Goal: Task Accomplishment & Management: Complete application form

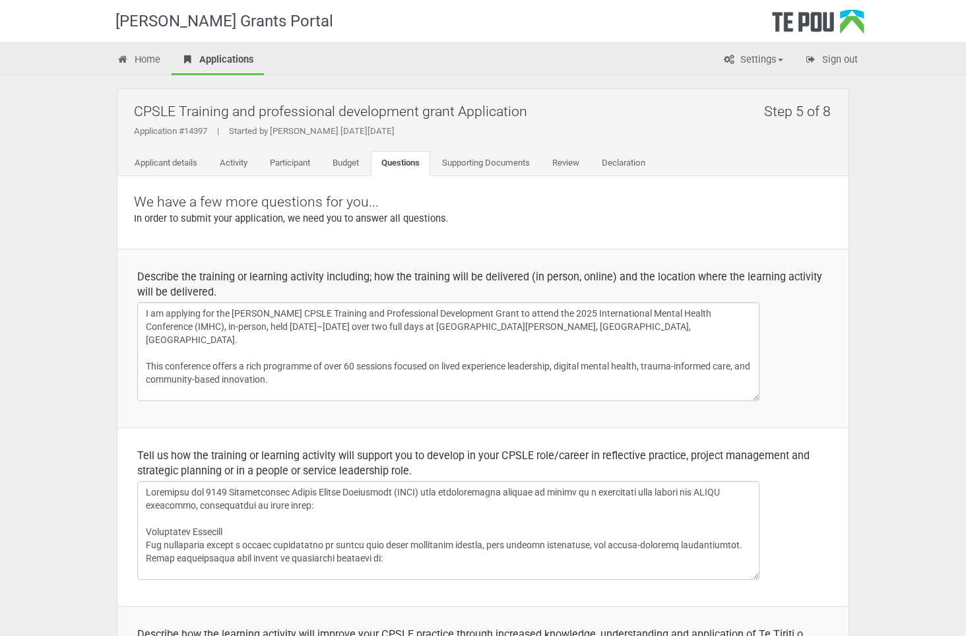
scroll to position [319, 0]
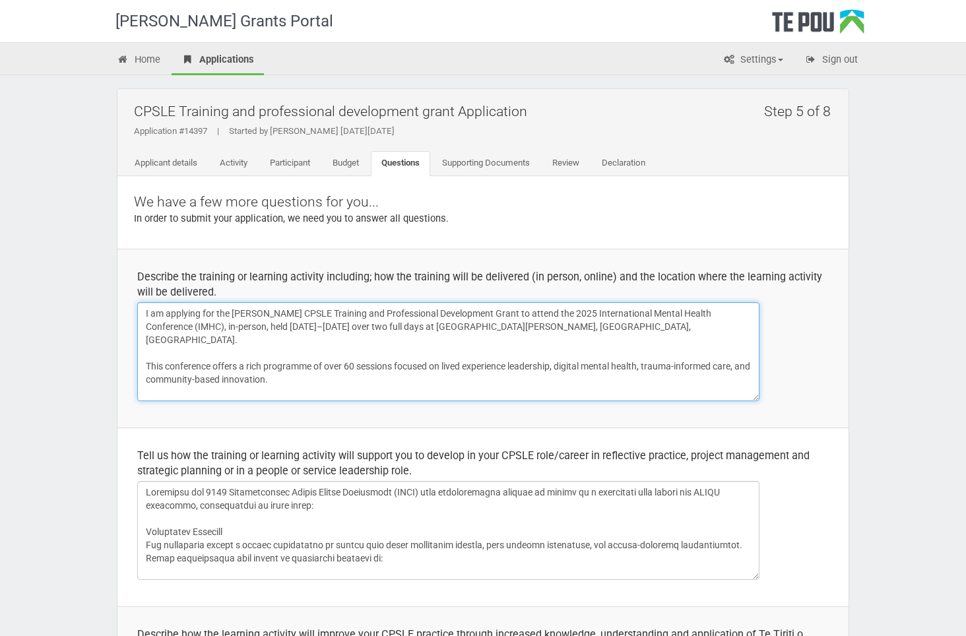
click at [385, 344] on textarea "I am applying for the Te Pou CPSLE Training and Professional Development Grant …" at bounding box center [448, 351] width 622 height 99
drag, startPoint x: 233, startPoint y: 309, endPoint x: 141, endPoint y: 314, distance: 91.9
click at [141, 314] on textarea "I am applying for the Te Pou CPSLE Training and Professional Development Grant …" at bounding box center [448, 351] width 622 height 99
drag, startPoint x: 566, startPoint y: 315, endPoint x: 518, endPoint y: 313, distance: 48.2
click at [518, 313] on textarea "I am applying for the Te Pou CPSLE Training and Professional Development Grant …" at bounding box center [448, 351] width 622 height 99
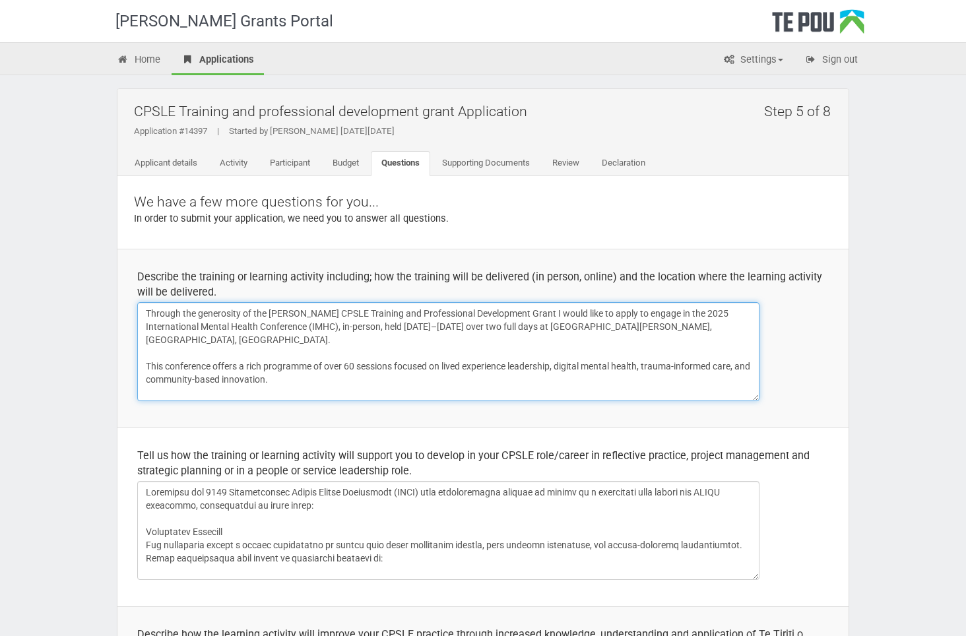
click at [502, 317] on textarea "I am applying for the Te Pou CPSLE Training and Professional Development Grant …" at bounding box center [448, 351] width 622 height 99
click at [353, 330] on textarea "I am applying for the Te Pou CPSLE Training and Professional Development Grant …" at bounding box center [448, 351] width 622 height 99
click at [329, 359] on textarea "I am applying for the Te Pou CPSLE Training and Professional Development Grant …" at bounding box center [448, 351] width 622 height 99
click at [608, 309] on textarea "I am applying for the Te Pou CPSLE Training and Professional Development Grant …" at bounding box center [448, 351] width 622 height 99
type textarea "Through the generosity of the Te Pou CPSLE Training and Professional Developmen…"
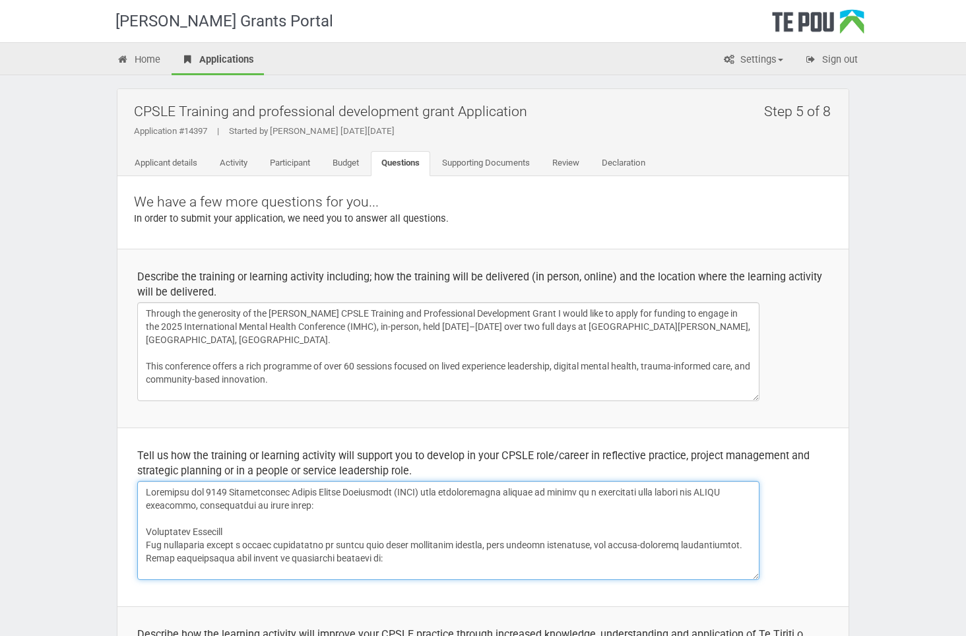
click at [146, 488] on textarea at bounding box center [448, 530] width 622 height 99
click at [228, 491] on textarea at bounding box center [448, 530] width 622 height 99
drag, startPoint x: 232, startPoint y: 490, endPoint x: 193, endPoint y: 492, distance: 39.0
click at [193, 492] on textarea at bounding box center [448, 530] width 622 height 99
drag, startPoint x: 297, startPoint y: 490, endPoint x: 243, endPoint y: 488, distance: 53.5
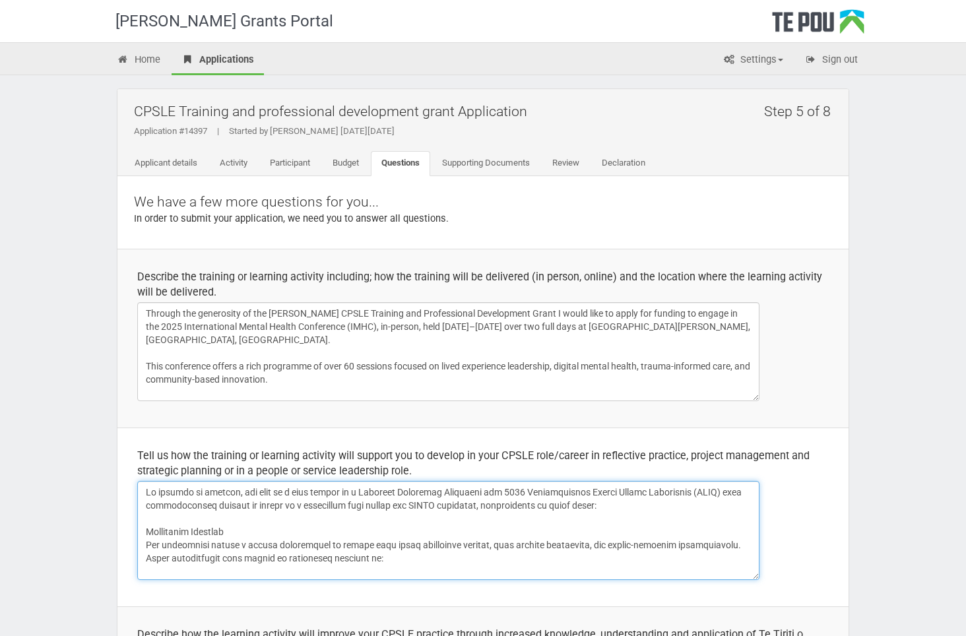
click at [243, 488] on textarea at bounding box center [448, 530] width 622 height 99
click at [387, 493] on textarea at bounding box center [448, 530] width 622 height 99
drag, startPoint x: 312, startPoint y: 488, endPoint x: 241, endPoint y: 495, distance: 71.0
click at [241, 495] on textarea at bounding box center [448, 530] width 622 height 99
click at [418, 507] on textarea at bounding box center [448, 530] width 622 height 99
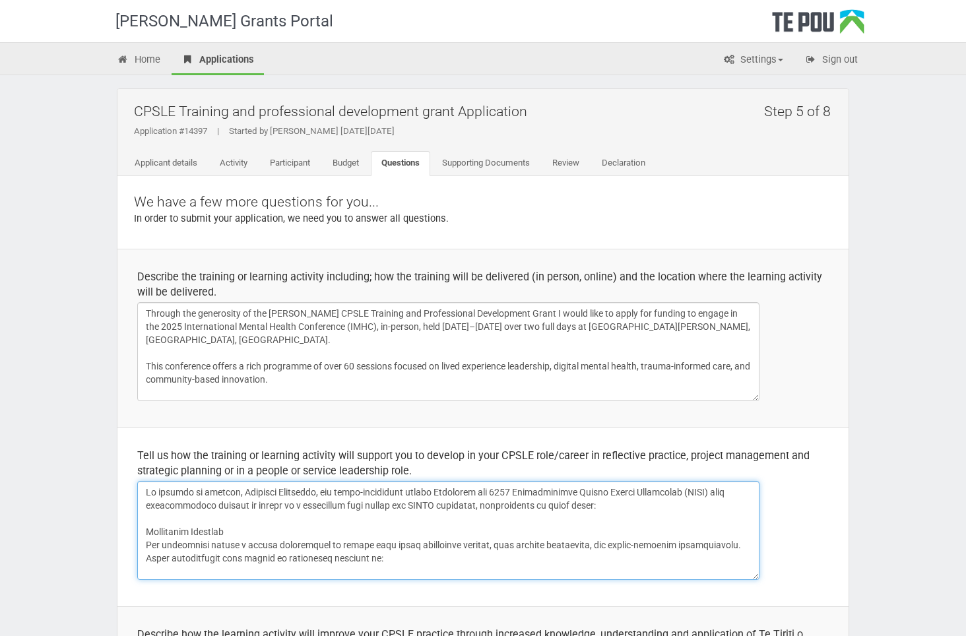
click at [239, 490] on textarea at bounding box center [448, 530] width 622 height 99
click at [315, 515] on textarea at bounding box center [448, 530] width 622 height 99
drag, startPoint x: 371, startPoint y: 480, endPoint x: 71, endPoint y: 473, distance: 300.3
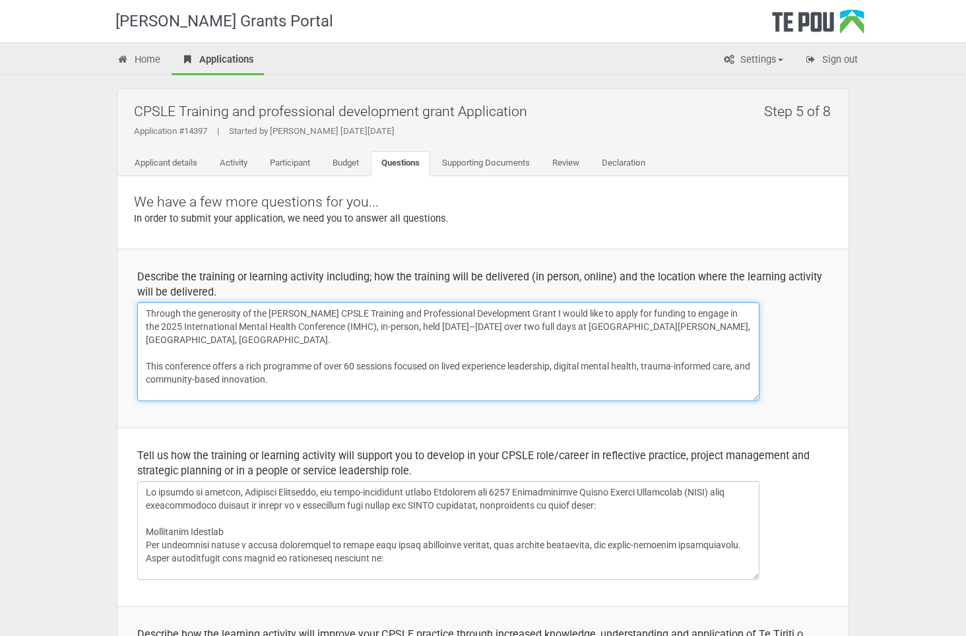
click at [350, 368] on textarea "I am applying for the Te Pou CPSLE Training and Professional Development Grant …" at bounding box center [448, 351] width 622 height 99
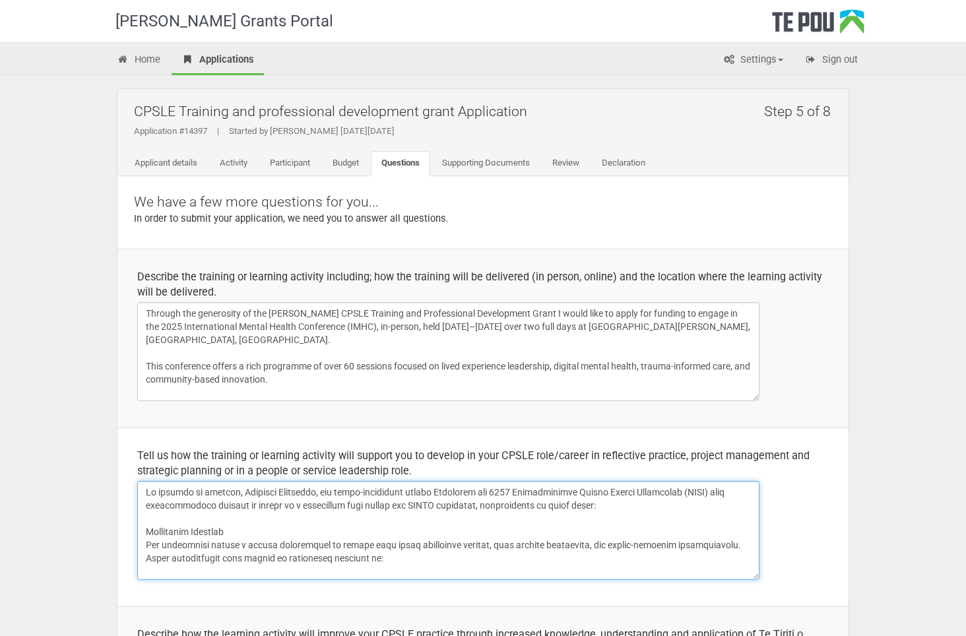
drag, startPoint x: 433, startPoint y: 493, endPoint x: 155, endPoint y: 464, distance: 279.3
click at [155, 464] on td "Tell us how the training or learning activity will support you to develop in yo…" at bounding box center [482, 517] width 731 height 179
paste textarea "I began my journey in mental health as a person seeking wellness—a whaiora navi…"
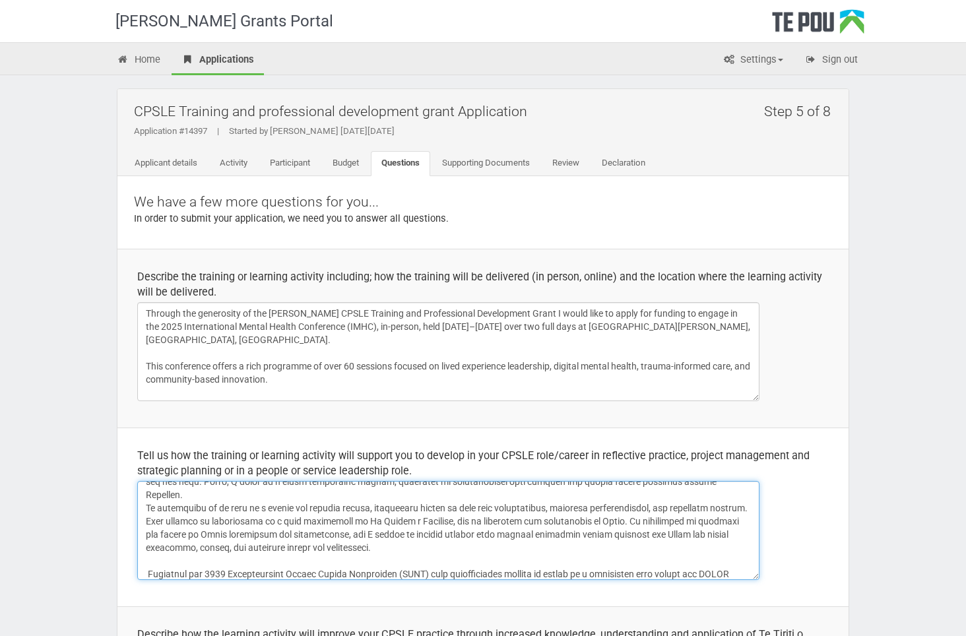
scroll to position [0, 0]
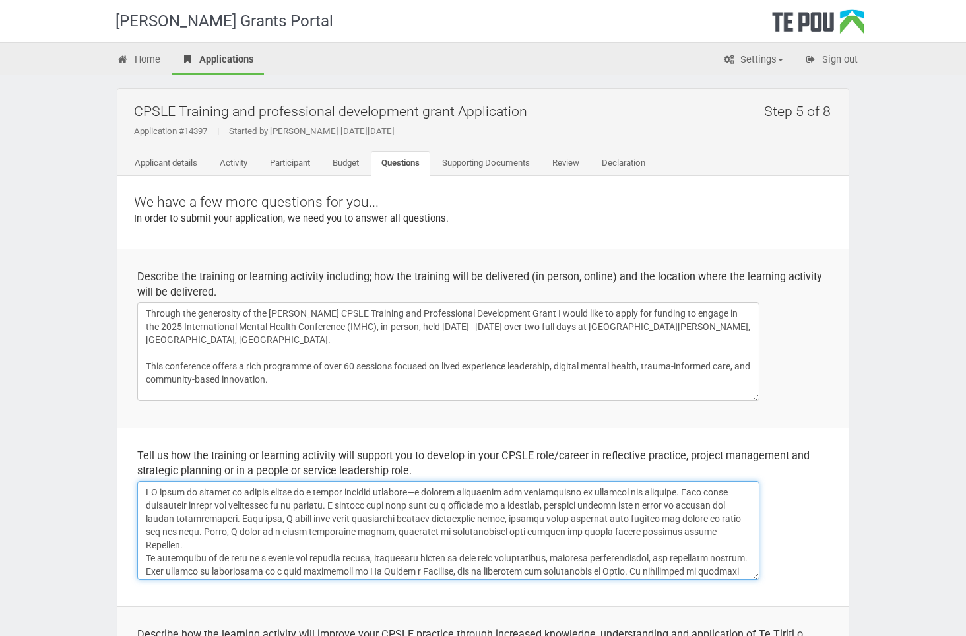
click at [156, 494] on textarea at bounding box center [448, 530] width 622 height 99
click at [358, 528] on textarea at bounding box center [448, 530] width 622 height 99
click at [479, 523] on textarea at bounding box center [448, 530] width 622 height 99
drag, startPoint x: 424, startPoint y: 491, endPoint x: 307, endPoint y: 492, distance: 117.4
click at [307, 492] on textarea at bounding box center [448, 530] width 622 height 99
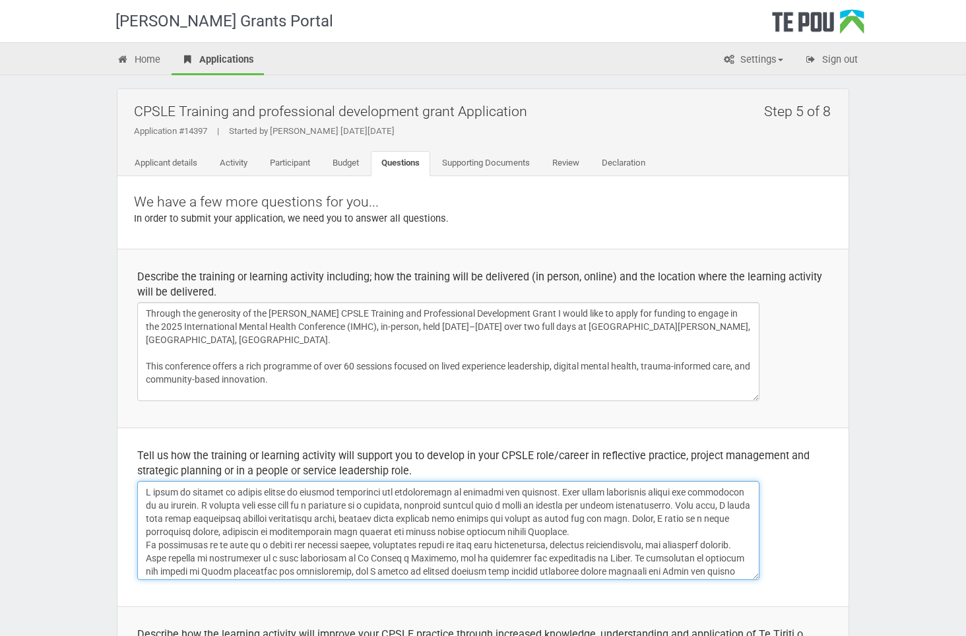
click at [480, 531] on textarea at bounding box center [448, 530] width 622 height 99
click at [408, 517] on textarea at bounding box center [448, 530] width 622 height 99
click at [483, 488] on textarea at bounding box center [448, 530] width 622 height 99
click at [480, 521] on textarea at bounding box center [448, 530] width 622 height 99
click at [554, 530] on textarea at bounding box center [448, 530] width 622 height 99
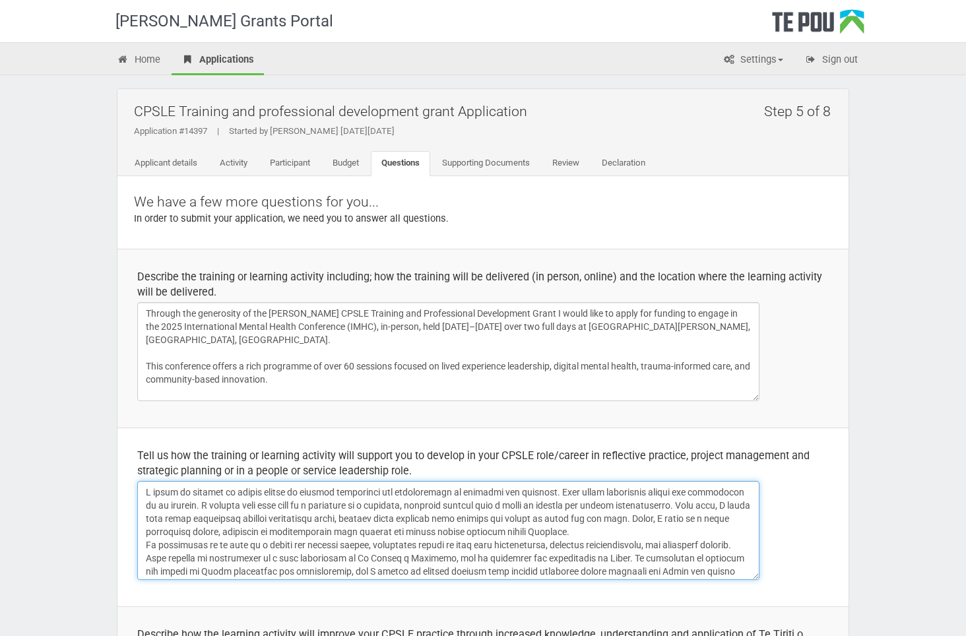
drag, startPoint x: 556, startPoint y: 491, endPoint x: 467, endPoint y: 494, distance: 88.5
click at [467, 494] on textarea at bounding box center [448, 530] width 622 height 99
click at [602, 568] on textarea at bounding box center [448, 530] width 622 height 99
click at [425, 532] on textarea at bounding box center [448, 530] width 622 height 99
drag, startPoint x: 620, startPoint y: 493, endPoint x: 468, endPoint y: 492, distance: 152.4
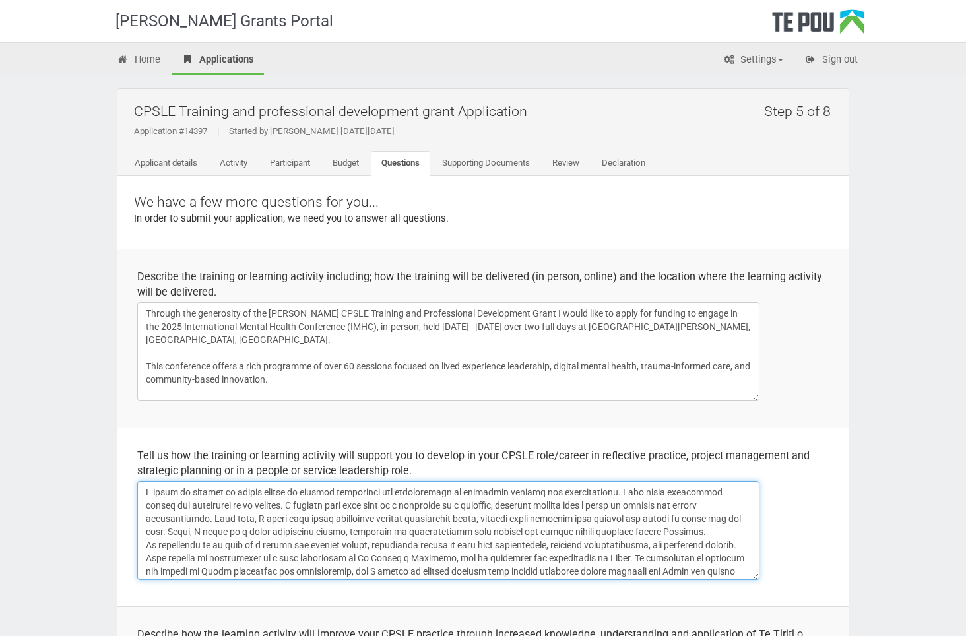
click at [468, 492] on textarea at bounding box center [448, 530] width 622 height 99
click at [367, 537] on textarea at bounding box center [448, 530] width 622 height 99
click at [449, 557] on textarea at bounding box center [448, 530] width 622 height 99
drag, startPoint x: 503, startPoint y: 491, endPoint x: 466, endPoint y: 493, distance: 37.0
click at [466, 493] on textarea at bounding box center [448, 530] width 622 height 99
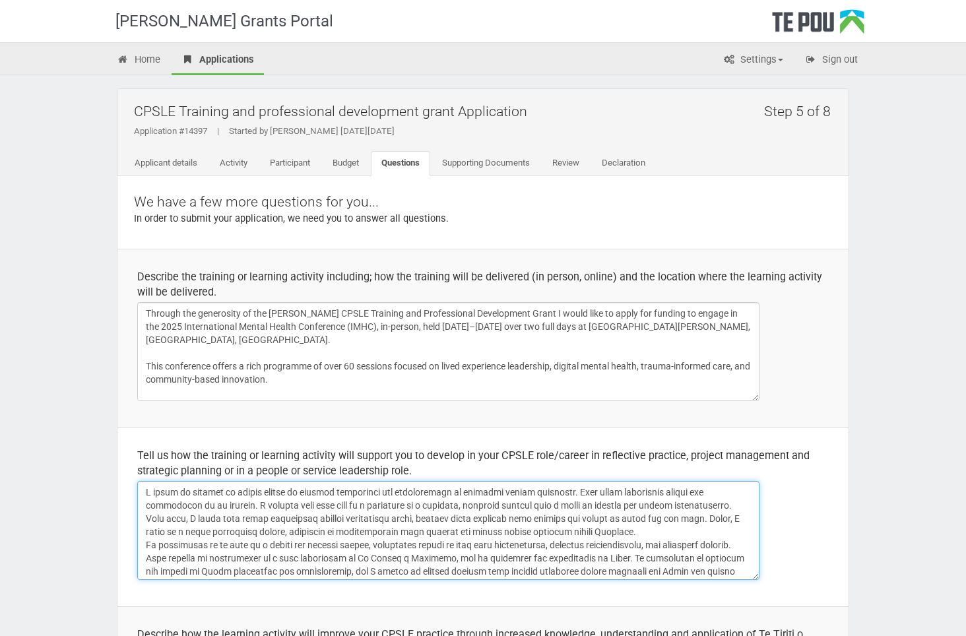
click at [532, 528] on textarea at bounding box center [448, 530] width 622 height 99
click at [591, 534] on textarea at bounding box center [448, 530] width 622 height 99
drag, startPoint x: 600, startPoint y: 488, endPoint x: 582, endPoint y: 495, distance: 19.2
click at [582, 495] on textarea at bounding box center [448, 530] width 622 height 99
click at [338, 546] on textarea at bounding box center [448, 530] width 622 height 99
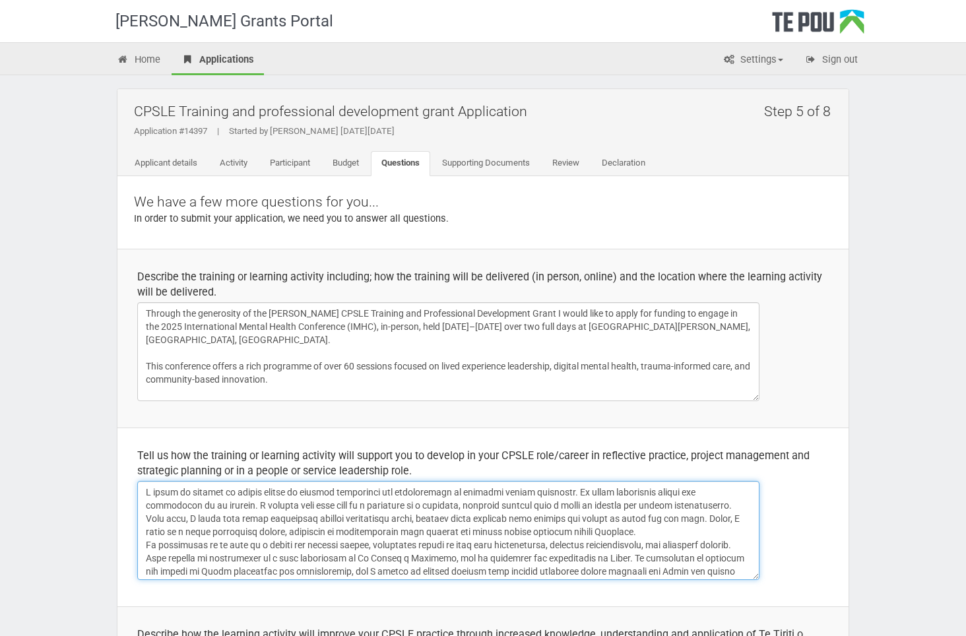
click at [253, 504] on textarea at bounding box center [448, 530] width 622 height 99
click at [305, 519] on textarea at bounding box center [448, 530] width 622 height 99
click at [191, 530] on textarea at bounding box center [448, 530] width 622 height 99
click at [146, 543] on textarea at bounding box center [448, 530] width 622 height 99
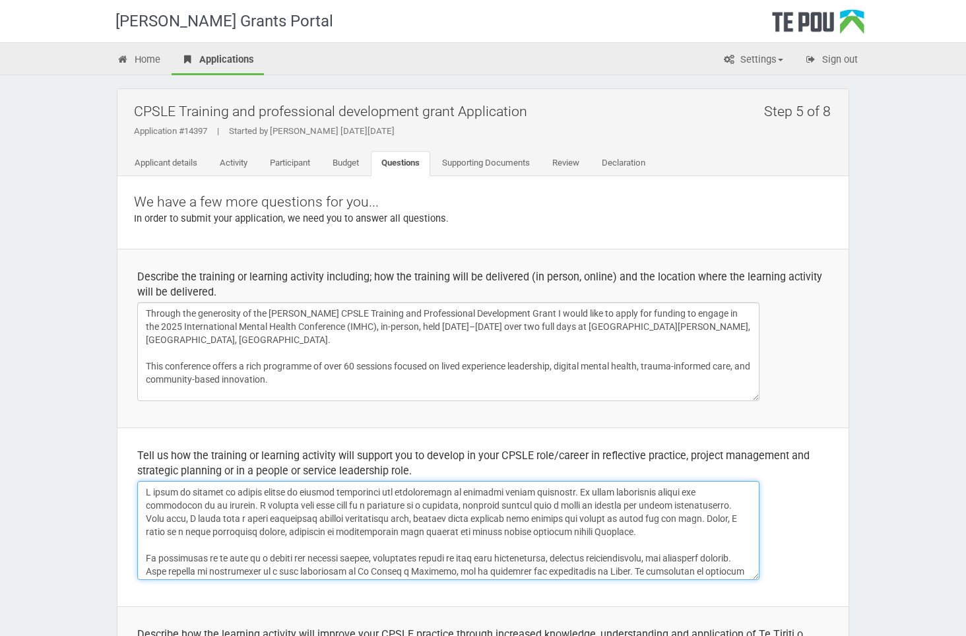
click at [229, 526] on textarea at bounding box center [448, 530] width 622 height 99
click at [461, 539] on textarea at bounding box center [448, 530] width 622 height 99
click at [569, 542] on textarea at bounding box center [448, 530] width 622 height 99
click at [374, 521] on textarea at bounding box center [448, 530] width 622 height 99
click at [294, 546] on textarea at bounding box center [448, 530] width 622 height 99
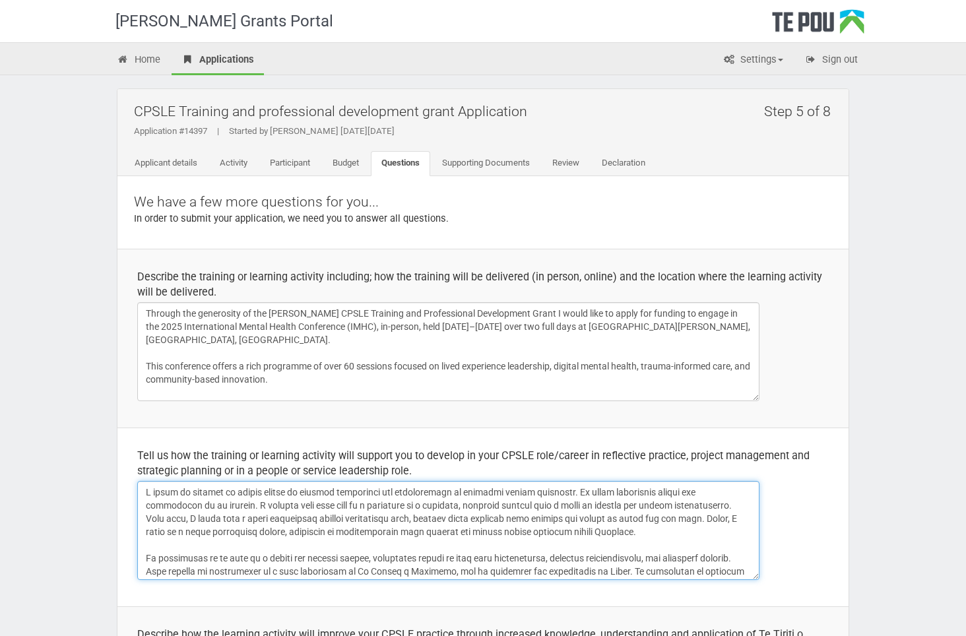
click at [362, 528] on textarea at bounding box center [448, 530] width 622 height 99
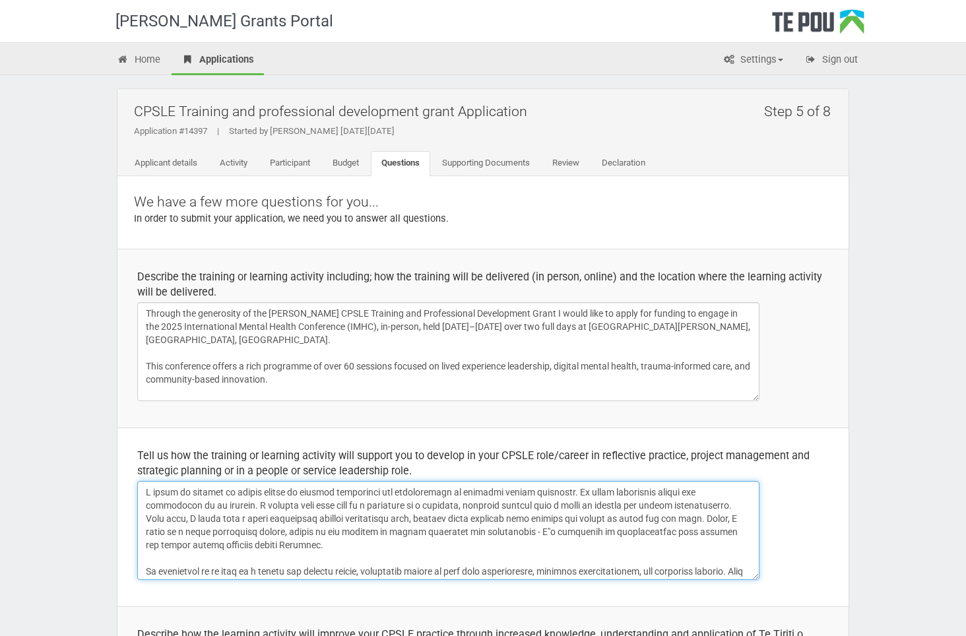
click at [497, 554] on textarea at bounding box center [448, 530] width 622 height 99
click at [668, 529] on textarea at bounding box center [448, 530] width 622 height 99
click at [145, 544] on textarea at bounding box center [448, 530] width 622 height 99
click at [416, 537] on textarea at bounding box center [448, 530] width 622 height 99
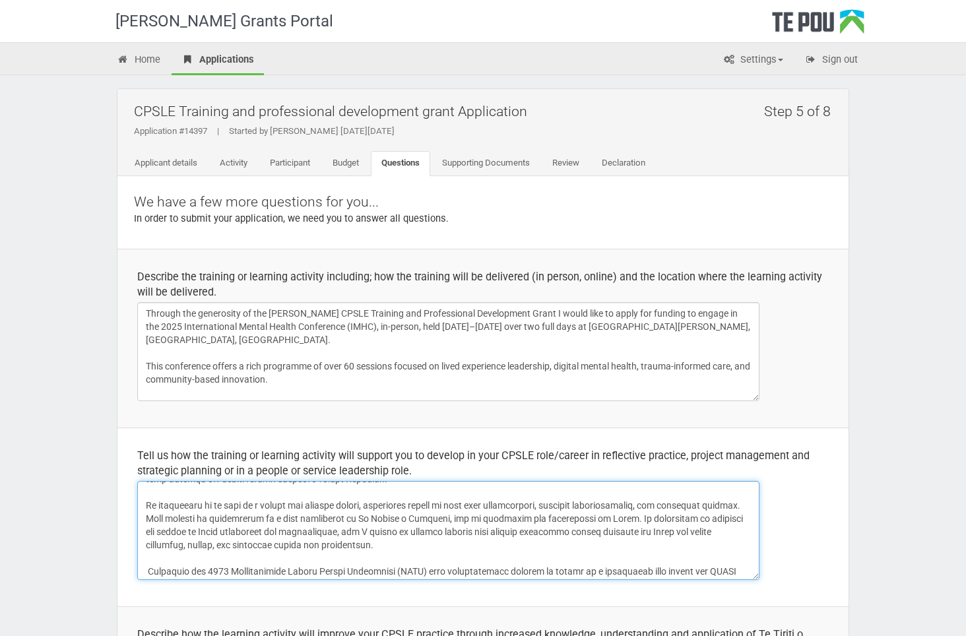
drag, startPoint x: 533, startPoint y: 518, endPoint x: 519, endPoint y: 517, distance: 13.9
click at [519, 517] on textarea at bounding box center [448, 530] width 622 height 99
click at [402, 545] on textarea at bounding box center [448, 530] width 622 height 99
click at [371, 528] on textarea at bounding box center [448, 530] width 622 height 99
click at [350, 530] on textarea at bounding box center [448, 530] width 622 height 99
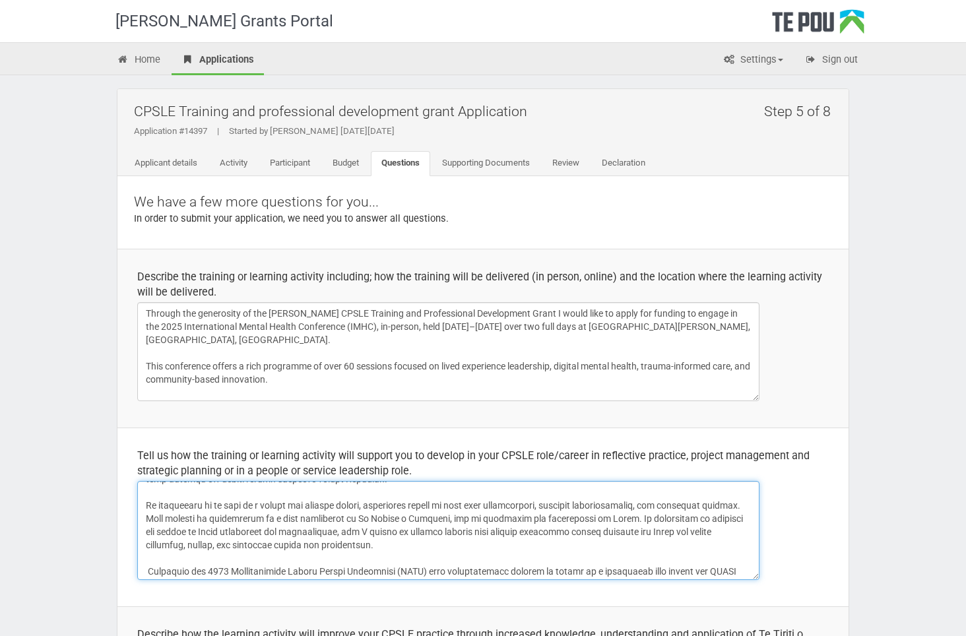
drag, startPoint x: 372, startPoint y: 530, endPoint x: 156, endPoint y: 534, distance: 216.4
click at [156, 534] on textarea at bounding box center [448, 530] width 622 height 99
click at [611, 540] on textarea at bounding box center [448, 530] width 622 height 99
drag, startPoint x: 352, startPoint y: 531, endPoint x: 141, endPoint y: 534, distance: 211.1
click at [141, 534] on textarea at bounding box center [448, 530] width 622 height 99
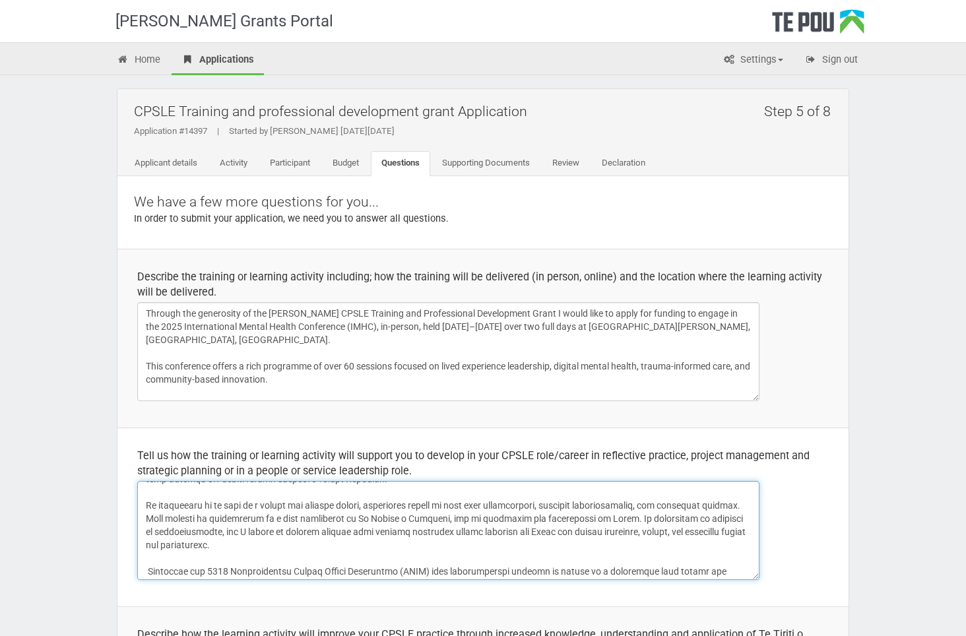
click at [410, 550] on textarea at bounding box center [448, 530] width 622 height 99
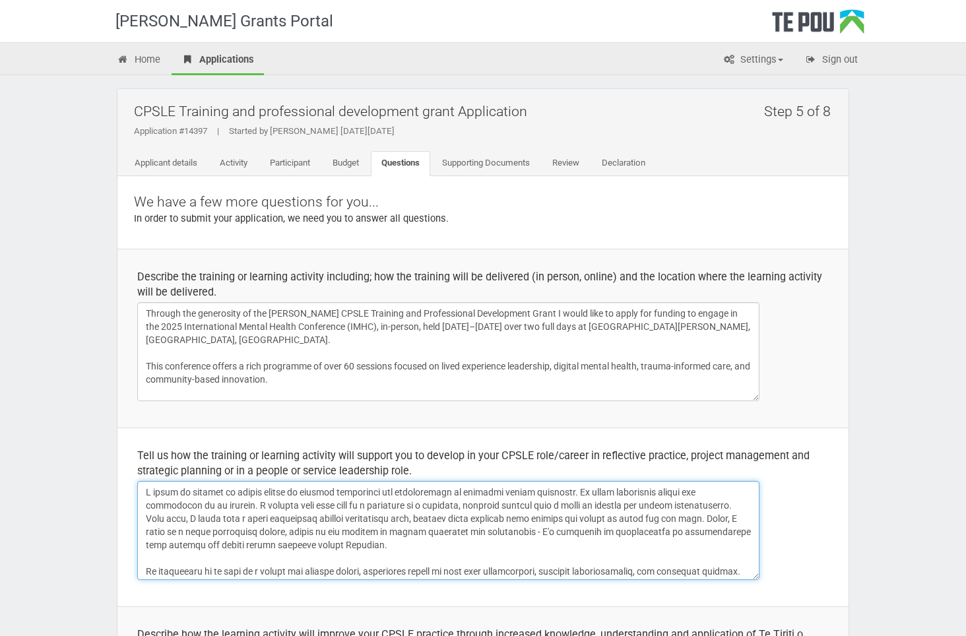
click at [459, 508] on textarea at bounding box center [448, 530] width 622 height 99
drag, startPoint x: 580, startPoint y: 492, endPoint x: 457, endPoint y: 493, distance: 122.7
click at [457, 493] on textarea at bounding box center [448, 530] width 622 height 99
click at [526, 523] on textarea at bounding box center [448, 530] width 622 height 99
drag, startPoint x: 739, startPoint y: 493, endPoint x: 658, endPoint y: 491, distance: 81.2
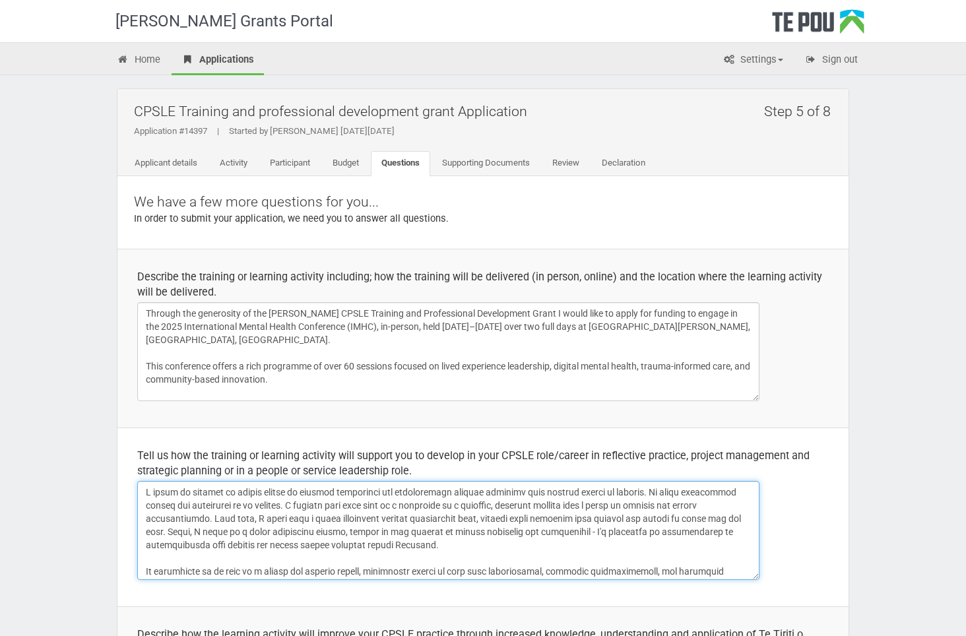
click at [658, 491] on textarea at bounding box center [448, 530] width 622 height 99
click at [457, 492] on textarea at bounding box center [448, 530] width 622 height 99
click at [523, 507] on textarea at bounding box center [448, 530] width 622 height 99
click at [588, 492] on textarea at bounding box center [448, 530] width 622 height 99
click at [544, 509] on textarea at bounding box center [448, 530] width 622 height 99
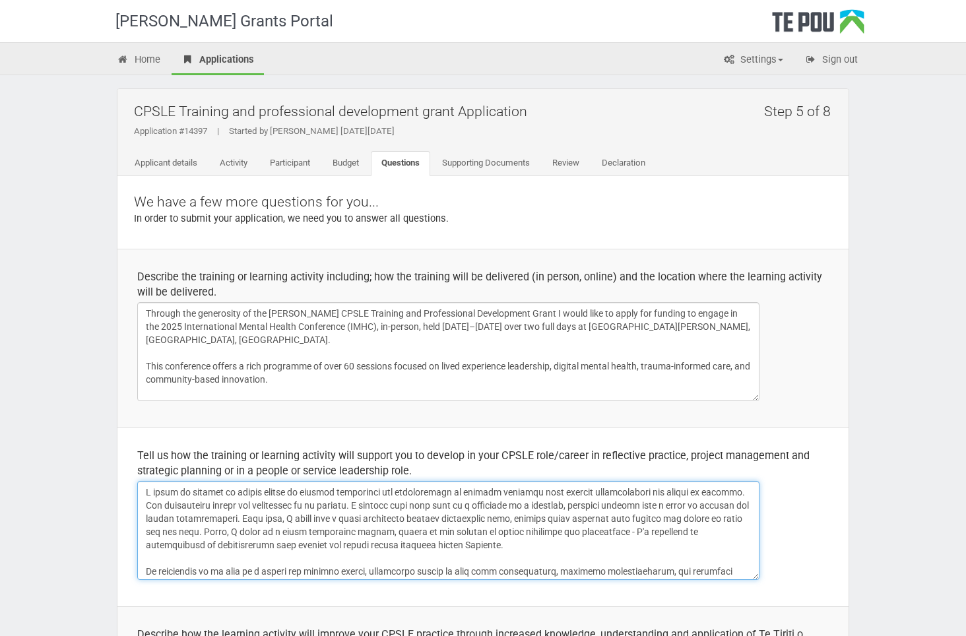
click at [554, 491] on textarea at bounding box center [448, 530] width 622 height 99
drag, startPoint x: 664, startPoint y: 492, endPoint x: 540, endPoint y: 493, distance: 123.4
click at [540, 493] on textarea at bounding box center [448, 530] width 622 height 99
click at [576, 522] on textarea at bounding box center [448, 530] width 622 height 99
click at [737, 493] on textarea at bounding box center [448, 530] width 622 height 99
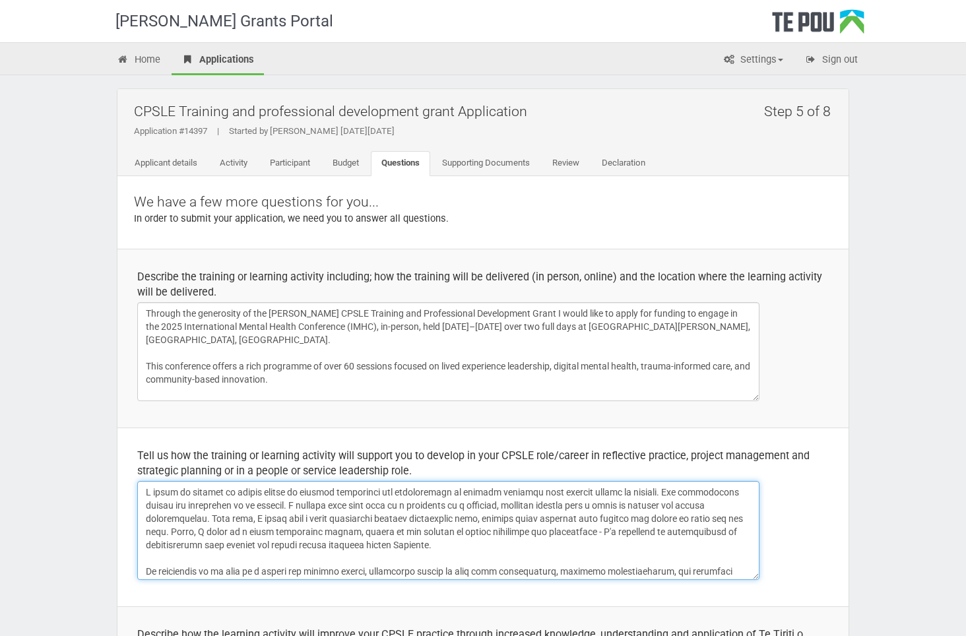
drag, startPoint x: 525, startPoint y: 517, endPoint x: 542, endPoint y: 508, distance: 20.1
click at [525, 517] on textarea at bounding box center [448, 530] width 622 height 99
drag, startPoint x: 664, startPoint y: 492, endPoint x: 537, endPoint y: 494, distance: 127.3
click at [537, 494] on textarea at bounding box center [448, 530] width 622 height 99
click at [526, 513] on textarea at bounding box center [448, 530] width 622 height 99
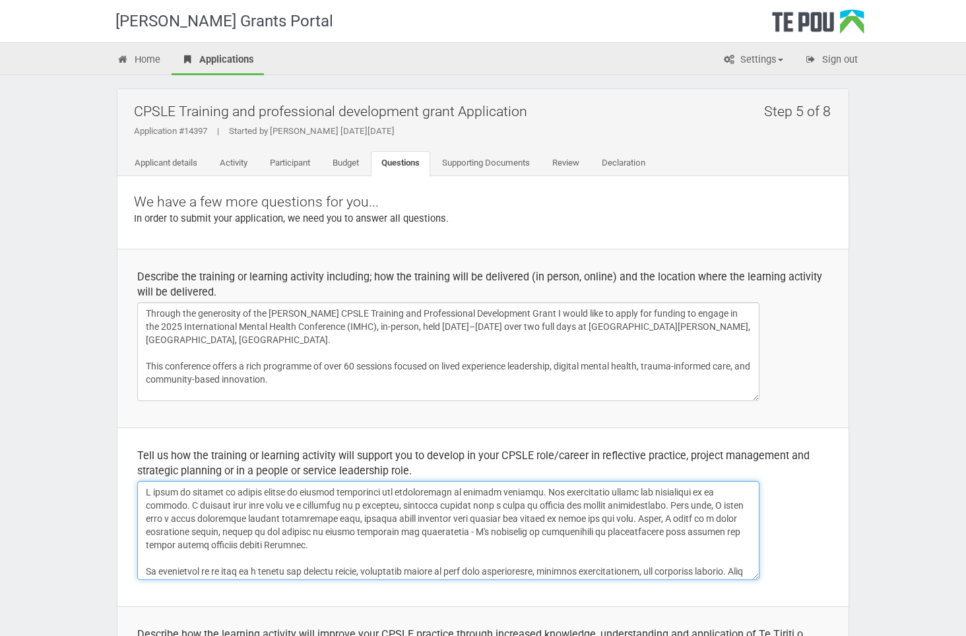
click at [467, 490] on textarea at bounding box center [448, 530] width 622 height 99
click at [525, 508] on textarea at bounding box center [448, 530] width 622 height 99
click at [536, 490] on textarea at bounding box center [448, 530] width 622 height 99
click at [625, 520] on textarea at bounding box center [448, 530] width 622 height 99
click at [607, 492] on textarea at bounding box center [448, 530] width 622 height 99
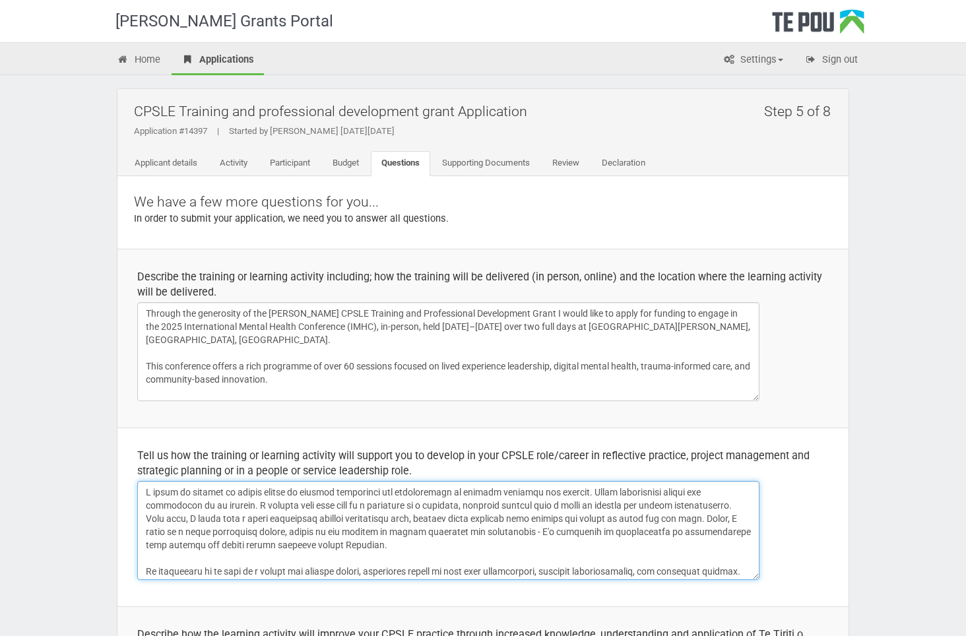
click at [276, 510] on textarea at bounding box center [448, 530] width 622 height 99
click at [252, 506] on textarea at bounding box center [448, 530] width 622 height 99
click at [285, 541] on textarea at bounding box center [448, 530] width 622 height 99
click at [371, 545] on textarea at bounding box center [448, 530] width 622 height 99
click at [614, 530] on textarea at bounding box center [448, 530] width 622 height 99
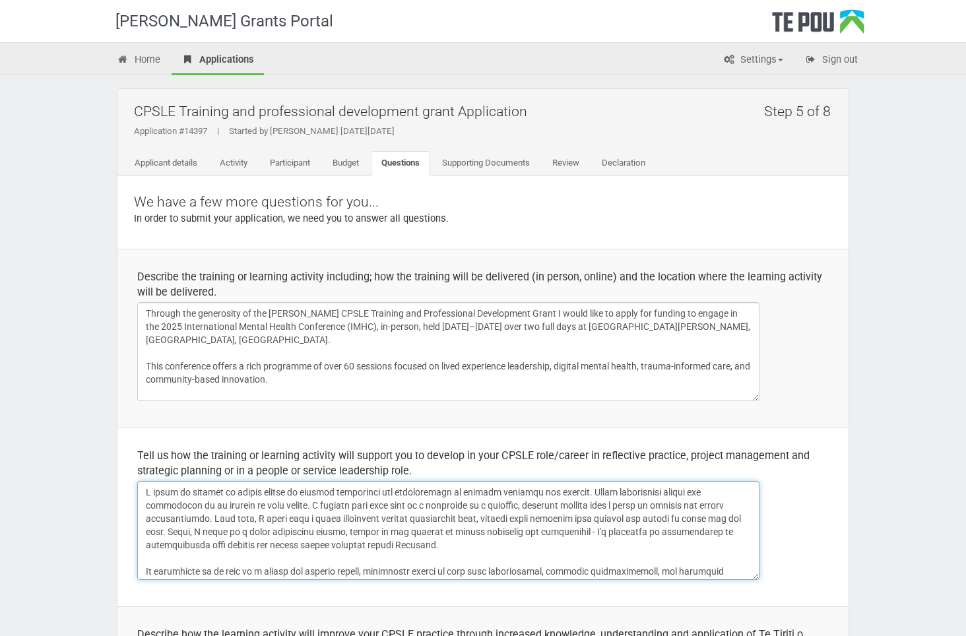
click at [612, 533] on textarea at bounding box center [448, 530] width 622 height 99
drag, startPoint x: 562, startPoint y: 562, endPoint x: 563, endPoint y: 545, distance: 17.2
click at [562, 561] on textarea at bounding box center [448, 530] width 622 height 99
click at [617, 532] on textarea at bounding box center [448, 530] width 622 height 99
drag, startPoint x: 566, startPoint y: 530, endPoint x: 568, endPoint y: 543, distance: 12.7
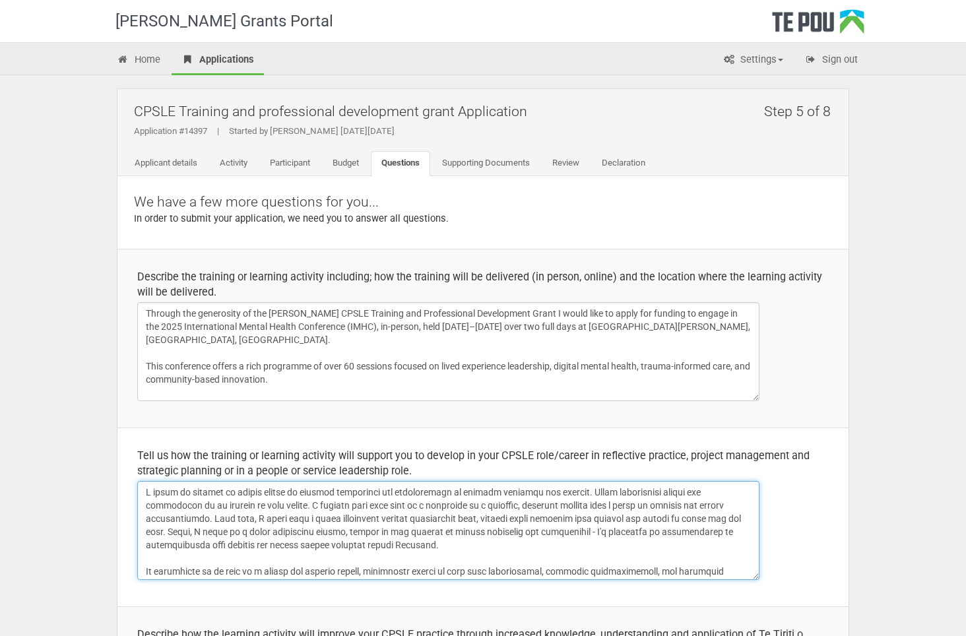
click at [567, 530] on textarea at bounding box center [448, 530] width 622 height 99
click at [654, 526] on textarea at bounding box center [448, 530] width 622 height 99
click at [458, 550] on textarea at bounding box center [448, 530] width 622 height 99
click at [556, 556] on textarea at bounding box center [448, 530] width 622 height 99
click at [548, 532] on textarea at bounding box center [448, 530] width 622 height 99
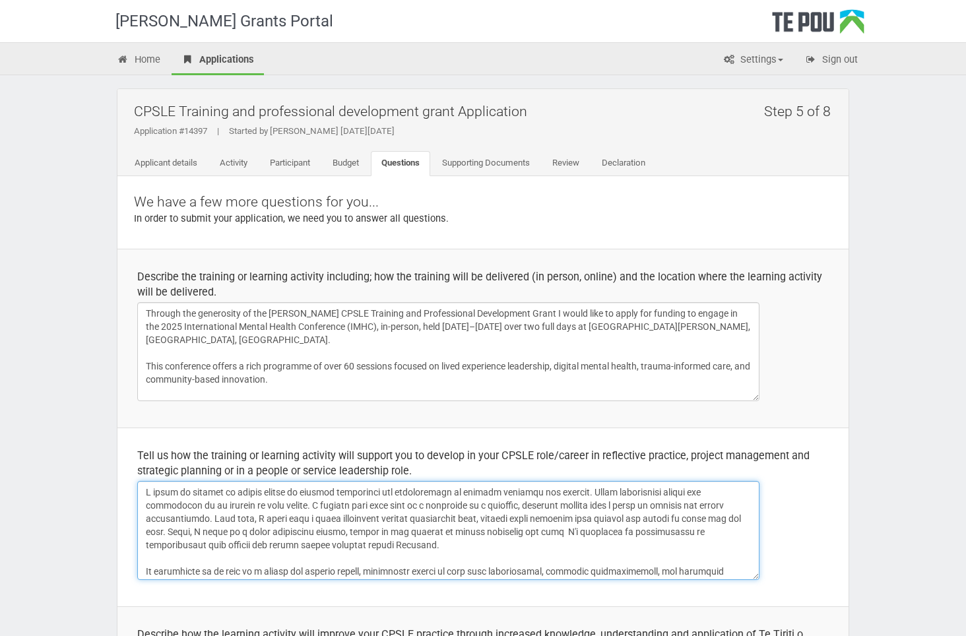
click at [578, 511] on textarea at bounding box center [448, 530] width 622 height 99
click at [585, 530] on textarea at bounding box center [448, 530] width 622 height 99
click at [561, 550] on textarea at bounding box center [448, 530] width 622 height 99
click at [406, 530] on textarea at bounding box center [448, 530] width 622 height 99
drag, startPoint x: 381, startPoint y: 530, endPoint x: 381, endPoint y: 551, distance: 20.5
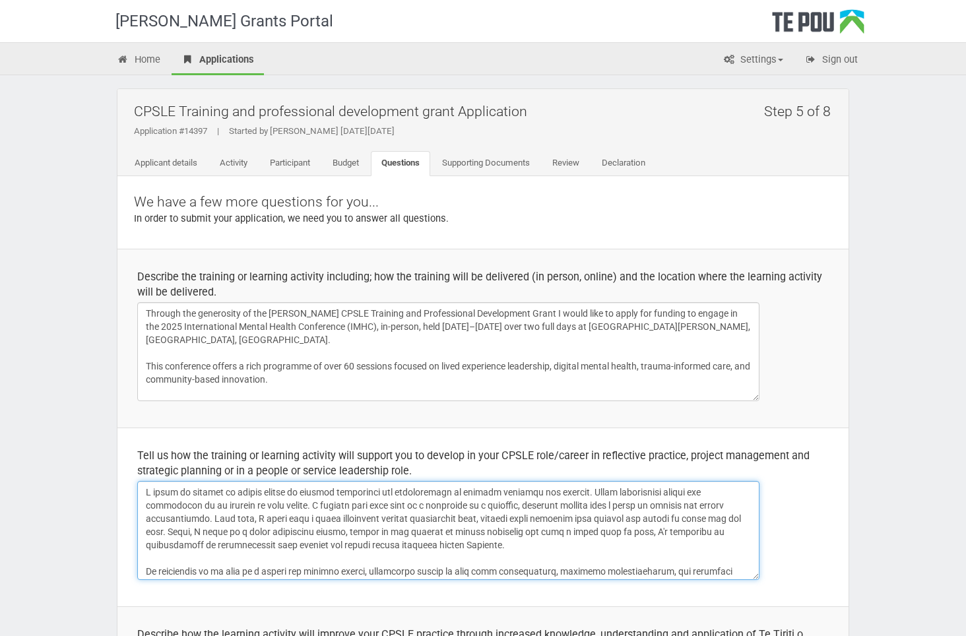
click at [382, 530] on textarea at bounding box center [448, 530] width 622 height 99
click at [316, 514] on textarea at bounding box center [448, 530] width 622 height 99
click at [354, 530] on textarea at bounding box center [448, 530] width 622 height 99
click at [450, 528] on textarea at bounding box center [448, 530] width 622 height 99
drag, startPoint x: 469, startPoint y: 533, endPoint x: 449, endPoint y: 533, distance: 20.5
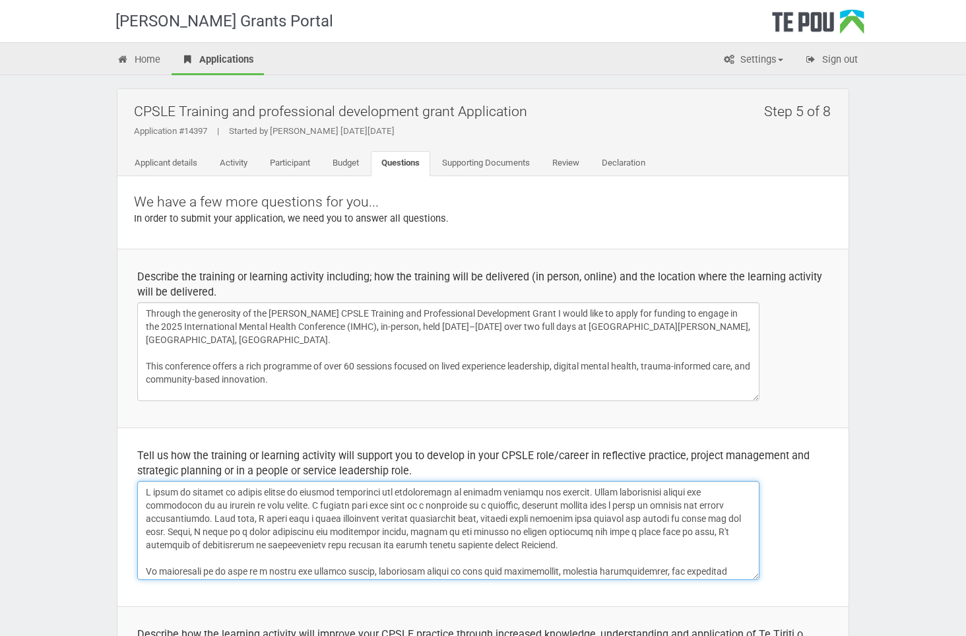
click at [449, 533] on textarea at bounding box center [448, 530] width 622 height 99
click at [524, 515] on textarea at bounding box center [448, 530] width 622 height 99
click at [637, 551] on textarea at bounding box center [448, 530] width 622 height 99
click at [708, 533] on textarea at bounding box center [448, 530] width 622 height 99
click at [367, 532] on textarea at bounding box center [448, 530] width 622 height 99
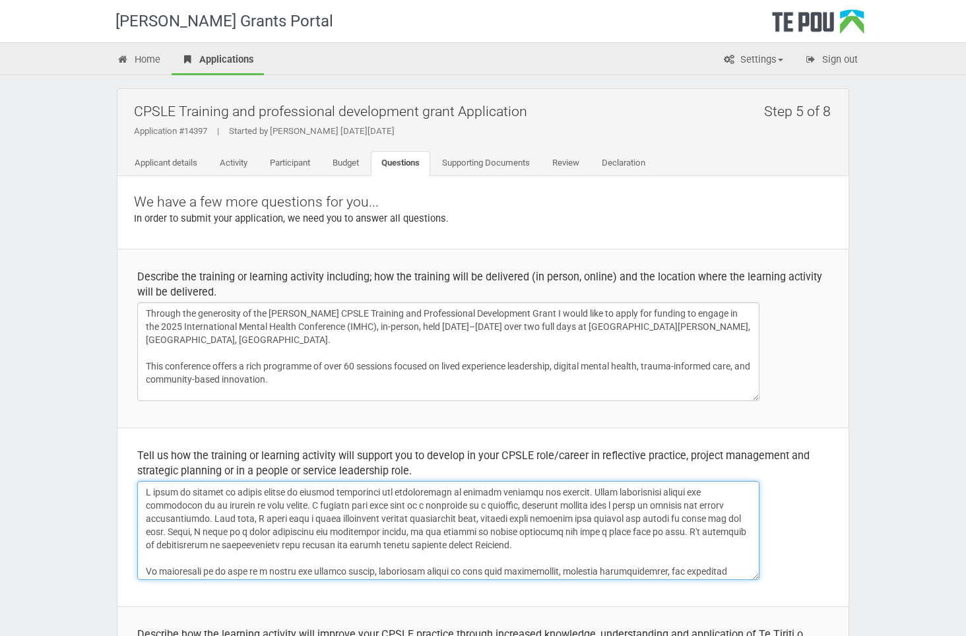
click at [581, 548] on textarea at bounding box center [448, 530] width 622 height 99
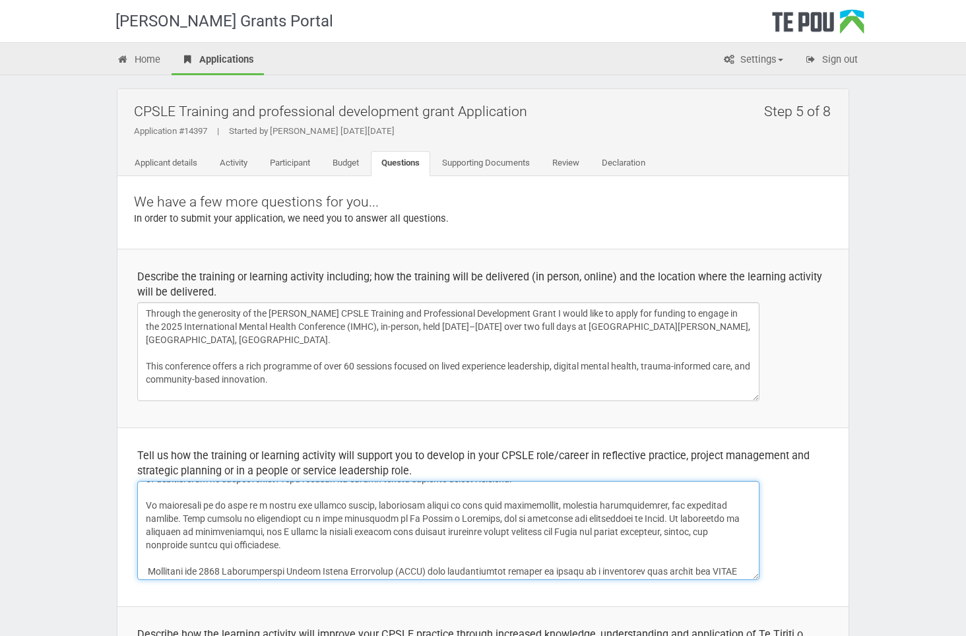
click at [552, 501] on textarea at bounding box center [448, 530] width 622 height 99
click at [233, 516] on textarea at bounding box center [448, 530] width 622 height 99
click at [366, 519] on textarea at bounding box center [448, 530] width 622 height 99
click at [380, 514] on textarea at bounding box center [448, 530] width 622 height 99
click at [418, 520] on textarea at bounding box center [448, 530] width 622 height 99
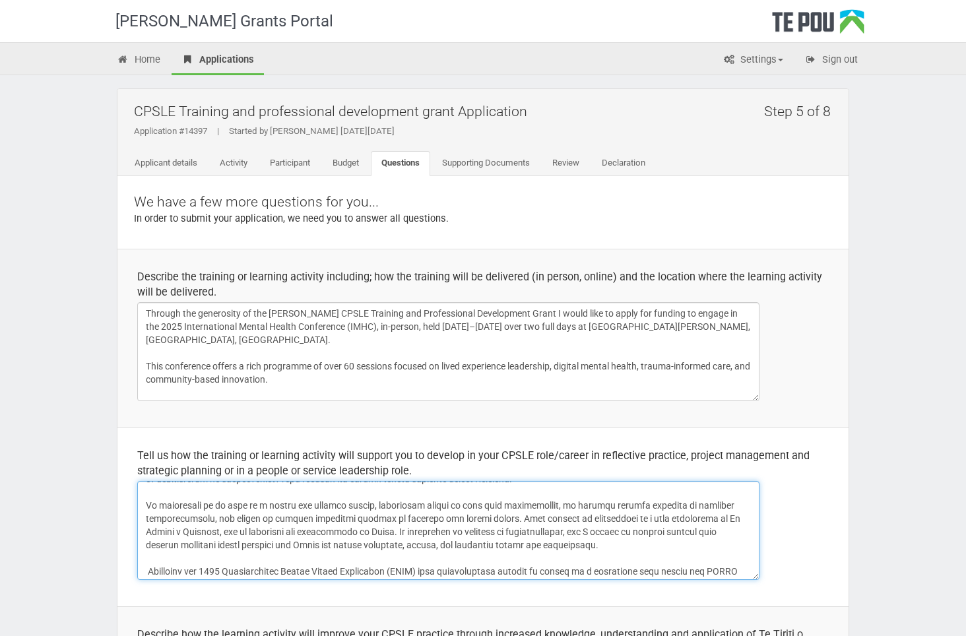
click at [492, 516] on textarea at bounding box center [448, 530] width 622 height 99
click at [437, 509] on textarea at bounding box center [448, 530] width 622 height 99
click at [408, 546] on textarea at bounding box center [448, 530] width 622 height 99
click at [507, 543] on textarea at bounding box center [448, 530] width 622 height 99
click at [523, 518] on textarea at bounding box center [448, 530] width 622 height 99
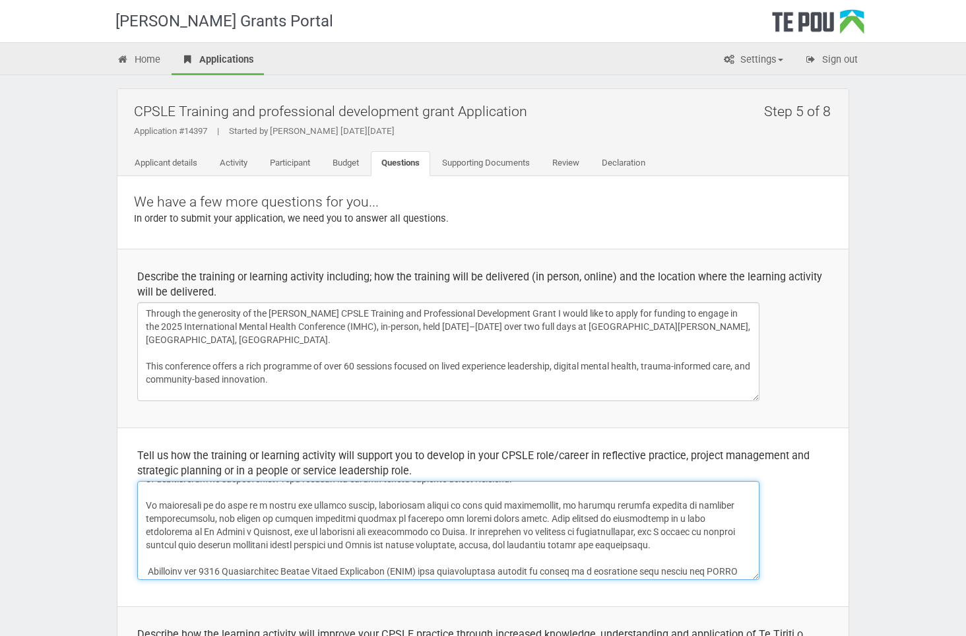
click at [493, 519] on textarea at bounding box center [448, 530] width 622 height 99
drag, startPoint x: 523, startPoint y: 519, endPoint x: 418, endPoint y: 522, distance: 104.3
click at [418, 522] on textarea at bounding box center [448, 530] width 622 height 99
click at [449, 538] on textarea at bounding box center [448, 530] width 622 height 99
click at [331, 530] on textarea at bounding box center [448, 530] width 622 height 99
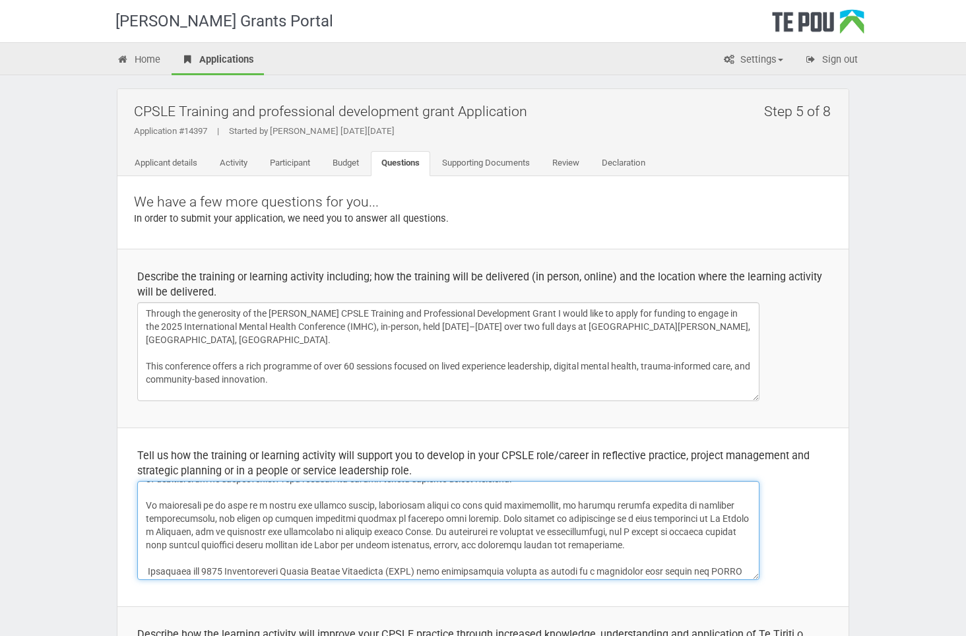
drag, startPoint x: 428, startPoint y: 528, endPoint x: 399, endPoint y: 532, distance: 28.6
click at [399, 532] on textarea at bounding box center [448, 530] width 622 height 99
click at [423, 534] on textarea at bounding box center [448, 530] width 622 height 99
drag, startPoint x: 362, startPoint y: 535, endPoint x: 331, endPoint y: 532, distance: 31.2
click at [331, 532] on textarea at bounding box center [448, 530] width 622 height 99
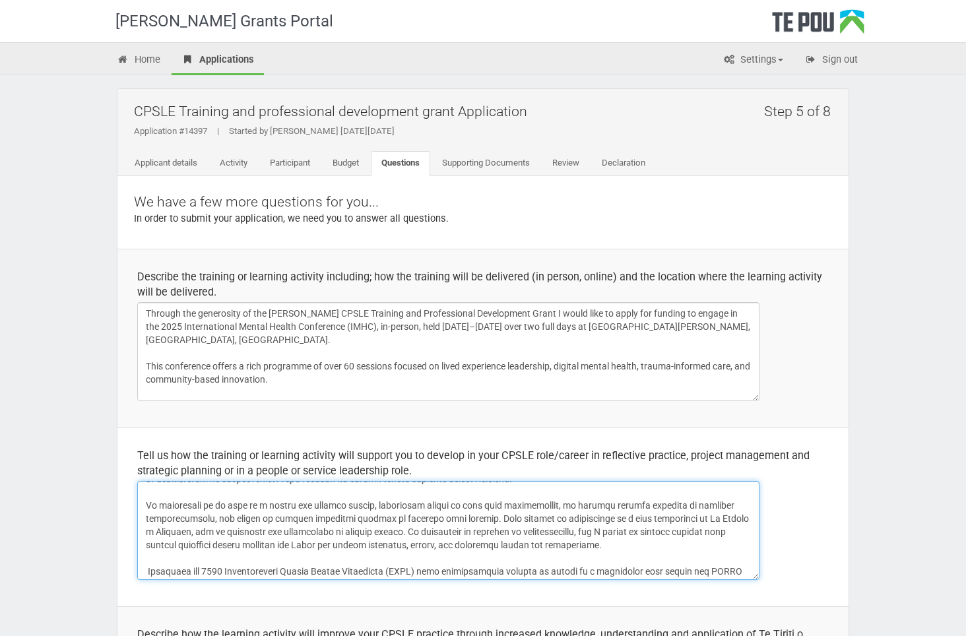
click at [528, 548] on textarea at bounding box center [448, 530] width 622 height 99
click at [525, 530] on textarea at bounding box center [448, 530] width 622 height 99
click at [515, 530] on textarea at bounding box center [448, 530] width 622 height 99
drag, startPoint x: 524, startPoint y: 528, endPoint x: 522, endPoint y: 548, distance: 19.2
click at [525, 529] on textarea at bounding box center [448, 530] width 622 height 99
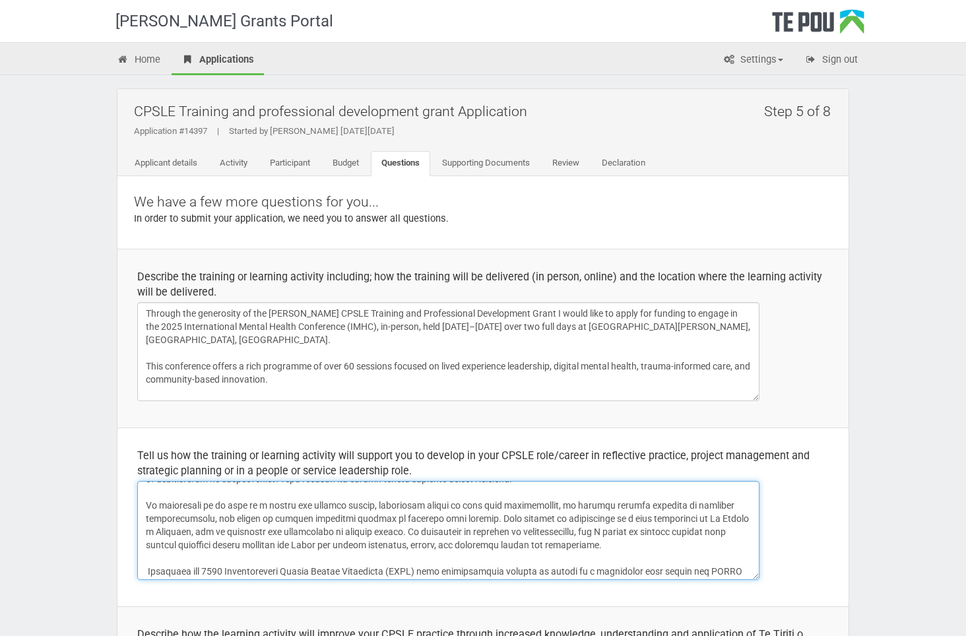
click at [518, 528] on textarea at bounding box center [448, 530] width 622 height 99
click at [525, 530] on textarea at bounding box center [448, 530] width 622 height 99
click at [515, 527] on textarea at bounding box center [448, 530] width 622 height 99
click at [524, 530] on textarea at bounding box center [448, 530] width 622 height 99
click at [680, 526] on textarea at bounding box center [448, 530] width 622 height 99
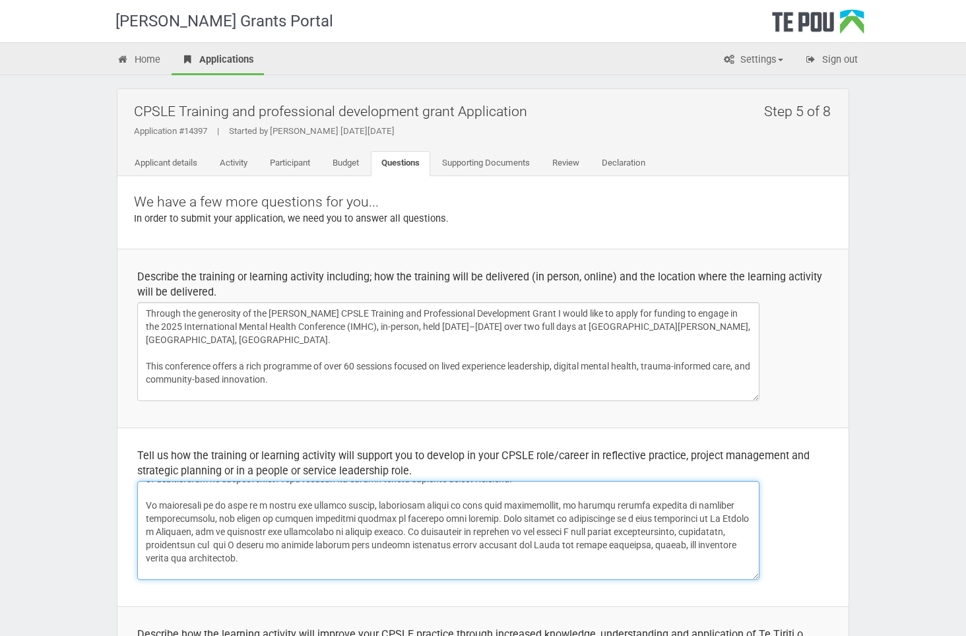
drag, startPoint x: 238, startPoint y: 544, endPoint x: 213, endPoint y: 544, distance: 24.4
click at [213, 544] on textarea at bounding box center [448, 530] width 622 height 99
click at [218, 530] on textarea at bounding box center [448, 530] width 622 height 99
click at [201, 545] on textarea at bounding box center [448, 530] width 622 height 99
click at [385, 552] on textarea at bounding box center [448, 530] width 622 height 99
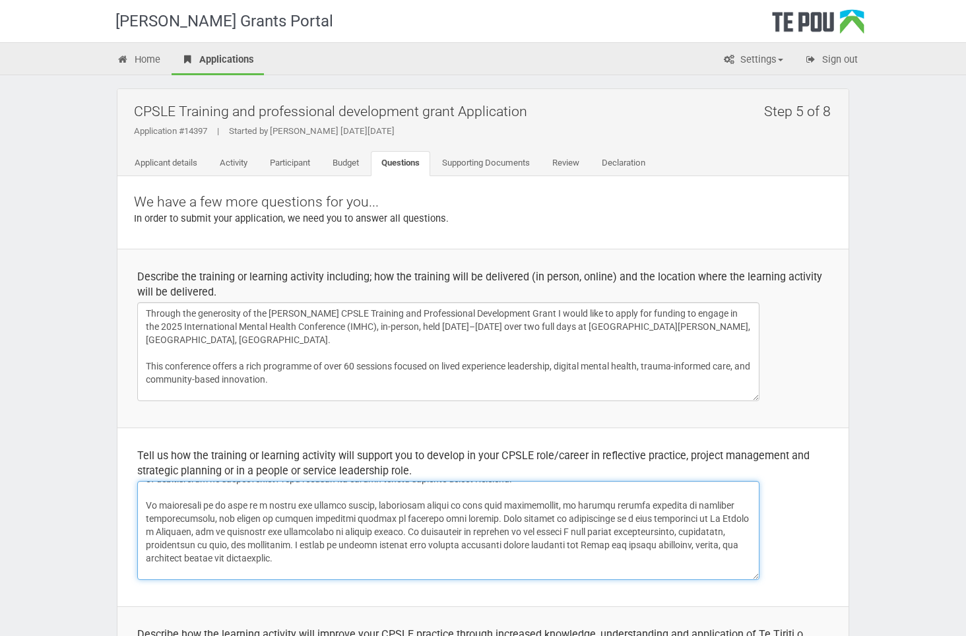
scroll to position [132, 0]
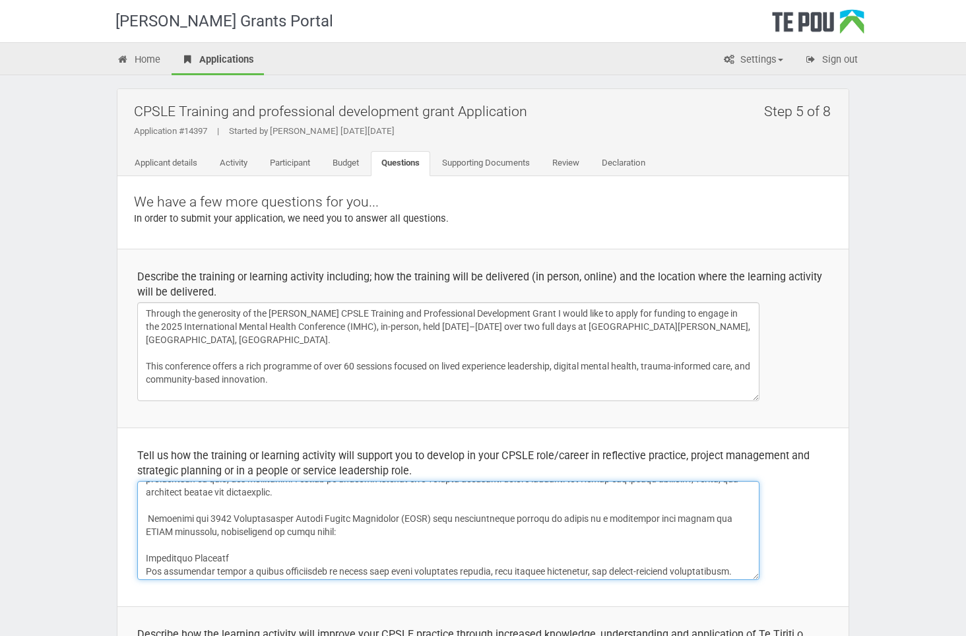
click at [150, 517] on textarea at bounding box center [448, 530] width 622 height 99
click at [400, 543] on textarea at bounding box center [448, 530] width 622 height 99
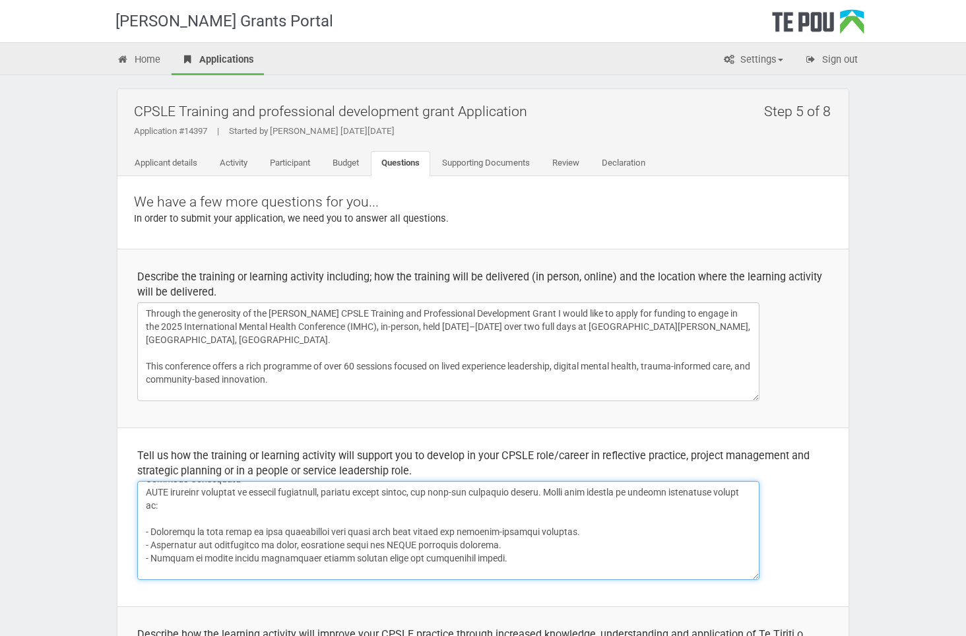
scroll to position [0, 0]
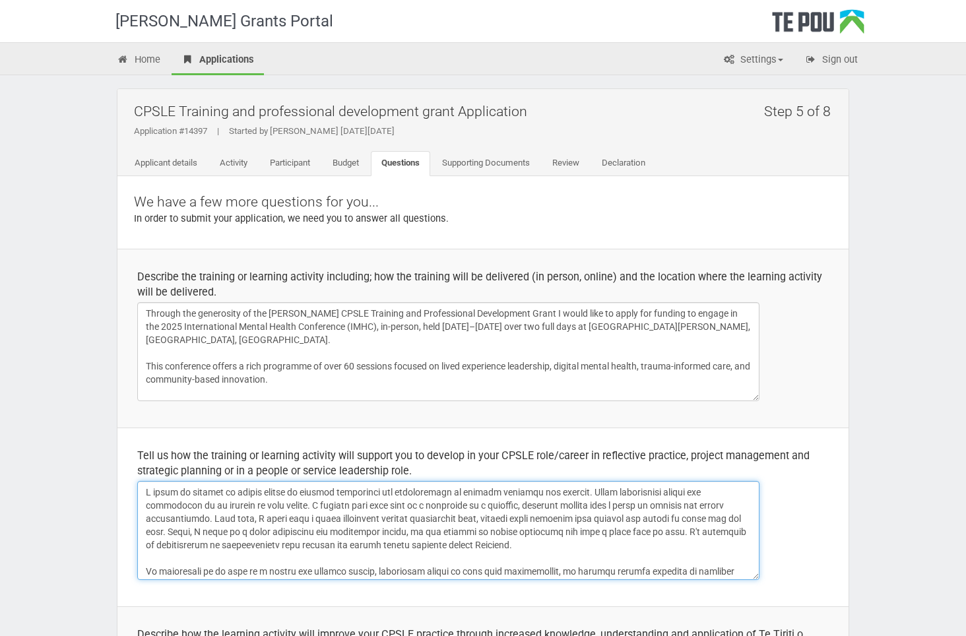
drag, startPoint x: 555, startPoint y: 492, endPoint x: 501, endPoint y: 495, distance: 53.6
click at [501, 495] on textarea at bounding box center [448, 530] width 622 height 99
drag, startPoint x: 534, startPoint y: 533, endPoint x: 543, endPoint y: 509, distance: 25.3
click at [535, 533] on textarea at bounding box center [448, 530] width 622 height 99
click at [519, 505] on textarea at bounding box center [448, 530] width 622 height 99
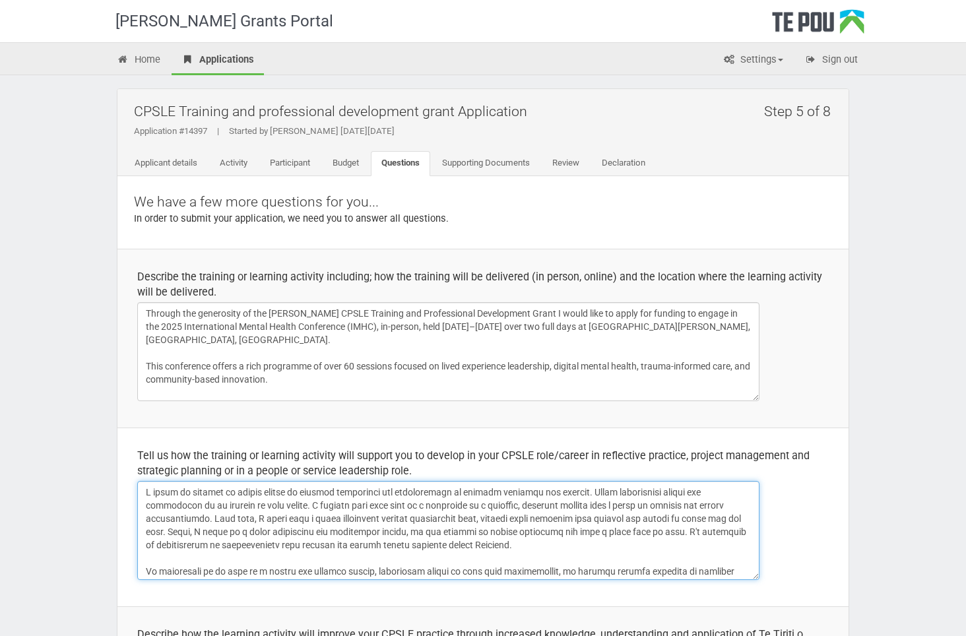
drag, startPoint x: 590, startPoint y: 493, endPoint x: 466, endPoint y: 490, distance: 123.4
click at [466, 490] on textarea at bounding box center [448, 530] width 622 height 99
click at [250, 536] on textarea at bounding box center [448, 530] width 622 height 99
drag, startPoint x: 270, startPoint y: 507, endPoint x: 207, endPoint y: 509, distance: 62.7
click at [207, 509] on textarea at bounding box center [448, 530] width 622 height 99
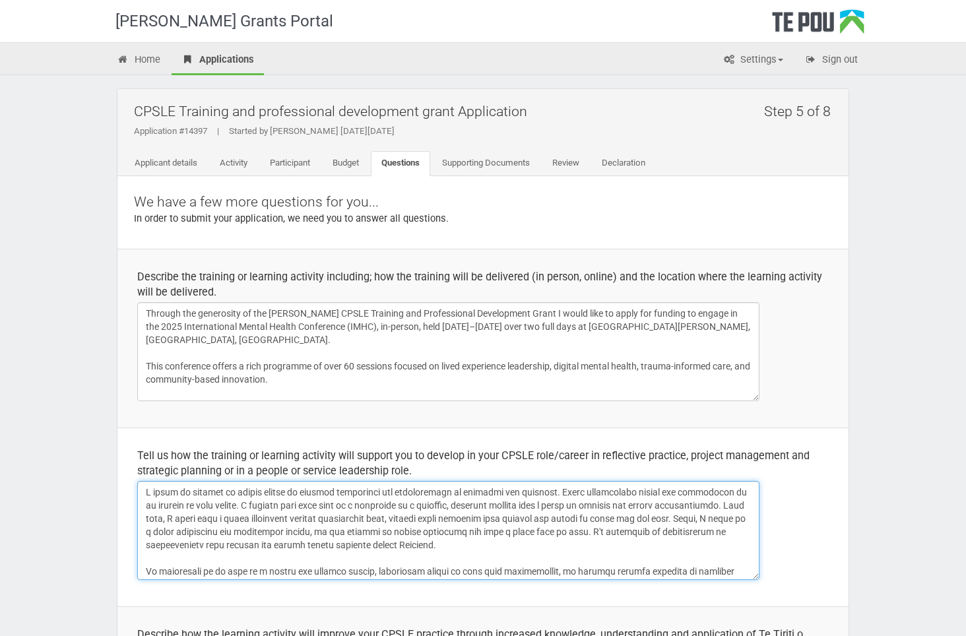
click at [229, 532] on textarea at bounding box center [448, 530] width 622 height 99
drag, startPoint x: 266, startPoint y: 505, endPoint x: 208, endPoint y: 503, distance: 57.4
click at [208, 503] on textarea at bounding box center [448, 530] width 622 height 99
drag, startPoint x: 208, startPoint y: 501, endPoint x: 172, endPoint y: 505, distance: 36.6
click at [172, 505] on textarea at bounding box center [448, 530] width 622 height 99
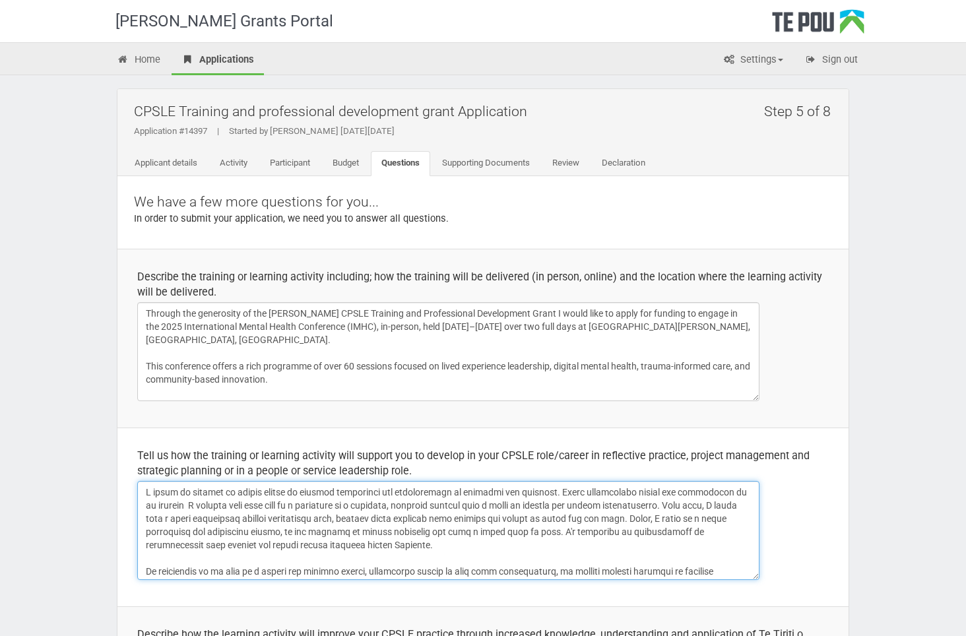
click at [197, 521] on textarea at bounding box center [448, 530] width 622 height 99
click at [376, 501] on textarea at bounding box center [448, 530] width 622 height 99
click at [243, 530] on textarea at bounding box center [448, 530] width 622 height 99
click at [493, 538] on textarea at bounding box center [448, 530] width 622 height 99
click at [499, 509] on textarea at bounding box center [448, 530] width 622 height 99
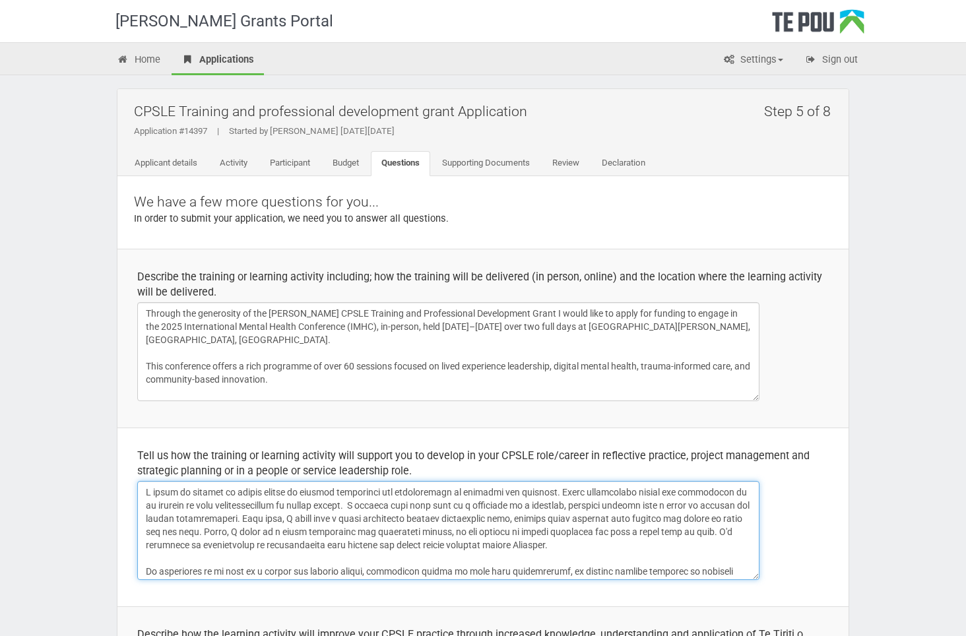
click at [306, 531] on textarea at bounding box center [448, 530] width 622 height 99
click at [281, 519] on textarea at bounding box center [448, 530] width 622 height 99
click at [302, 528] on textarea at bounding box center [448, 530] width 622 height 99
click at [334, 507] on textarea at bounding box center [448, 530] width 622 height 99
click at [359, 514] on textarea at bounding box center [448, 530] width 622 height 99
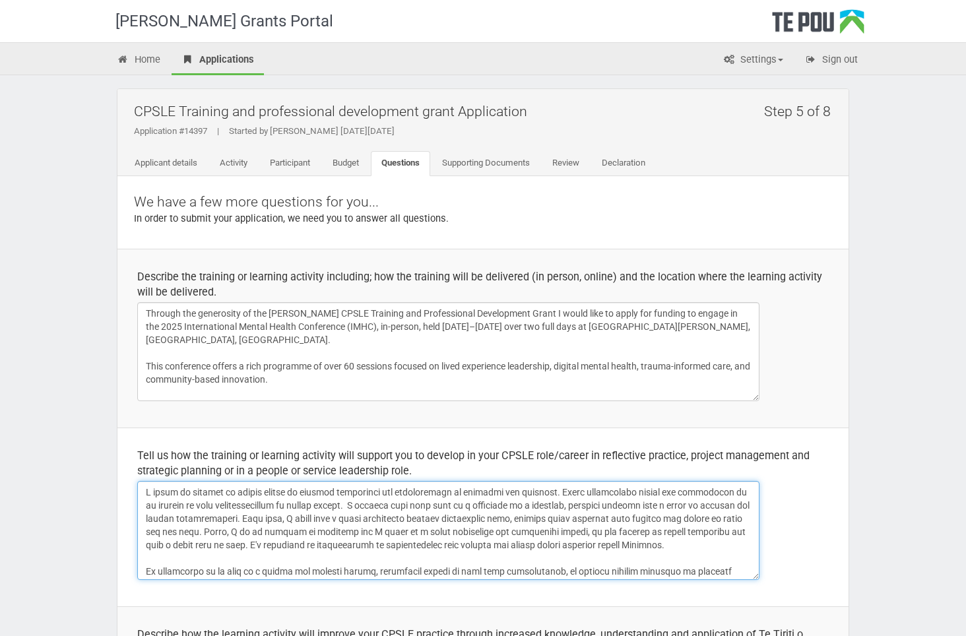
drag, startPoint x: 663, startPoint y: 530, endPoint x: 638, endPoint y: 528, distance: 25.2
click at [638, 528] on textarea at bounding box center [448, 530] width 622 height 99
click at [349, 513] on textarea at bounding box center [448, 530] width 622 height 99
click at [334, 530] on textarea at bounding box center [448, 530] width 622 height 99
click at [322, 516] on textarea at bounding box center [448, 530] width 622 height 99
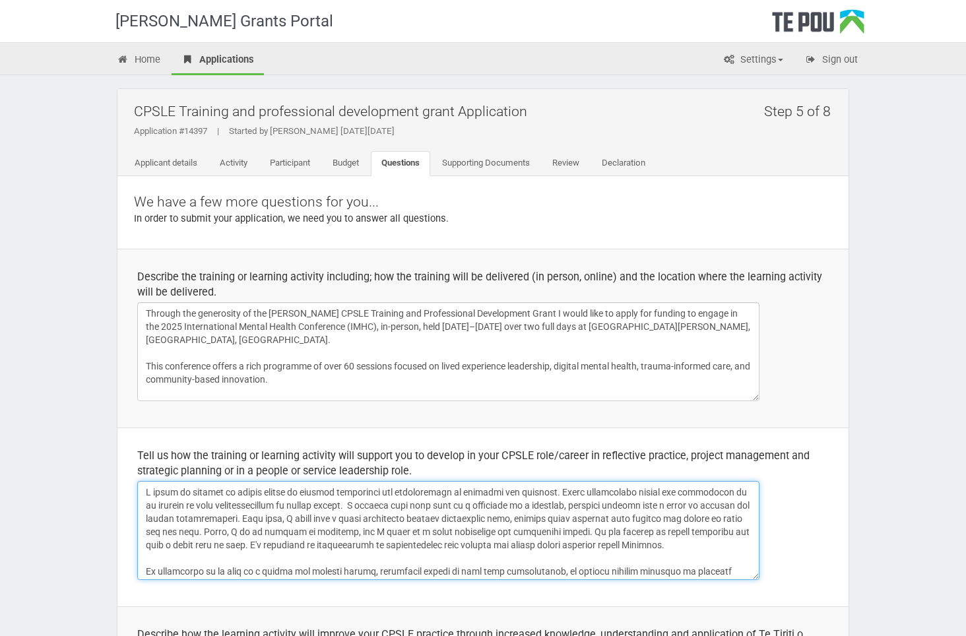
click at [331, 531] on textarea at bounding box center [448, 530] width 622 height 99
click at [426, 505] on textarea at bounding box center [448, 530] width 622 height 99
click at [415, 532] on textarea at bounding box center [448, 530] width 622 height 99
drag, startPoint x: 216, startPoint y: 554, endPoint x: 228, endPoint y: 540, distance: 17.3
click at [218, 553] on textarea at bounding box center [448, 530] width 622 height 99
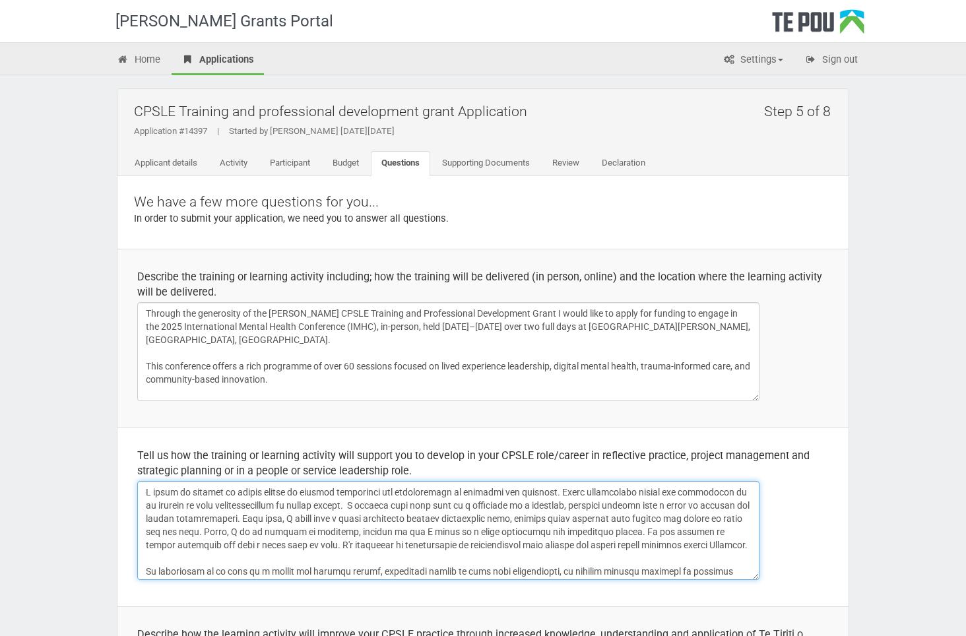
click at [416, 531] on textarea at bounding box center [448, 530] width 622 height 99
drag, startPoint x: 334, startPoint y: 532, endPoint x: 303, endPoint y: 534, distance: 31.0
click at [303, 534] on textarea at bounding box center [448, 530] width 622 height 99
click at [273, 525] on textarea at bounding box center [448, 530] width 622 height 99
drag, startPoint x: 459, startPoint y: 532, endPoint x: 466, endPoint y: 547, distance: 16.2
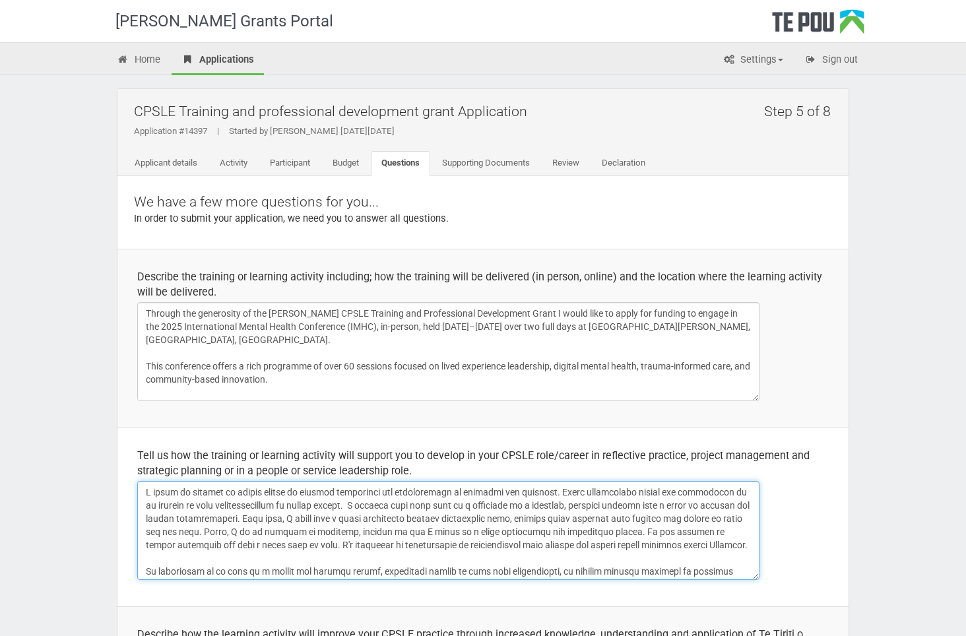
click at [460, 532] on textarea at bounding box center [448, 530] width 622 height 99
drag, startPoint x: 524, startPoint y: 532, endPoint x: 460, endPoint y: 533, distance: 64.0
click at [460, 533] on textarea at bounding box center [448, 530] width 622 height 99
drag, startPoint x: 630, startPoint y: 533, endPoint x: 571, endPoint y: 532, distance: 59.4
click at [571, 532] on textarea at bounding box center [448, 530] width 622 height 99
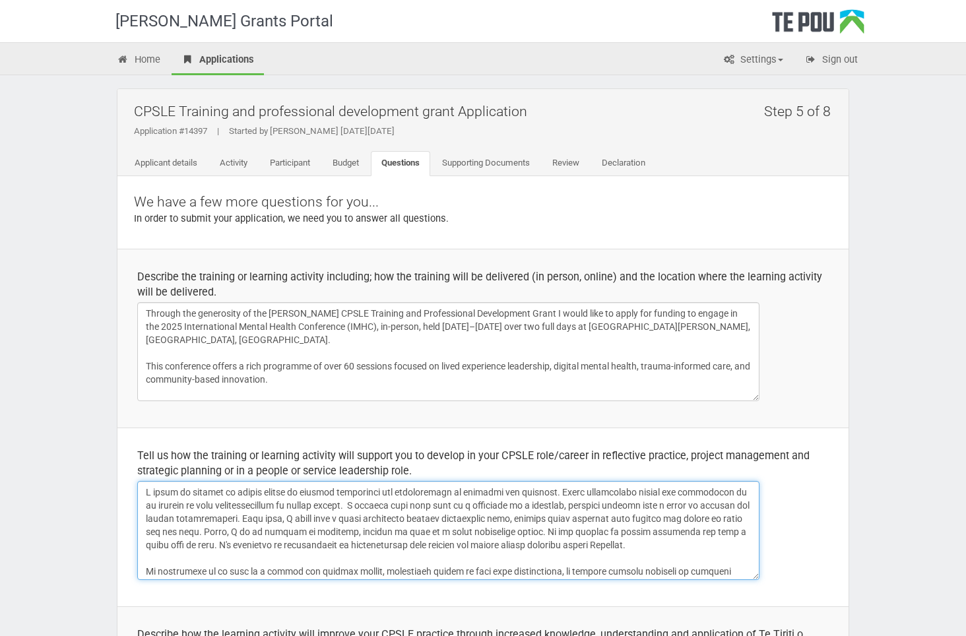
click at [399, 526] on textarea at bounding box center [448, 530] width 622 height 99
click at [515, 532] on textarea at bounding box center [448, 530] width 622 height 99
click at [616, 540] on textarea at bounding box center [448, 530] width 622 height 99
click at [596, 530] on textarea at bounding box center [448, 530] width 622 height 99
click at [334, 529] on textarea at bounding box center [448, 530] width 622 height 99
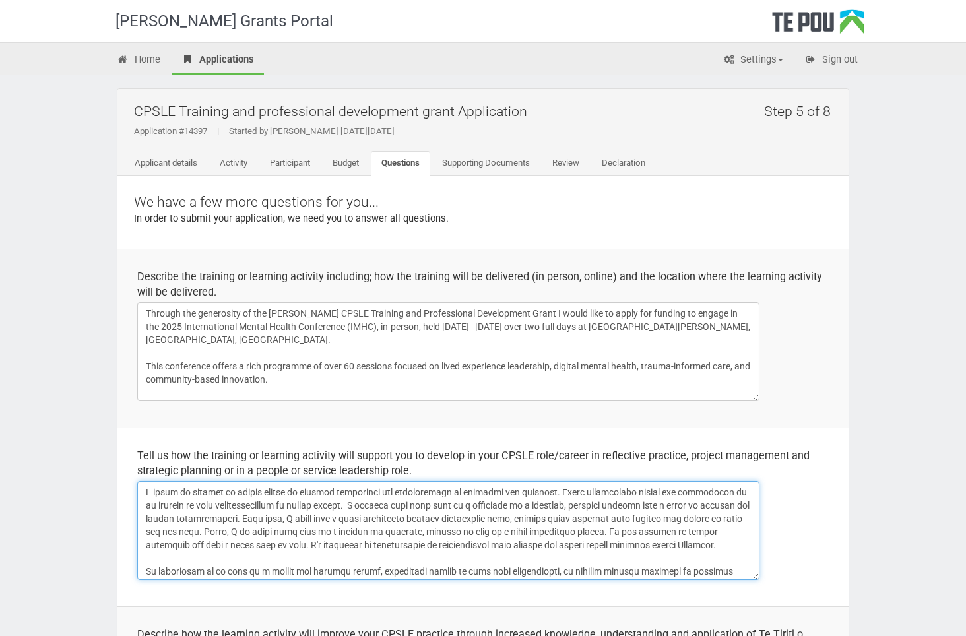
click at [586, 536] on textarea at bounding box center [448, 530] width 622 height 99
drag, startPoint x: 579, startPoint y: 517, endPoint x: 585, endPoint y: 519, distance: 6.9
click at [585, 518] on textarea at bounding box center [448, 530] width 622 height 99
click at [542, 542] on textarea at bounding box center [448, 530] width 622 height 99
click at [550, 531] on textarea at bounding box center [448, 530] width 622 height 99
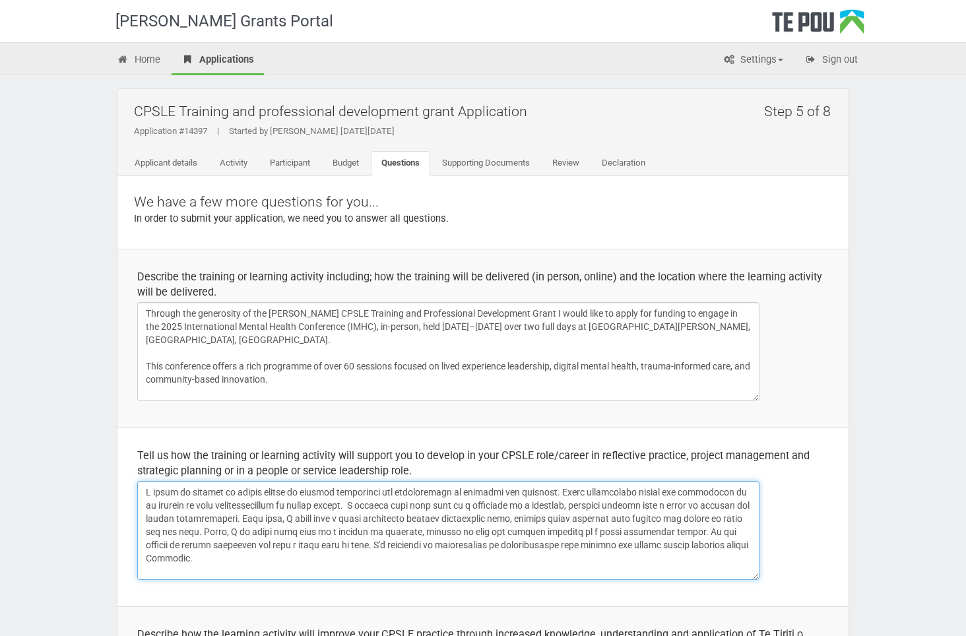
drag, startPoint x: 636, startPoint y: 531, endPoint x: 550, endPoint y: 532, distance: 85.8
click at [550, 532] on textarea at bounding box center [448, 530] width 622 height 99
click at [662, 528] on textarea at bounding box center [448, 530] width 622 height 99
drag, startPoint x: 735, startPoint y: 534, endPoint x: 685, endPoint y: 530, distance: 49.6
click at [685, 530] on textarea at bounding box center [448, 530] width 622 height 99
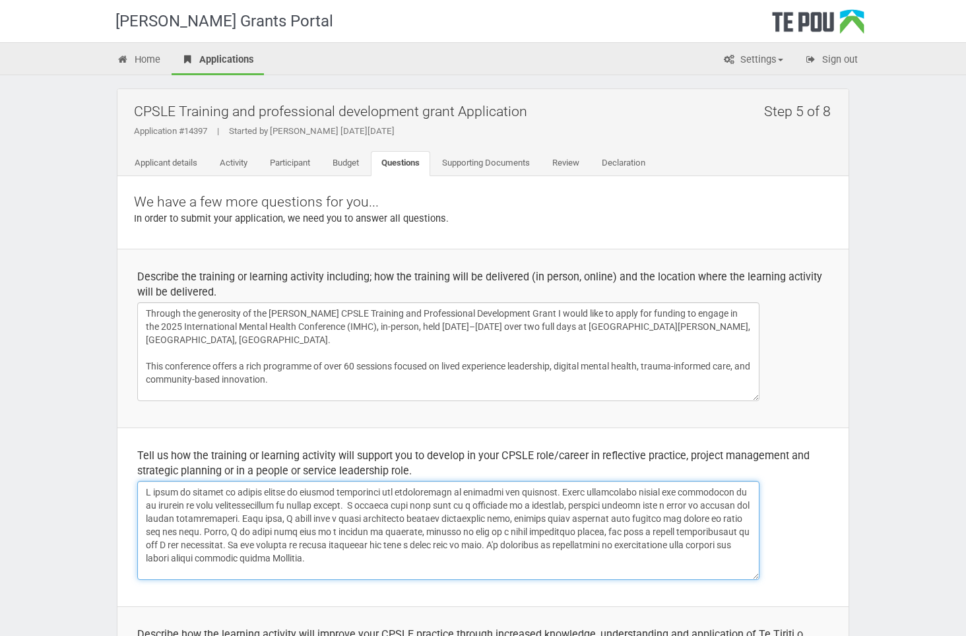
click at [218, 543] on textarea at bounding box center [448, 530] width 622 height 99
drag, startPoint x: 303, startPoint y: 546, endPoint x: 208, endPoint y: 546, distance: 95.0
click at [208, 546] on textarea at bounding box center [448, 530] width 622 height 99
click at [221, 543] on textarea at bounding box center [448, 530] width 622 height 99
click at [301, 546] on textarea at bounding box center [448, 530] width 622 height 99
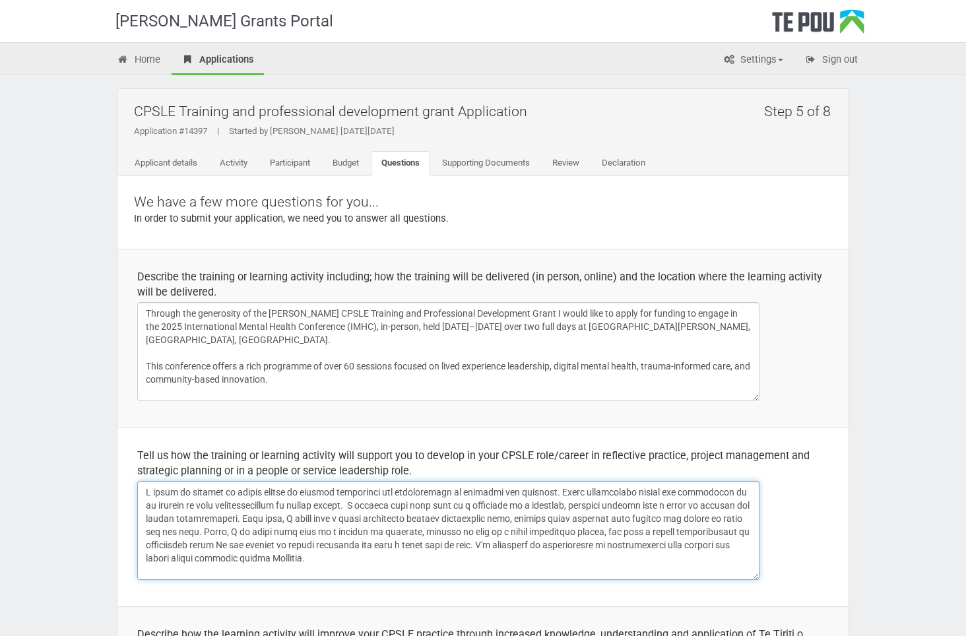
click at [296, 509] on textarea at bounding box center [448, 530] width 622 height 99
click at [664, 532] on textarea at bounding box center [448, 530] width 622 height 99
drag, startPoint x: 311, startPoint y: 544, endPoint x: 276, endPoint y: 547, distance: 34.5
click at [276, 547] on textarea at bounding box center [448, 530] width 622 height 99
click at [208, 542] on textarea at bounding box center [448, 530] width 622 height 99
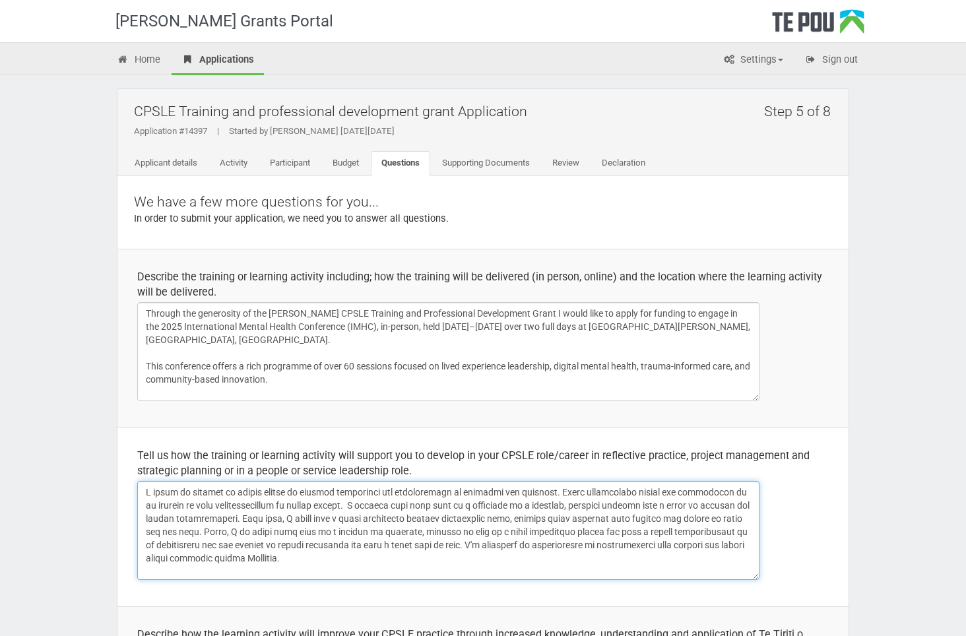
click at [303, 544] on textarea at bounding box center [448, 530] width 622 height 99
click at [486, 545] on textarea at bounding box center [448, 530] width 622 height 99
click at [298, 552] on textarea at bounding box center [448, 530] width 622 height 99
click at [684, 536] on textarea at bounding box center [448, 530] width 622 height 99
click at [715, 542] on textarea at bounding box center [448, 530] width 622 height 99
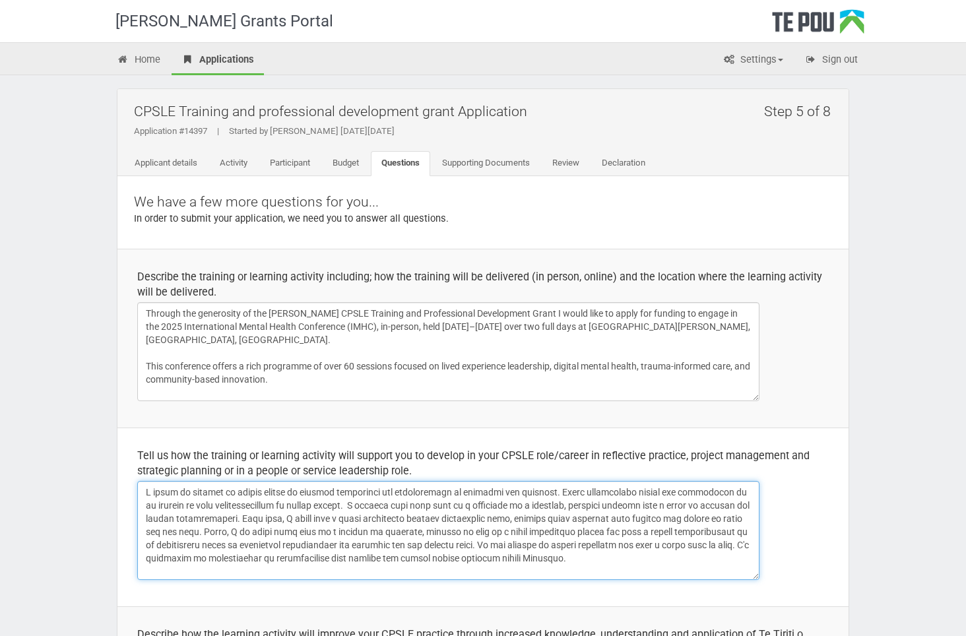
click at [298, 524] on textarea at bounding box center [448, 530] width 622 height 99
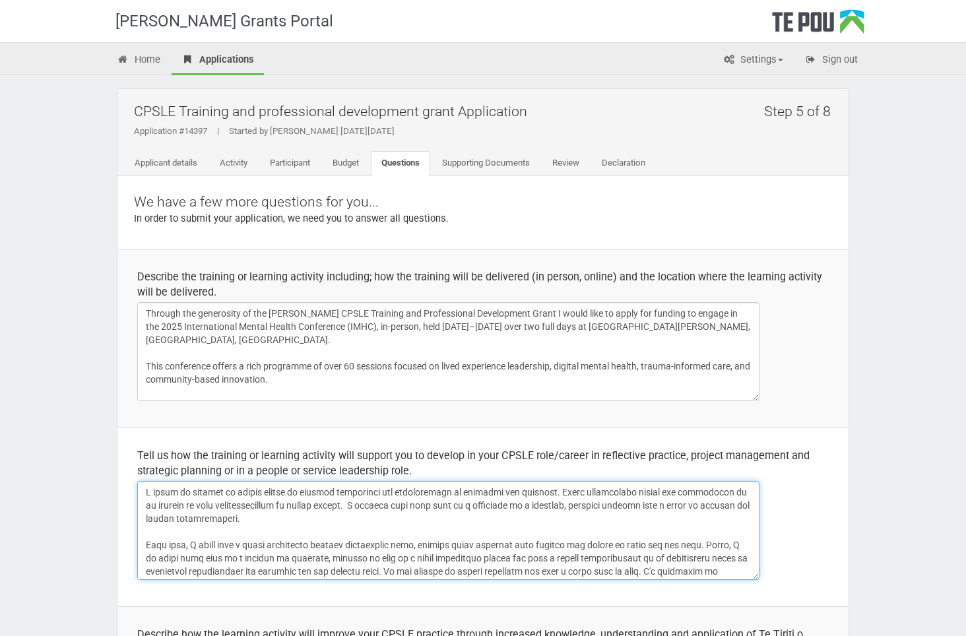
scroll to position [26, 0]
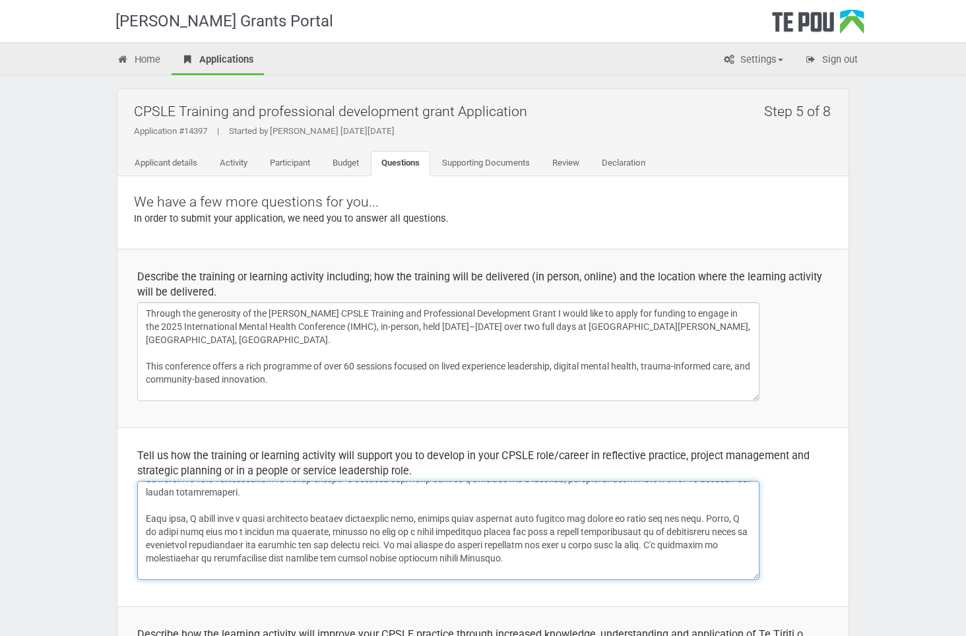
click at [431, 518] on textarea at bounding box center [448, 530] width 622 height 99
click at [482, 519] on textarea at bounding box center [448, 530] width 622 height 99
click at [511, 507] on textarea at bounding box center [448, 530] width 622 height 99
click at [379, 550] on textarea at bounding box center [448, 530] width 622 height 99
click at [146, 517] on textarea at bounding box center [448, 530] width 622 height 99
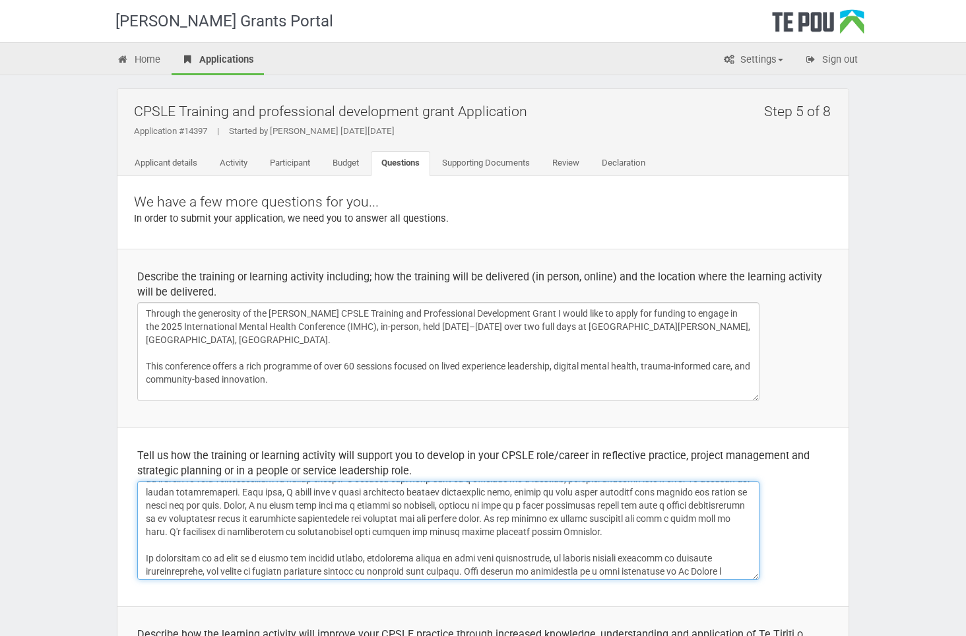
scroll to position [13, 0]
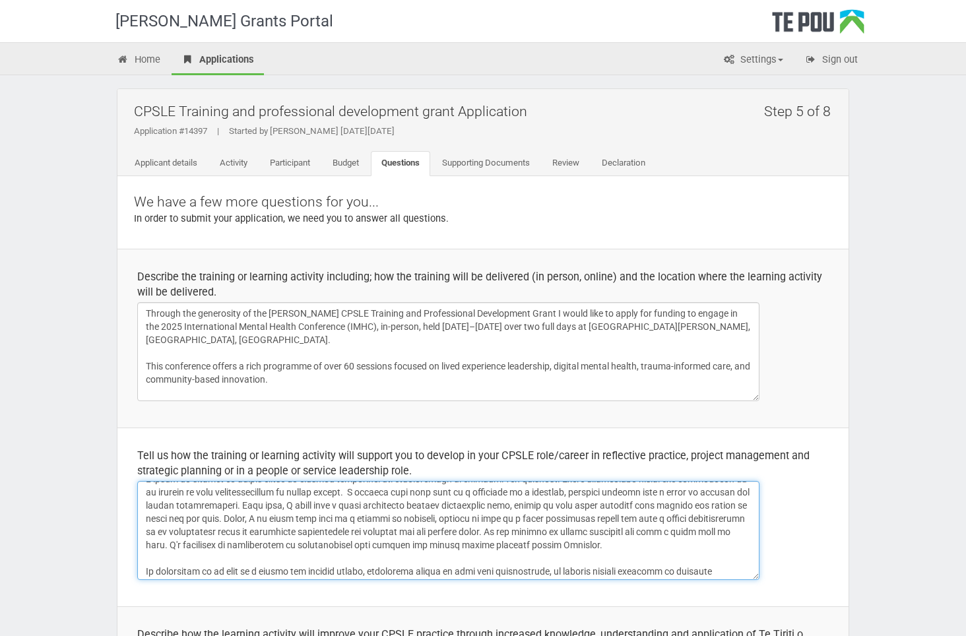
click at [318, 514] on textarea at bounding box center [448, 530] width 622 height 99
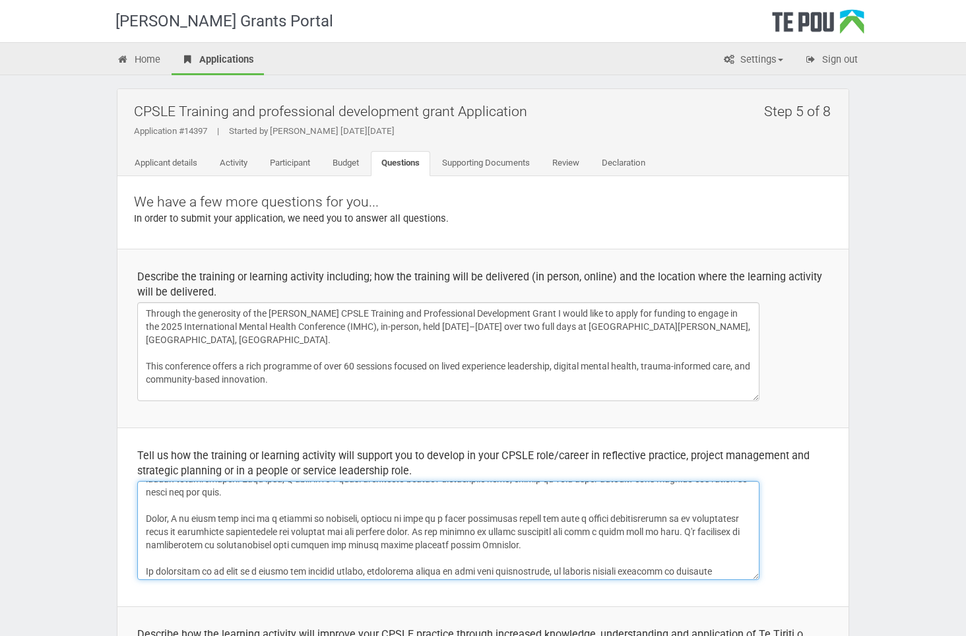
scroll to position [53, 0]
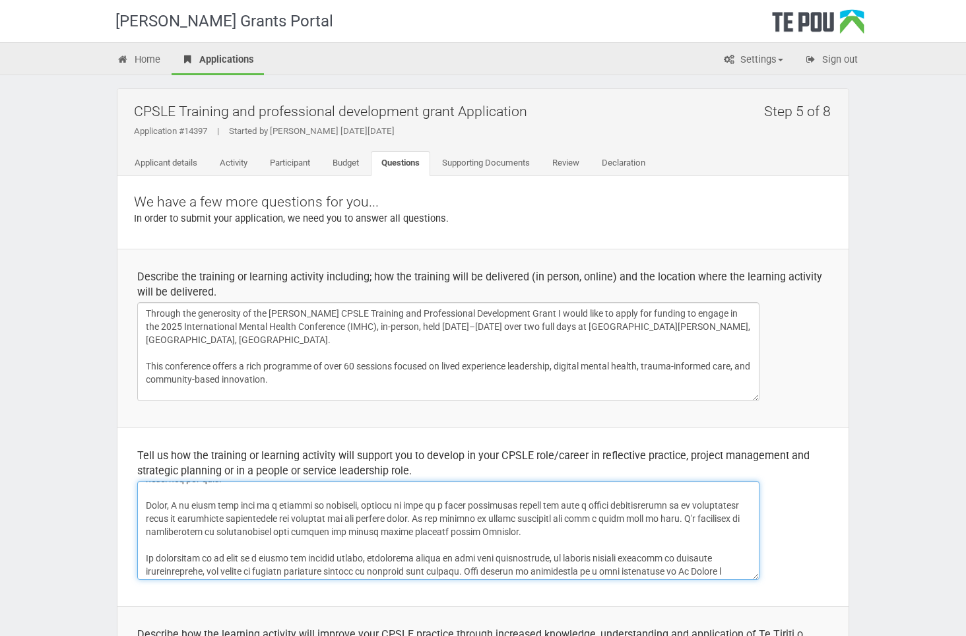
click at [301, 521] on textarea at bounding box center [448, 530] width 622 height 99
drag, startPoint x: 238, startPoint y: 517, endPoint x: 146, endPoint y: 521, distance: 91.8
click at [146, 521] on textarea at bounding box center [448, 530] width 622 height 99
click at [202, 534] on textarea at bounding box center [448, 530] width 622 height 99
drag, startPoint x: 260, startPoint y: 517, endPoint x: 157, endPoint y: 518, distance: 102.9
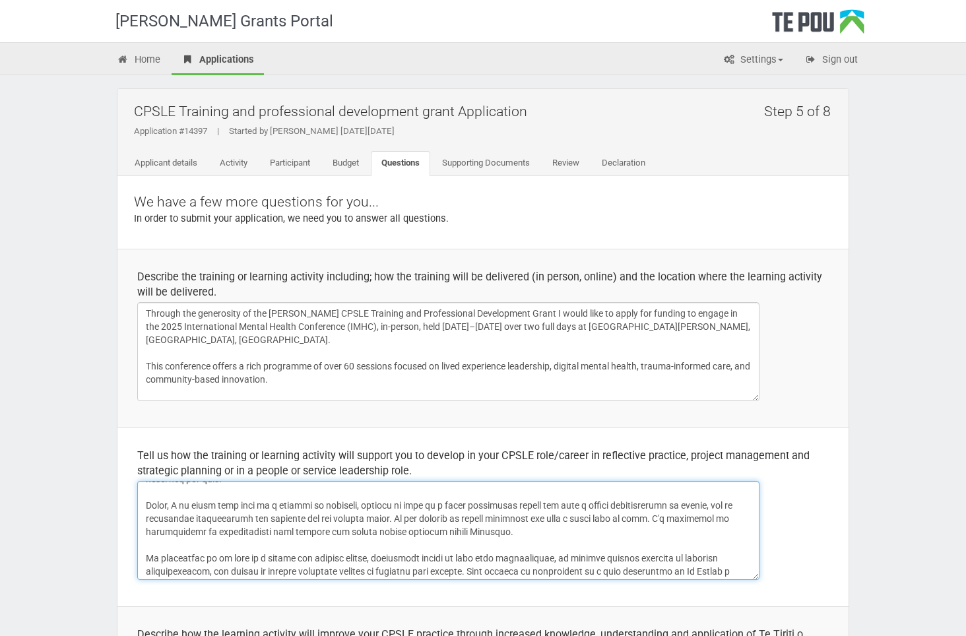
click at [157, 518] on textarea at bounding box center [448, 530] width 622 height 99
click at [326, 528] on textarea at bounding box center [448, 530] width 622 height 99
drag, startPoint x: 279, startPoint y: 519, endPoint x: 203, endPoint y: 524, distance: 76.7
click at [203, 524] on textarea at bounding box center [448, 530] width 622 height 99
click at [509, 524] on textarea at bounding box center [448, 530] width 622 height 99
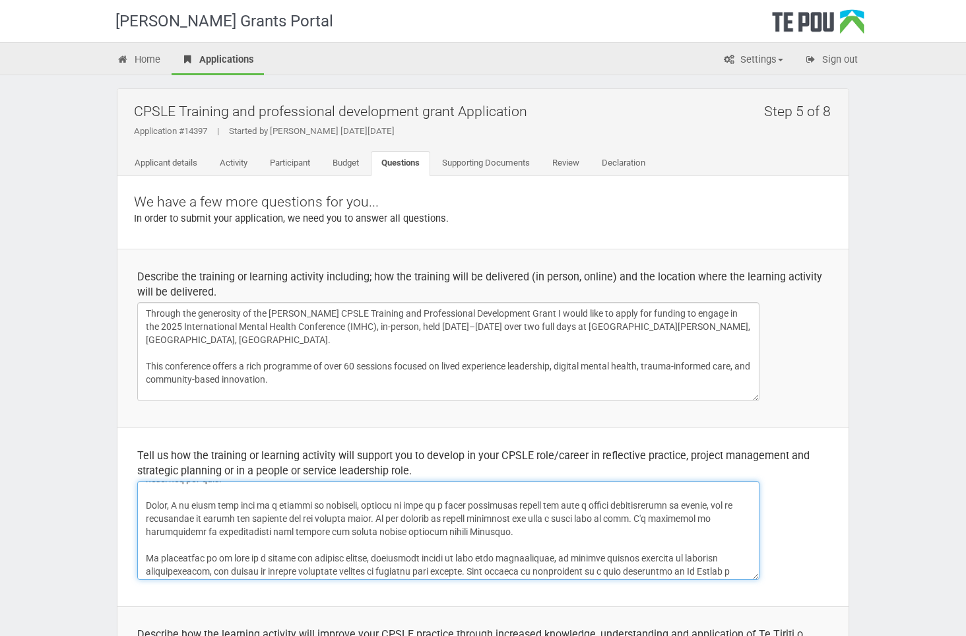
click at [718, 503] on textarea at bounding box center [448, 530] width 622 height 99
click at [157, 515] on textarea at bounding box center [448, 530] width 622 height 99
click at [289, 517] on textarea at bounding box center [448, 530] width 622 height 99
click at [238, 515] on textarea at bounding box center [448, 530] width 622 height 99
click at [337, 528] on textarea at bounding box center [448, 530] width 622 height 99
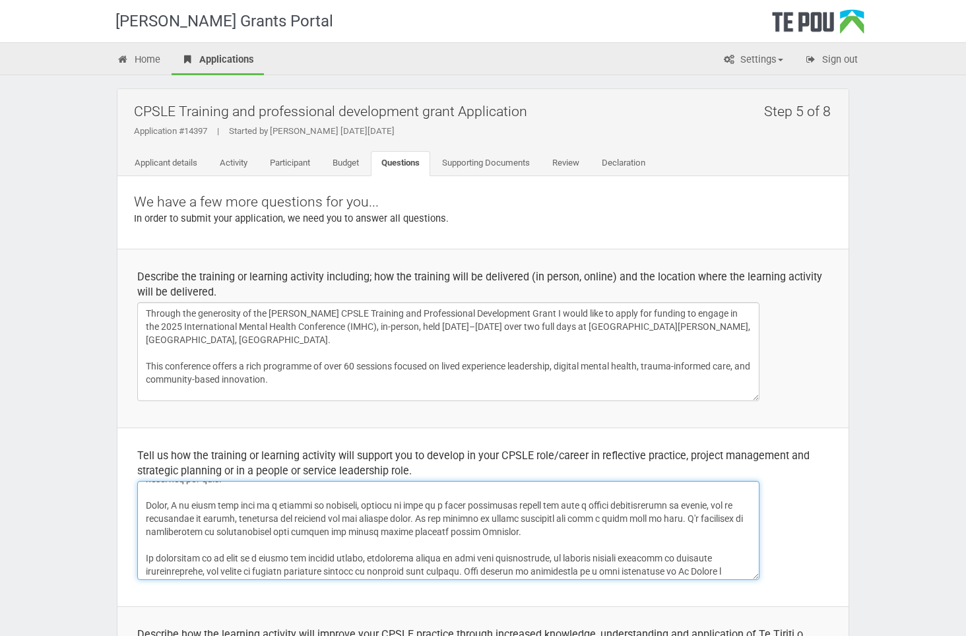
click at [497, 539] on textarea at bounding box center [448, 530] width 622 height 99
click at [575, 515] on textarea at bounding box center [448, 530] width 622 height 99
click at [302, 530] on textarea at bounding box center [448, 530] width 622 height 99
drag, startPoint x: 305, startPoint y: 532, endPoint x: 183, endPoint y: 532, distance: 121.4
click at [183, 532] on textarea at bounding box center [448, 530] width 622 height 99
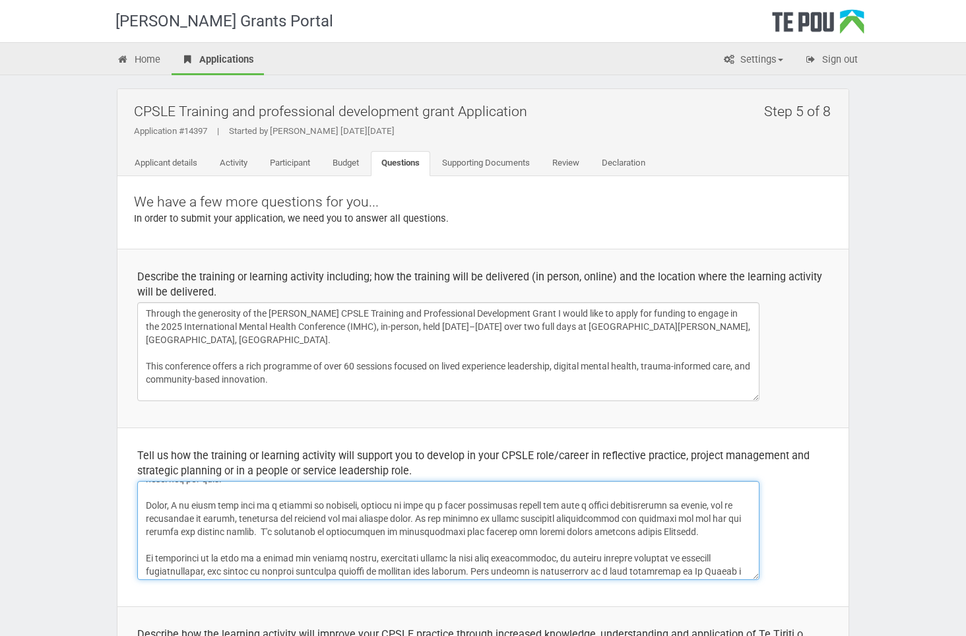
click at [362, 533] on textarea at bounding box center [448, 530] width 622 height 99
click at [280, 530] on textarea at bounding box center [448, 530] width 622 height 99
click at [304, 541] on textarea at bounding box center [448, 530] width 622 height 99
click at [173, 542] on textarea at bounding box center [448, 530] width 622 height 99
click at [422, 509] on textarea at bounding box center [448, 530] width 622 height 99
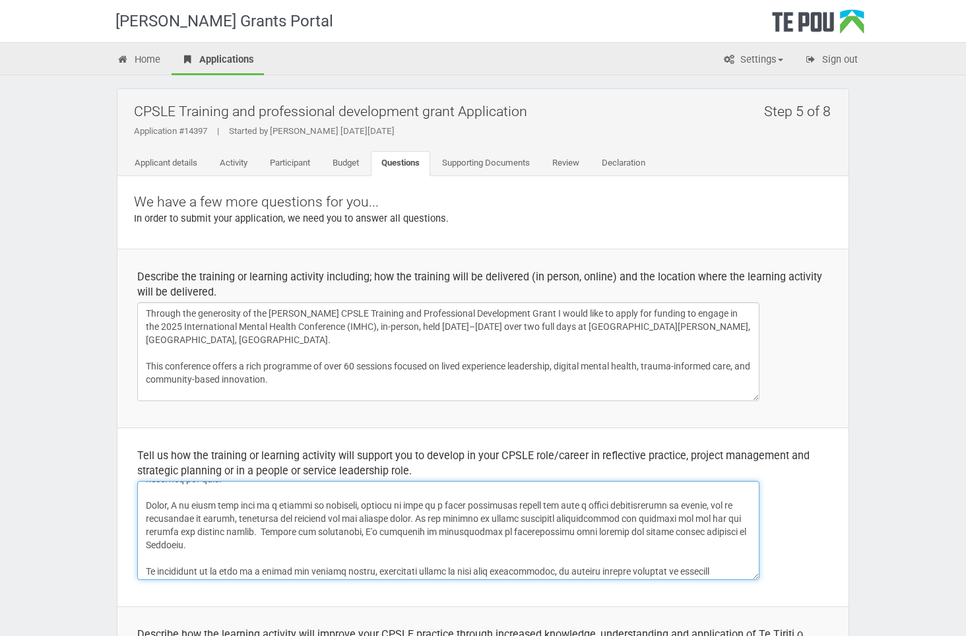
scroll to position [119, 0]
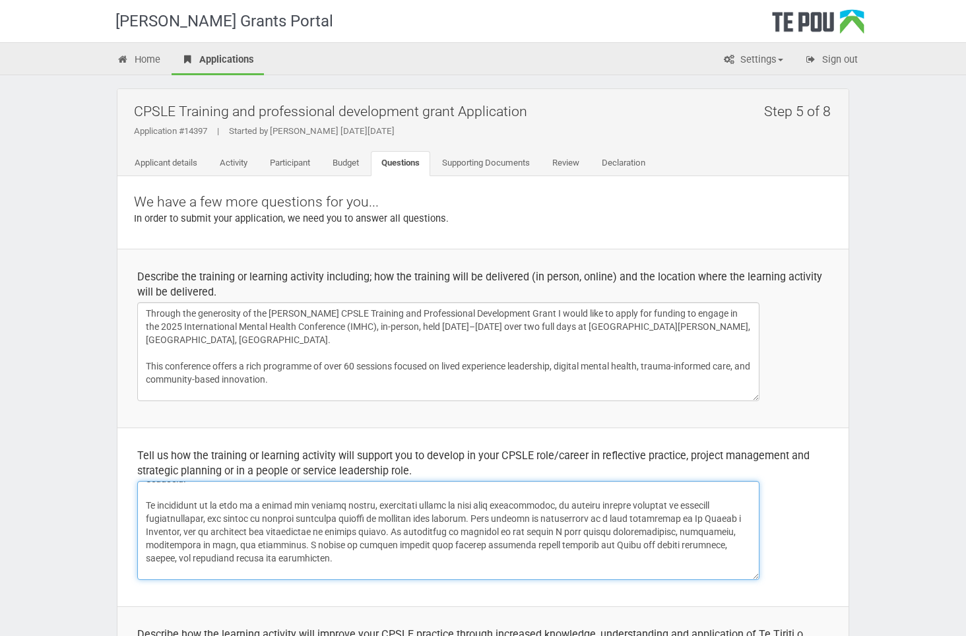
click at [281, 511] on textarea at bounding box center [448, 530] width 622 height 99
click at [373, 504] on textarea at bounding box center [448, 530] width 622 height 99
click at [532, 517] on textarea at bounding box center [448, 530] width 622 height 99
drag, startPoint x: 495, startPoint y: 505, endPoint x: 375, endPoint y: 511, distance: 120.2
click at [376, 509] on textarea at bounding box center [448, 530] width 622 height 99
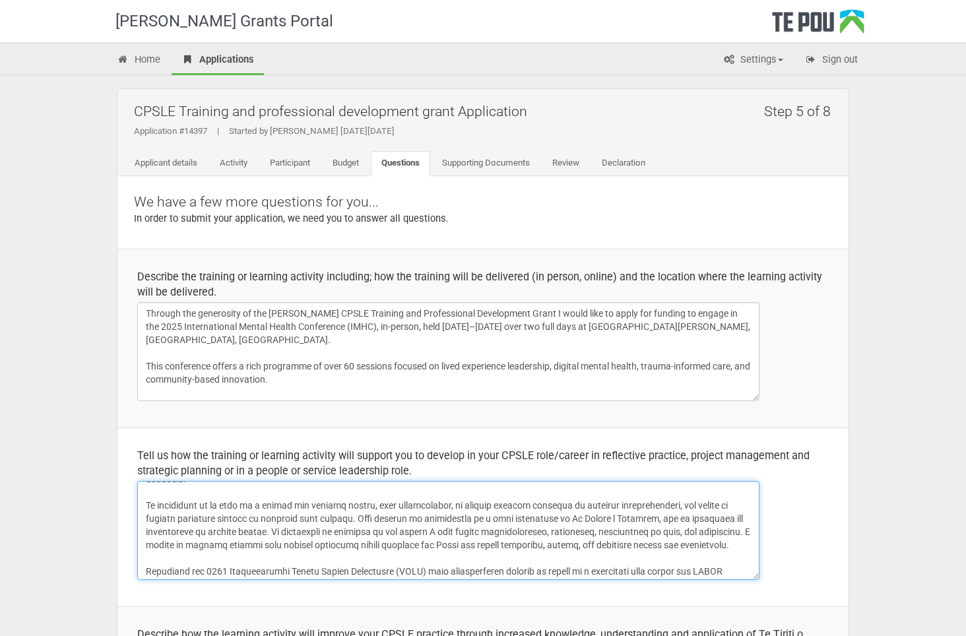
click at [441, 506] on textarea at bounding box center [448, 530] width 622 height 99
click at [576, 521] on textarea at bounding box center [448, 530] width 622 height 99
click at [302, 518] on textarea at bounding box center [448, 530] width 622 height 99
drag, startPoint x: 488, startPoint y: 517, endPoint x: 444, endPoint y: 519, distance: 43.6
click at [444, 519] on textarea at bounding box center [448, 530] width 622 height 99
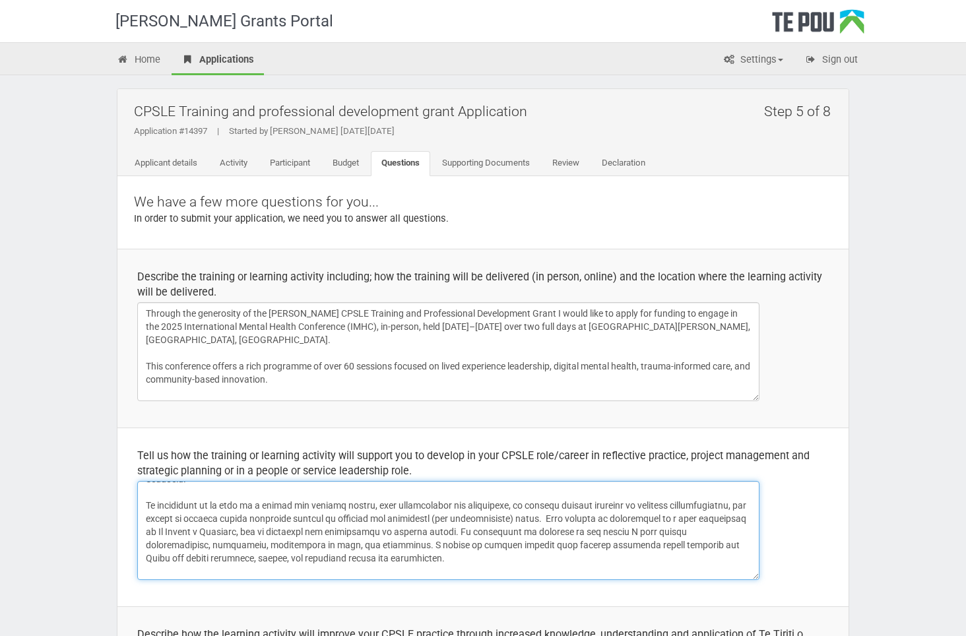
click at [507, 518] on textarea at bounding box center [448, 530] width 622 height 99
click at [410, 553] on textarea at bounding box center [448, 530] width 622 height 99
click at [375, 543] on textarea at bounding box center [448, 530] width 622 height 99
click at [461, 560] on textarea at bounding box center [448, 530] width 622 height 99
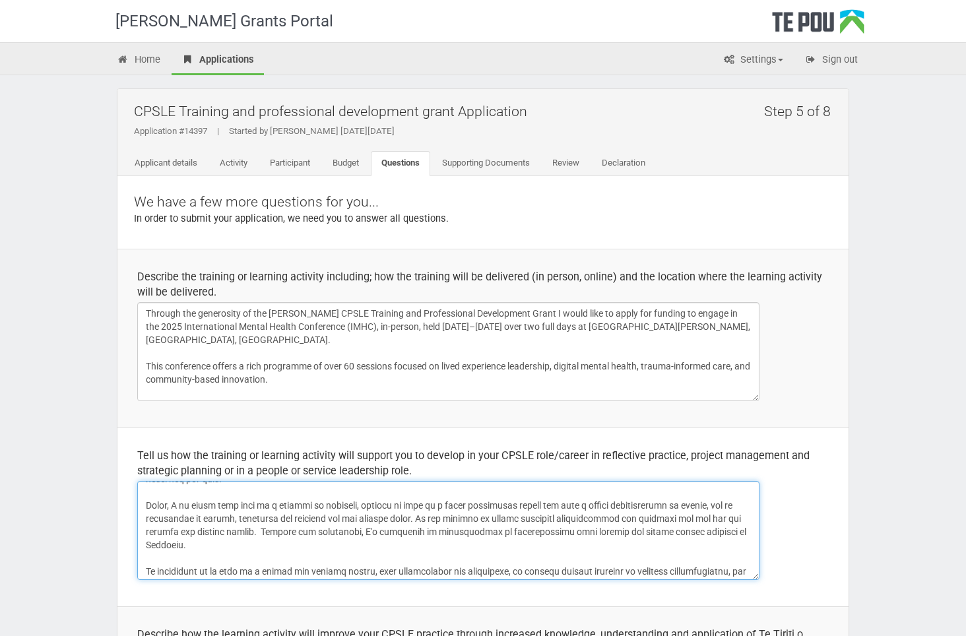
scroll to position [0, 0]
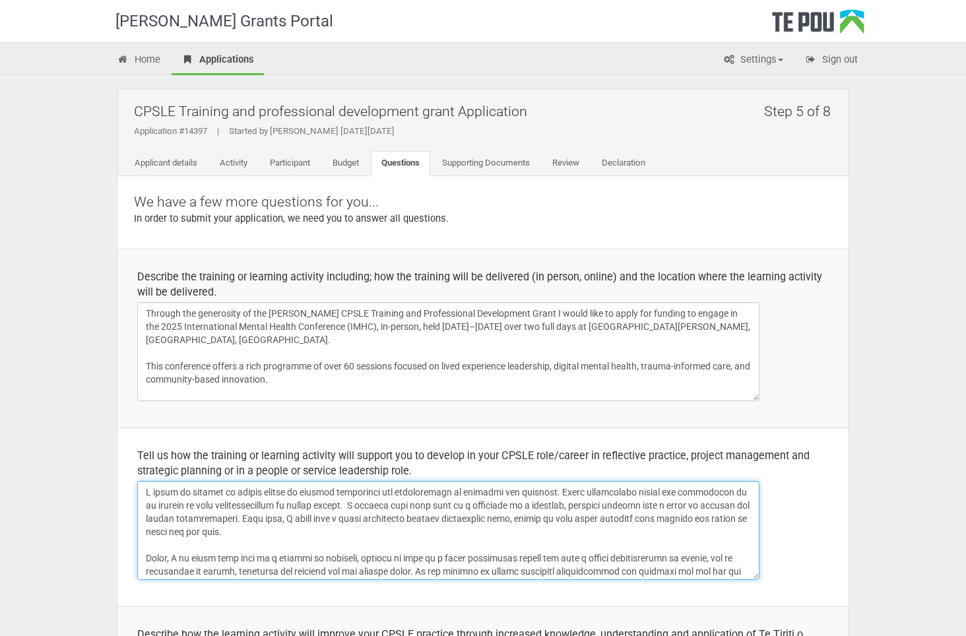
click at [590, 506] on textarea at bounding box center [448, 530] width 622 height 99
click at [572, 517] on textarea at bounding box center [448, 530] width 622 height 99
click at [321, 531] on textarea at bounding box center [448, 530] width 622 height 99
click at [416, 554] on textarea at bounding box center [448, 530] width 622 height 99
click at [509, 530] on textarea at bounding box center [448, 530] width 622 height 99
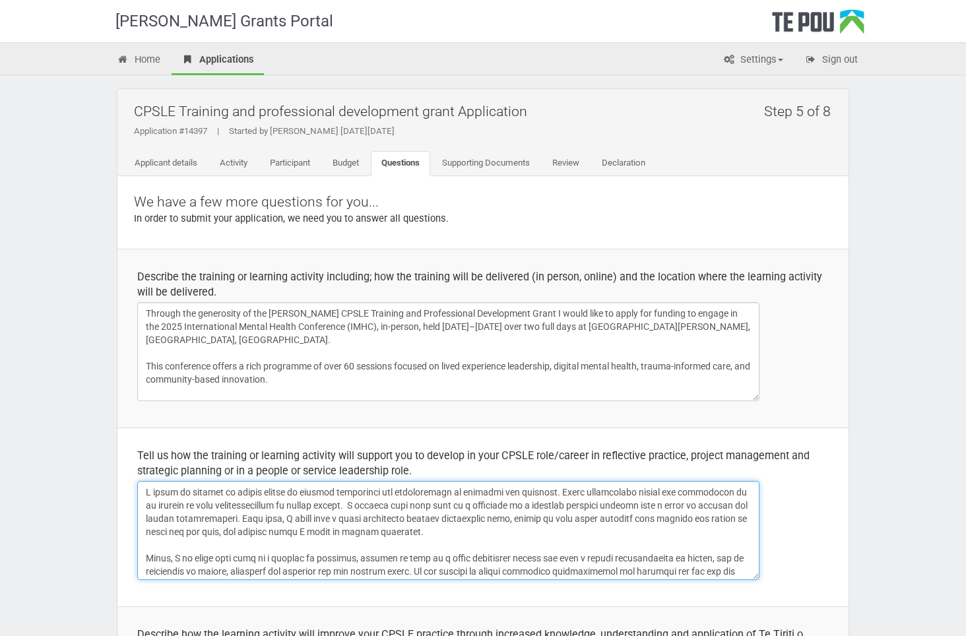
click at [507, 528] on textarea at bounding box center [448, 530] width 622 height 99
click at [473, 530] on textarea at bounding box center [448, 530] width 622 height 99
click at [504, 532] on textarea at bounding box center [448, 530] width 622 height 99
drag, startPoint x: 508, startPoint y: 532, endPoint x: 315, endPoint y: 533, distance: 192.6
click at [315, 533] on textarea at bounding box center [448, 530] width 622 height 99
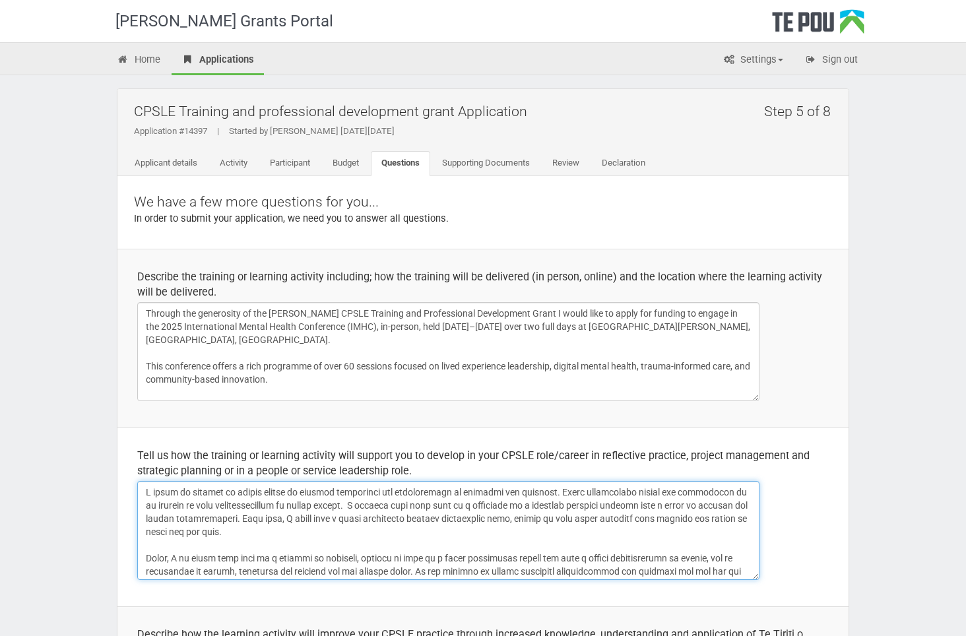
click at [395, 530] on textarea at bounding box center [448, 530] width 622 height 99
click at [298, 515] on textarea at bounding box center [448, 530] width 622 height 99
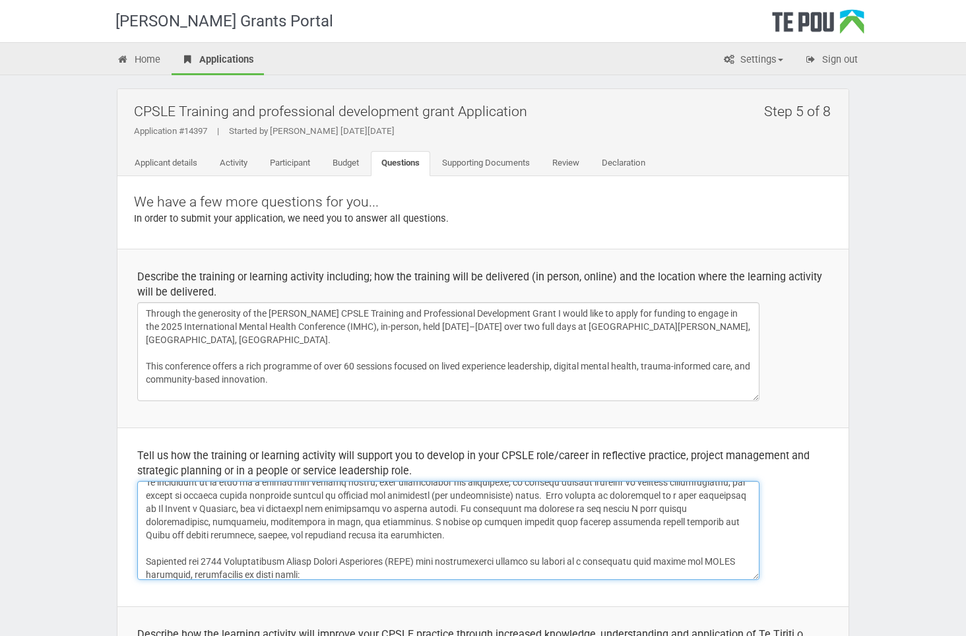
scroll to position [222, 0]
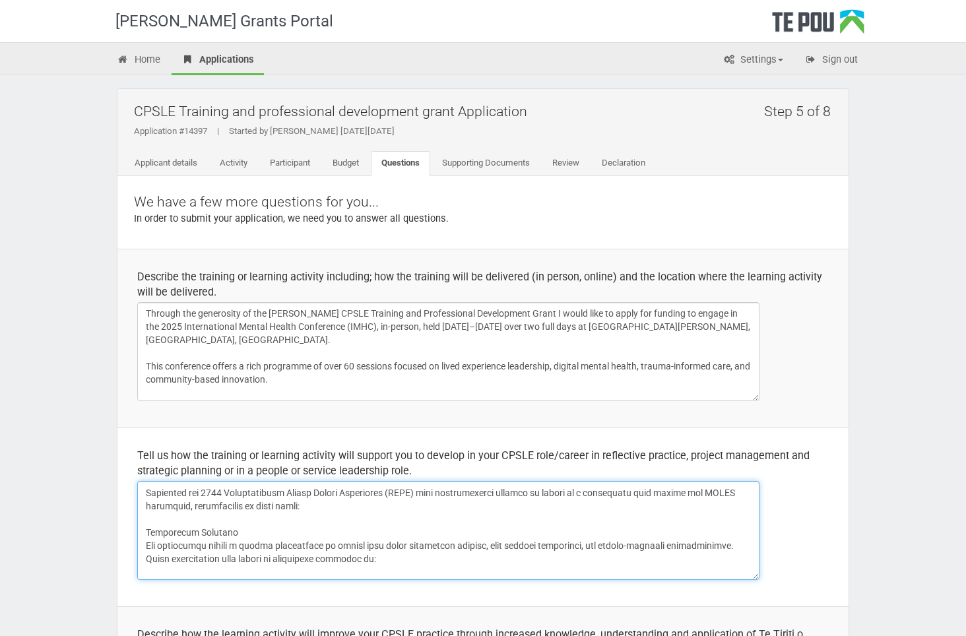
drag, startPoint x: 255, startPoint y: 571, endPoint x: 243, endPoint y: 573, distance: 12.0
click at [243, 573] on textarea at bounding box center [448, 530] width 622 height 99
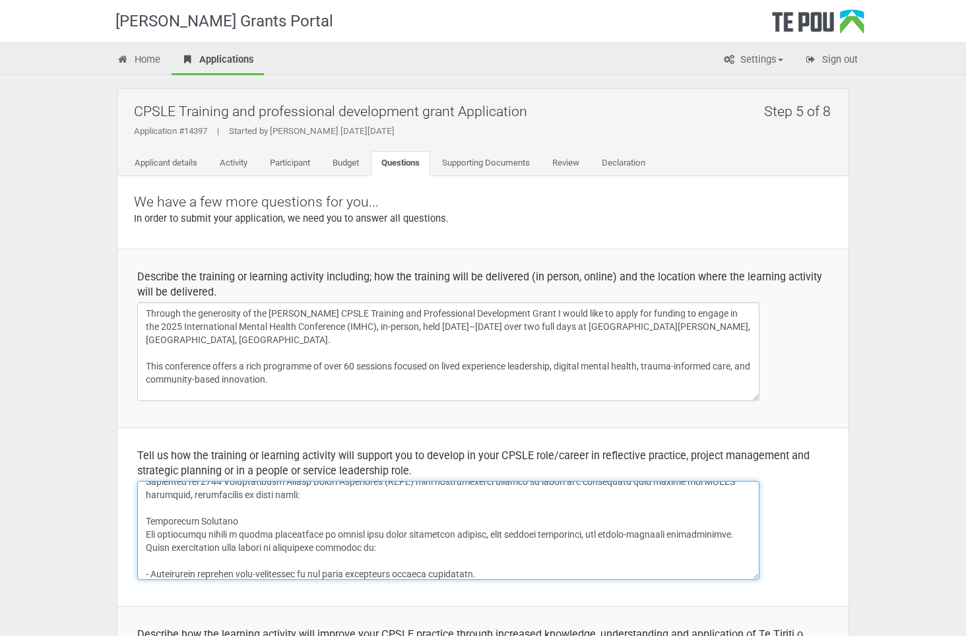
click at [334, 519] on textarea at bounding box center [448, 530] width 622 height 99
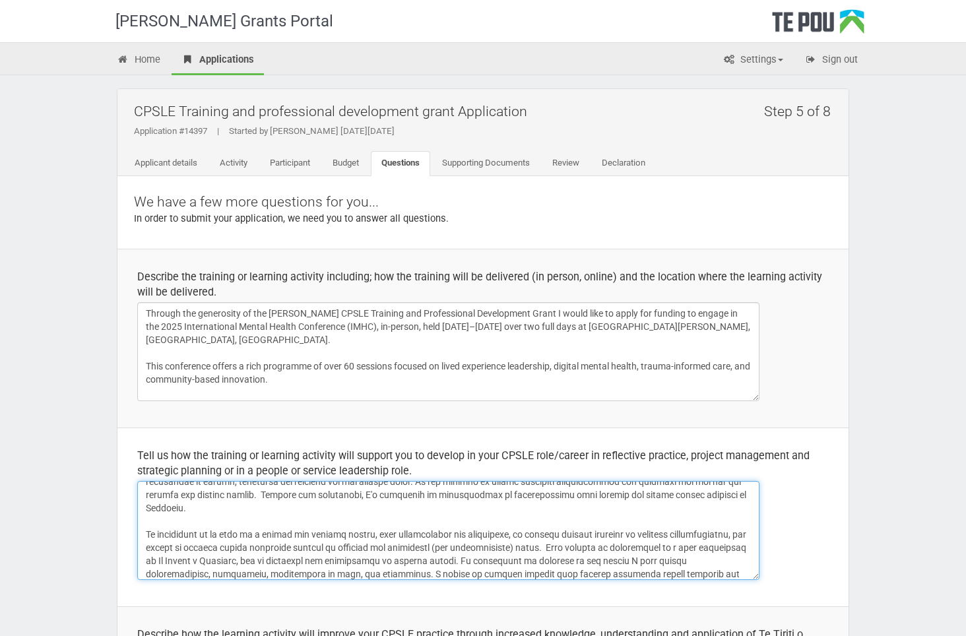
click at [333, 532] on textarea at bounding box center [448, 530] width 622 height 99
drag, startPoint x: 268, startPoint y: 546, endPoint x: 234, endPoint y: 549, distance: 34.5
click at [233, 549] on textarea at bounding box center [448, 530] width 622 height 99
click at [369, 556] on textarea at bounding box center [448, 530] width 622 height 99
click at [360, 548] on textarea at bounding box center [448, 530] width 622 height 99
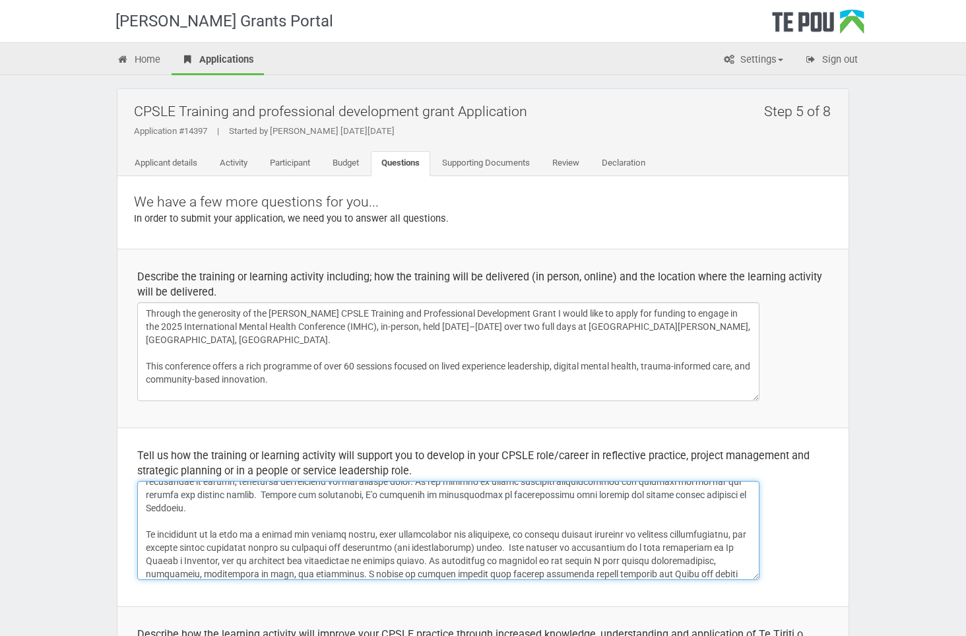
click at [547, 558] on textarea at bounding box center [448, 530] width 622 height 99
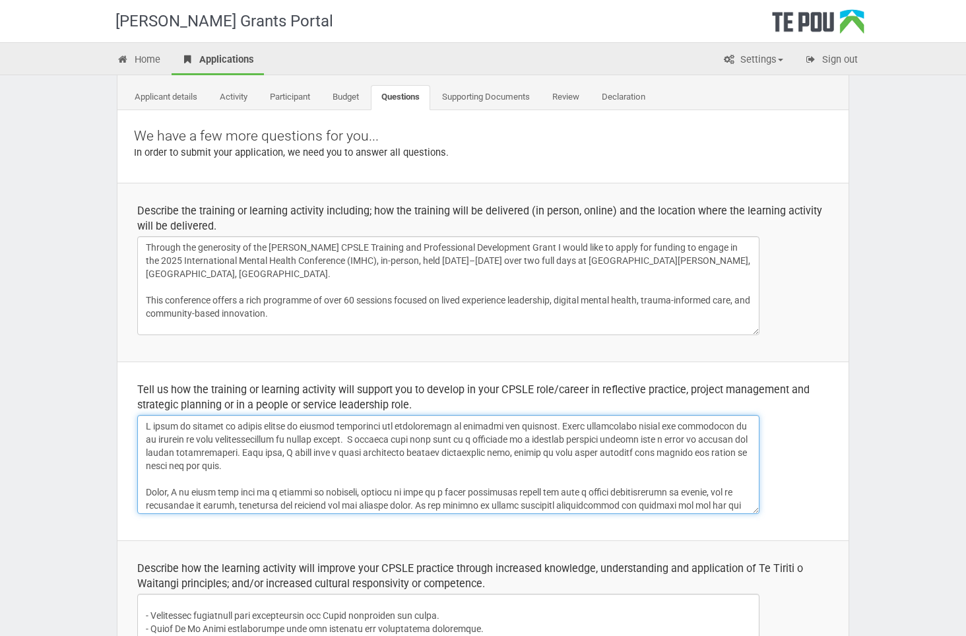
scroll to position [132, 0]
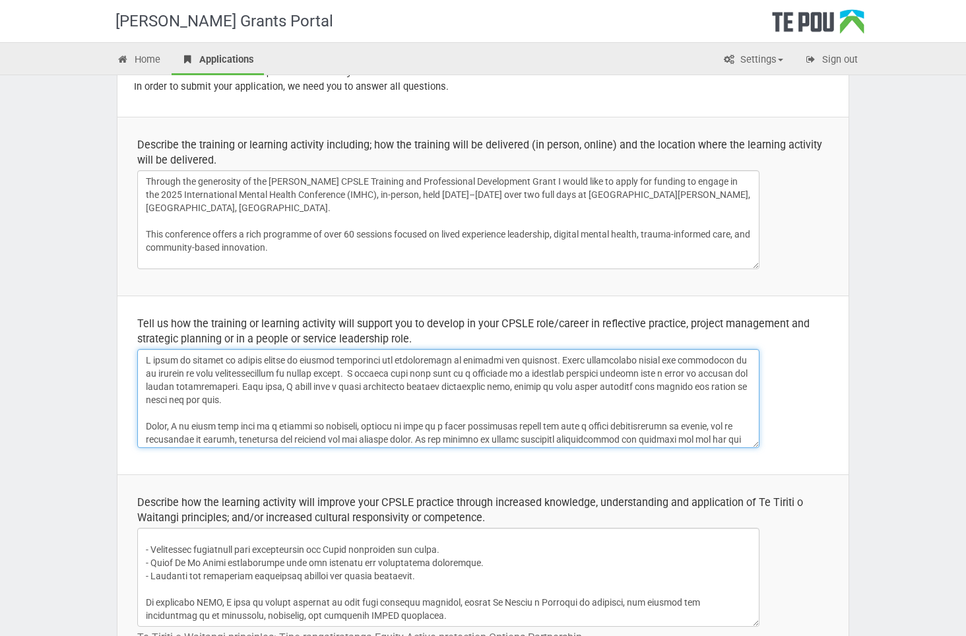
click at [523, 385] on textarea at bounding box center [448, 398] width 622 height 99
click at [554, 358] on textarea at bounding box center [448, 398] width 622 height 99
click at [558, 399] on textarea at bounding box center [448, 398] width 622 height 99
click at [579, 395] on textarea at bounding box center [448, 398] width 622 height 99
click at [298, 383] on textarea at bounding box center [448, 398] width 622 height 99
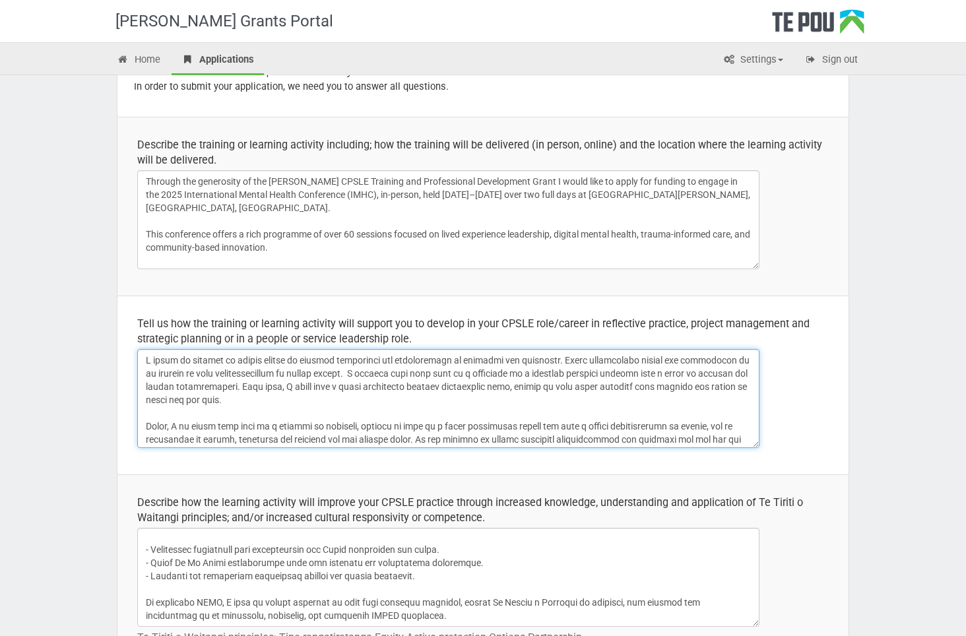
click at [576, 383] on textarea at bounding box center [448, 398] width 622 height 99
click at [409, 397] on textarea at bounding box center [448, 398] width 622 height 99
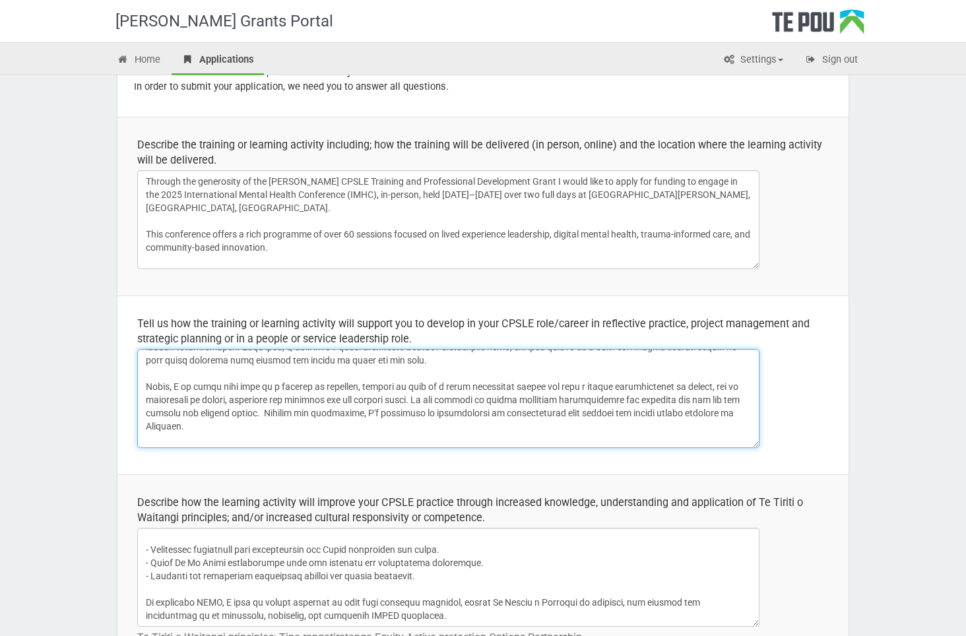
click at [736, 385] on textarea at bounding box center [448, 398] width 622 height 99
click at [254, 399] on textarea at bounding box center [448, 398] width 622 height 99
click at [262, 400] on textarea at bounding box center [448, 398] width 622 height 99
click at [179, 399] on textarea at bounding box center [448, 398] width 622 height 99
drag, startPoint x: 354, startPoint y: 400, endPoint x: 294, endPoint y: 397, distance: 60.1
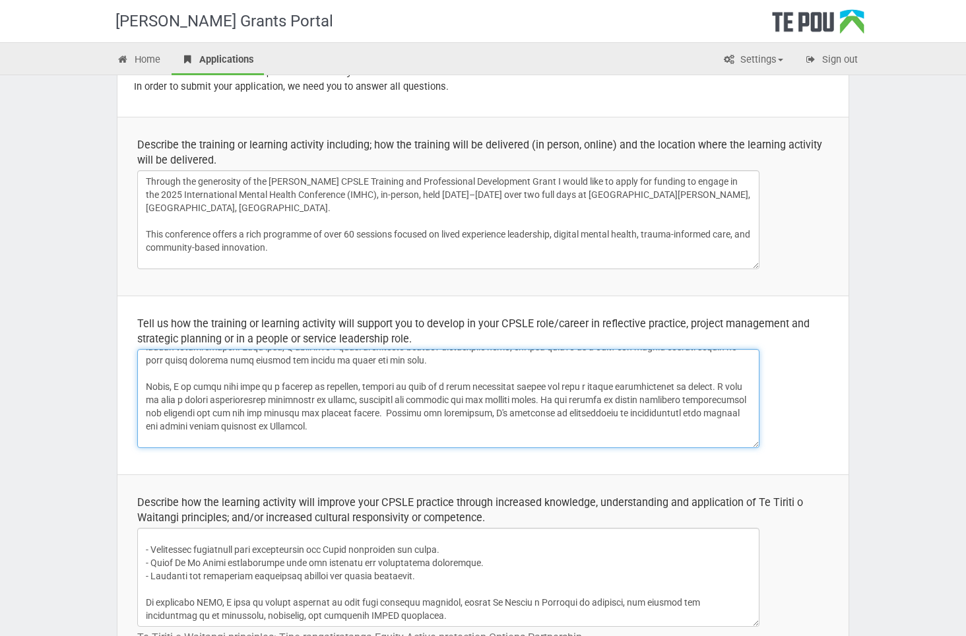
click at [294, 397] on textarea at bounding box center [448, 398] width 622 height 99
click at [343, 397] on textarea at bounding box center [448, 398] width 622 height 99
click at [459, 393] on textarea at bounding box center [448, 398] width 622 height 99
click at [405, 397] on textarea at bounding box center [448, 398] width 622 height 99
click at [303, 416] on textarea at bounding box center [448, 398] width 622 height 99
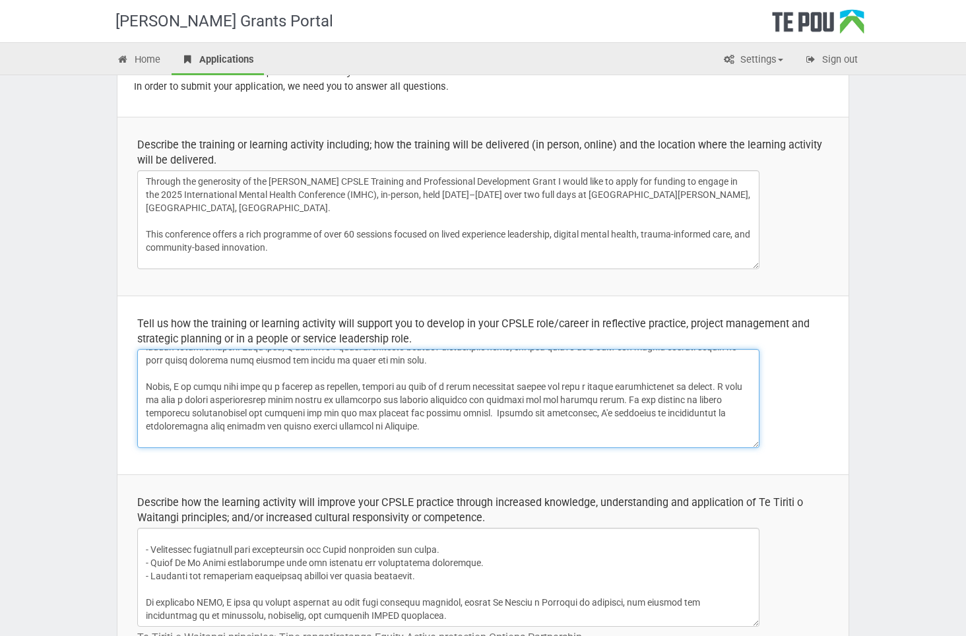
click at [278, 414] on textarea at bounding box center [448, 398] width 622 height 99
drag, startPoint x: 321, startPoint y: 400, endPoint x: 234, endPoint y: 400, distance: 87.7
click at [234, 400] on textarea at bounding box center [448, 398] width 622 height 99
drag, startPoint x: 282, startPoint y: 398, endPoint x: 169, endPoint y: 398, distance: 112.8
click at [169, 398] on textarea at bounding box center [448, 398] width 622 height 99
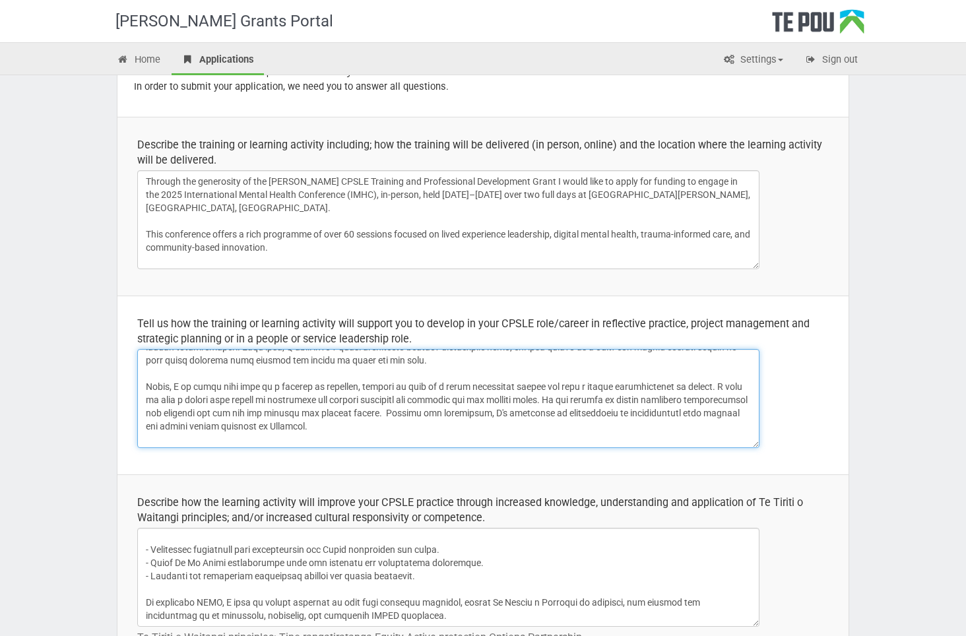
click at [226, 425] on textarea at bounding box center [448, 398] width 622 height 99
drag, startPoint x: 285, startPoint y: 401, endPoint x: 169, endPoint y: 398, distance: 116.2
click at [169, 398] on textarea at bounding box center [448, 398] width 622 height 99
click at [247, 422] on textarea at bounding box center [448, 398] width 622 height 99
click at [270, 408] on textarea at bounding box center [448, 398] width 622 height 99
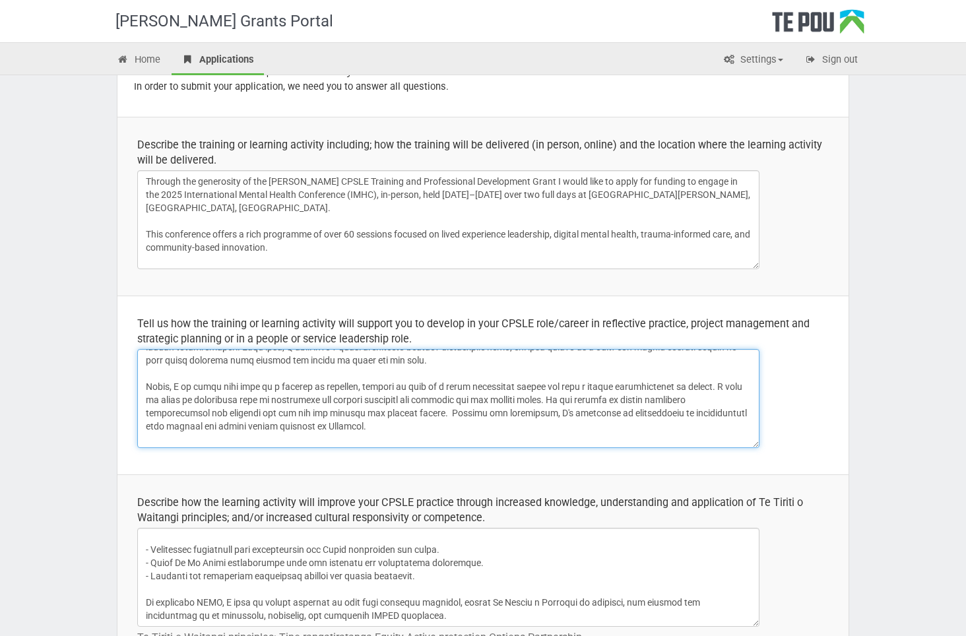
click at [389, 397] on textarea at bounding box center [448, 398] width 622 height 99
click at [213, 420] on textarea at bounding box center [448, 398] width 622 height 99
click at [291, 398] on textarea at bounding box center [448, 398] width 622 height 99
drag, startPoint x: 432, startPoint y: 395, endPoint x: 383, endPoint y: 397, distance: 48.8
click at [383, 397] on textarea at bounding box center [448, 398] width 622 height 99
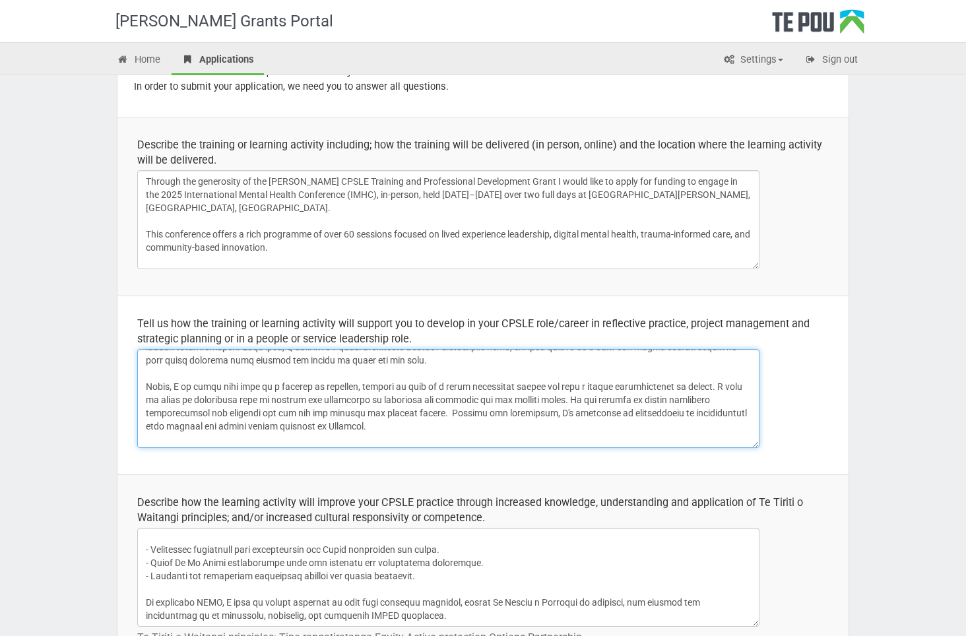
click at [319, 399] on textarea at bounding box center [448, 398] width 622 height 99
click at [443, 397] on textarea at bounding box center [448, 398] width 622 height 99
click at [509, 397] on textarea at bounding box center [448, 398] width 622 height 99
click at [544, 395] on textarea at bounding box center [448, 398] width 622 height 99
click at [292, 415] on textarea at bounding box center [448, 398] width 622 height 99
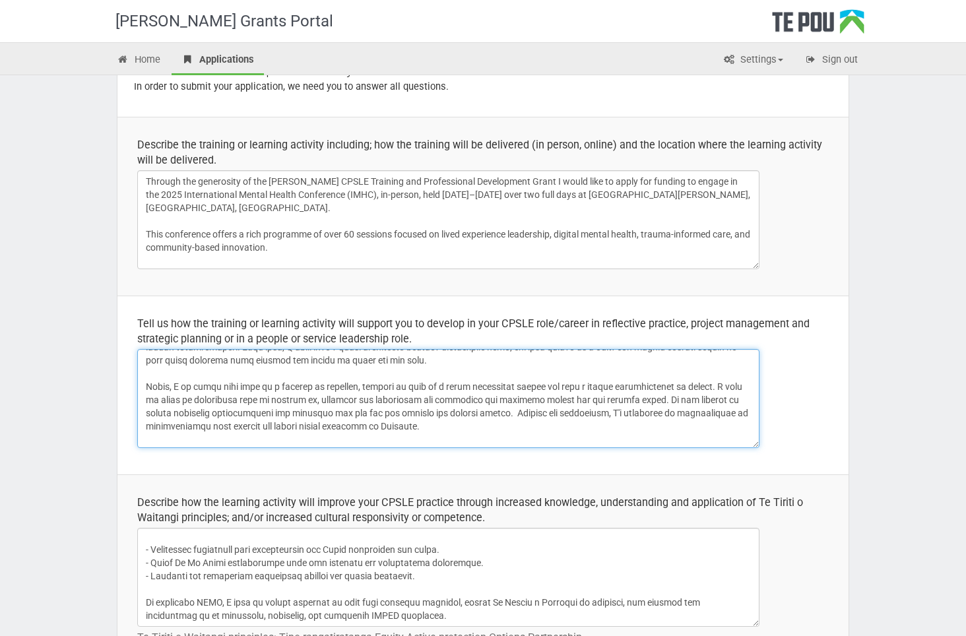
click at [212, 398] on textarea at bounding box center [448, 398] width 622 height 99
click at [526, 418] on textarea at bounding box center [448, 398] width 622 height 99
click at [298, 398] on textarea at bounding box center [448, 398] width 622 height 99
click at [302, 400] on textarea at bounding box center [448, 398] width 622 height 99
drag, startPoint x: 298, startPoint y: 400, endPoint x: 150, endPoint y: 402, distance: 147.8
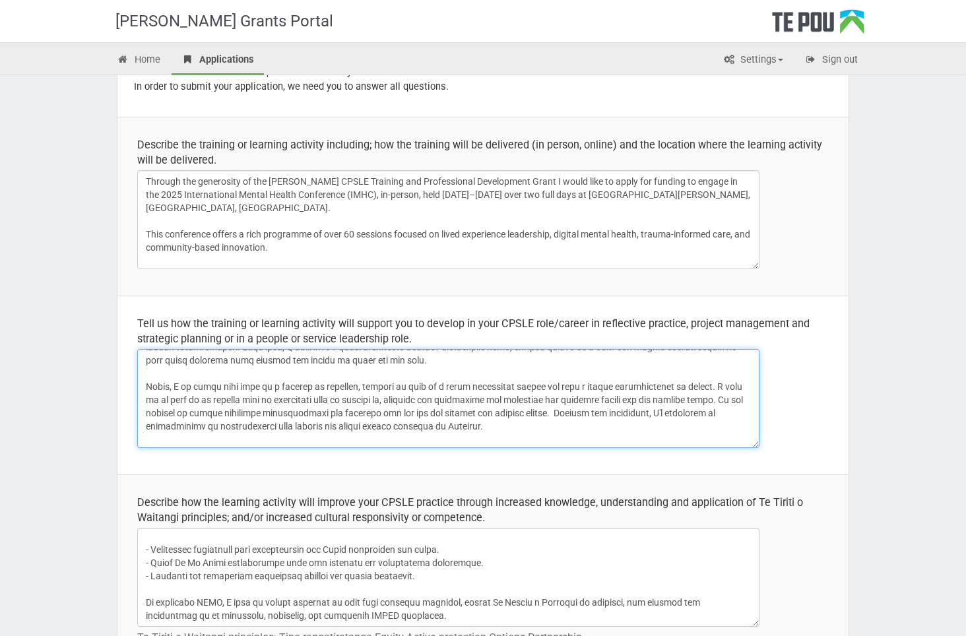
click at [150, 402] on textarea at bounding box center [448, 398] width 622 height 99
click at [307, 393] on textarea at bounding box center [448, 398] width 622 height 99
click at [325, 410] on textarea at bounding box center [448, 398] width 622 height 99
click at [338, 398] on textarea at bounding box center [448, 398] width 622 height 99
click at [424, 416] on textarea at bounding box center [448, 398] width 622 height 99
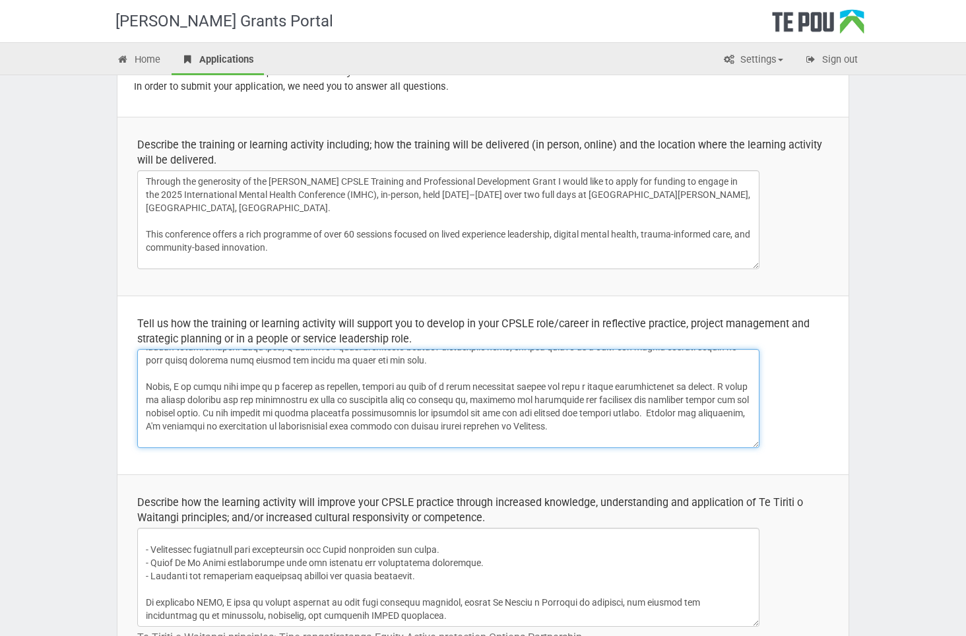
click at [699, 400] on textarea at bounding box center [448, 398] width 622 height 99
drag, startPoint x: 736, startPoint y: 400, endPoint x: 703, endPoint y: 399, distance: 33.0
click at [703, 399] on textarea at bounding box center [448, 398] width 622 height 99
click at [361, 398] on textarea at bounding box center [448, 398] width 622 height 99
click at [255, 420] on textarea at bounding box center [448, 398] width 622 height 99
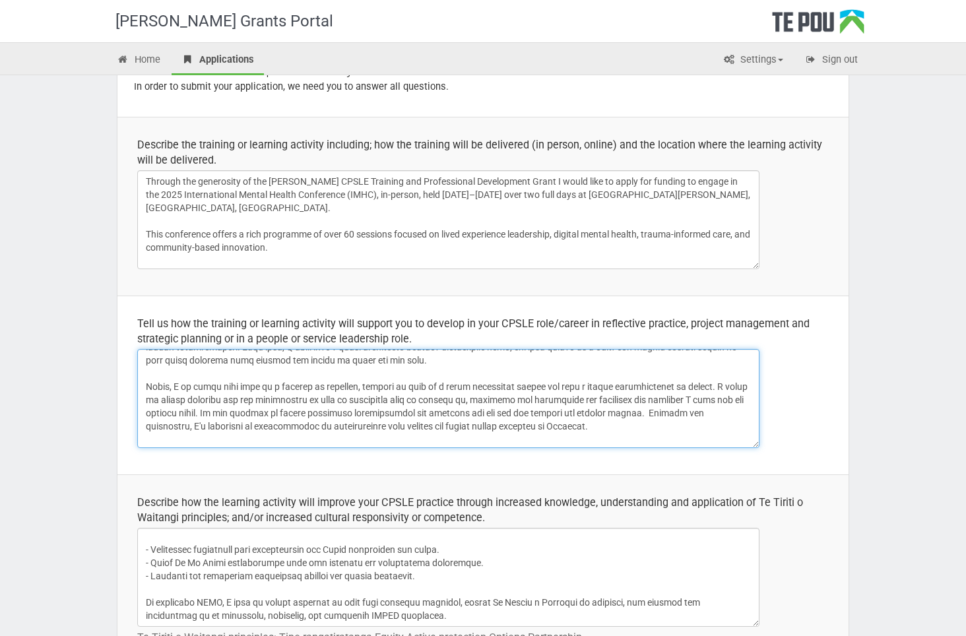
click at [315, 408] on textarea at bounding box center [448, 398] width 622 height 99
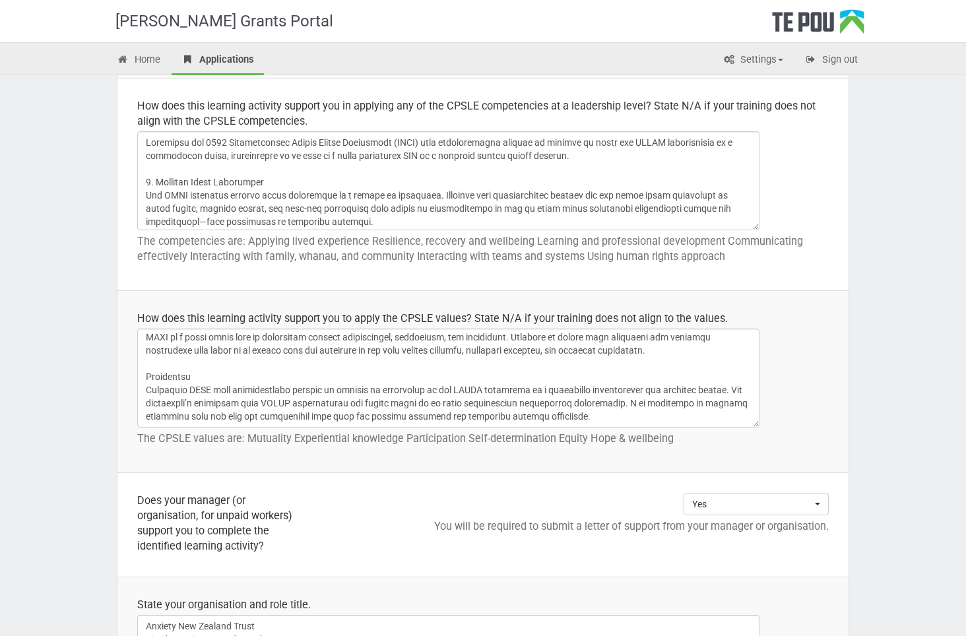
scroll to position [990, 0]
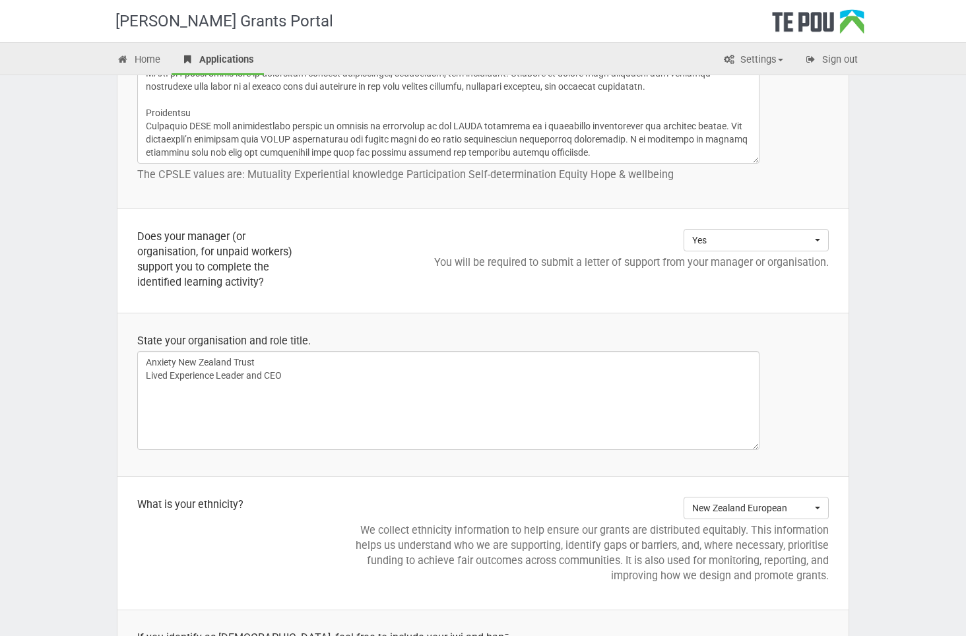
type textarea "I began my journey in mental health as whaiora navigating the complexities of d…"
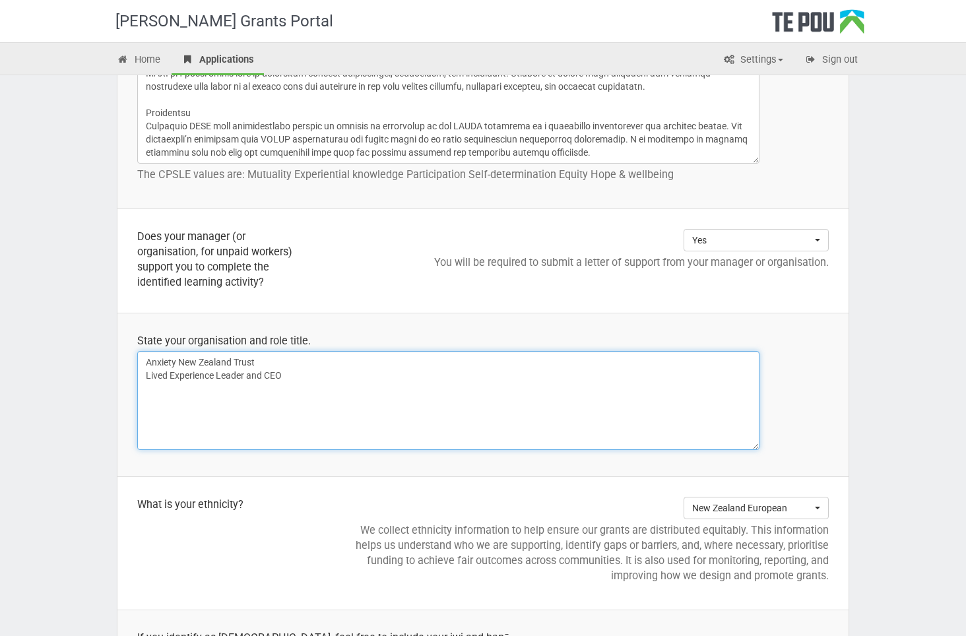
click at [286, 393] on textarea "Anxiety New Zealand Trust Lived Experience Leader and CEO" at bounding box center [448, 400] width 622 height 99
click at [268, 374] on textarea "Anxiety New Zealand Trust Lived Experience Leader and CEO" at bounding box center [448, 400] width 622 height 99
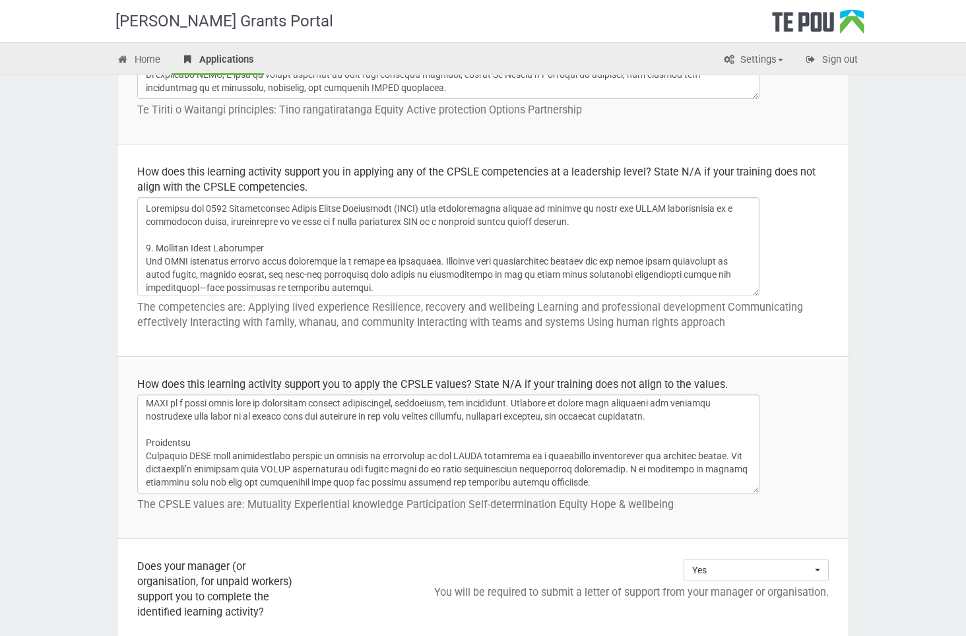
scroll to position [924, 0]
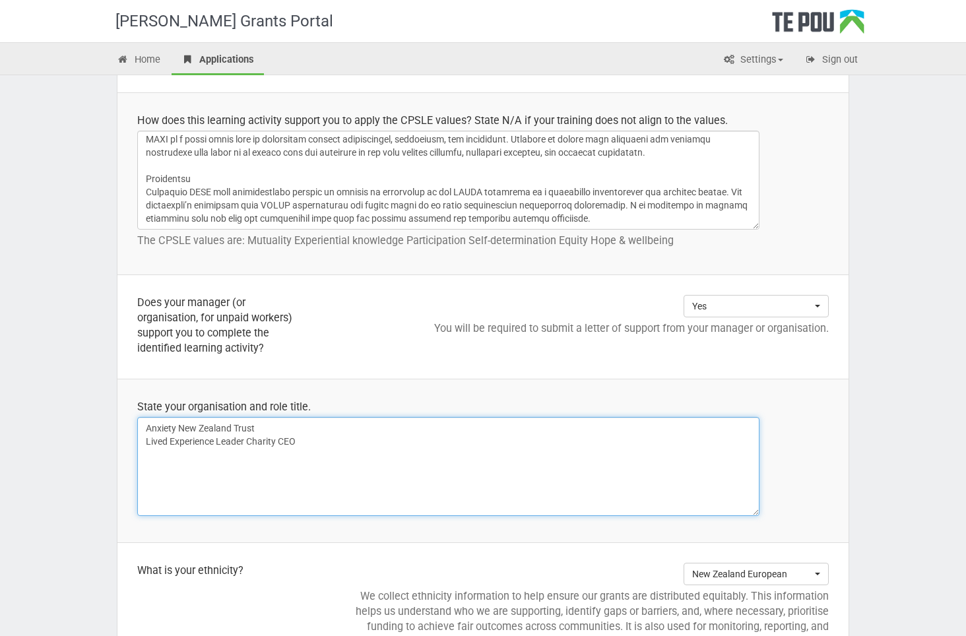
click at [310, 436] on textarea "Anxiety New Zealand Trust Lived Experience Leader and CEO" at bounding box center [448, 466] width 622 height 99
click at [248, 439] on textarea "Anxiety New Zealand Trust Lived Experience Leader and CEO" at bounding box center [448, 466] width 622 height 99
drag, startPoint x: 177, startPoint y: 451, endPoint x: 121, endPoint y: 454, distance: 56.8
click at [121, 454] on td "State your organisation and role title. Anxiety New Zealand Trust Lived Experie…" at bounding box center [482, 461] width 731 height 164
click at [283, 427] on textarea "Anxiety New Zealand Trust Lived Experience Leader and CEO" at bounding box center [448, 466] width 622 height 99
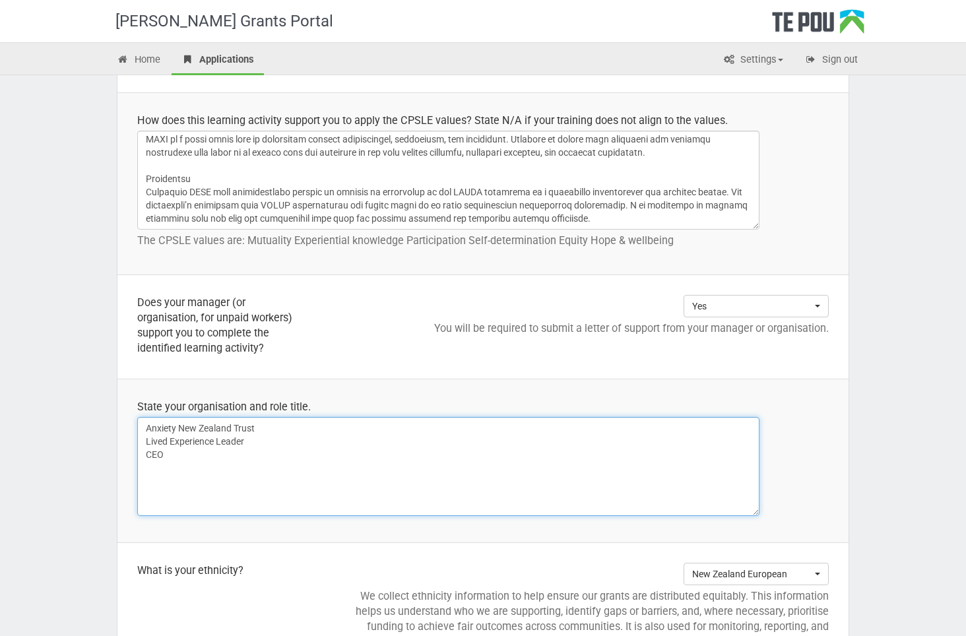
click at [172, 454] on textarea "Anxiety New Zealand Trust Lived Experience Leader and CEO" at bounding box center [448, 466] width 622 height 99
click at [146, 451] on textarea "Anxiety New Zealand Trust Lived Experience Leader and CEO" at bounding box center [448, 466] width 622 height 99
click at [336, 462] on textarea "Anxiety New Zealand Trust Lived Experience Leader and CEO" at bounding box center [448, 466] width 622 height 99
drag, startPoint x: 170, startPoint y: 465, endPoint x: 134, endPoint y: 462, distance: 35.7
click at [138, 466] on textarea "Anxiety New Zealand Trust Lived Experience Leader and CEO" at bounding box center [448, 466] width 622 height 99
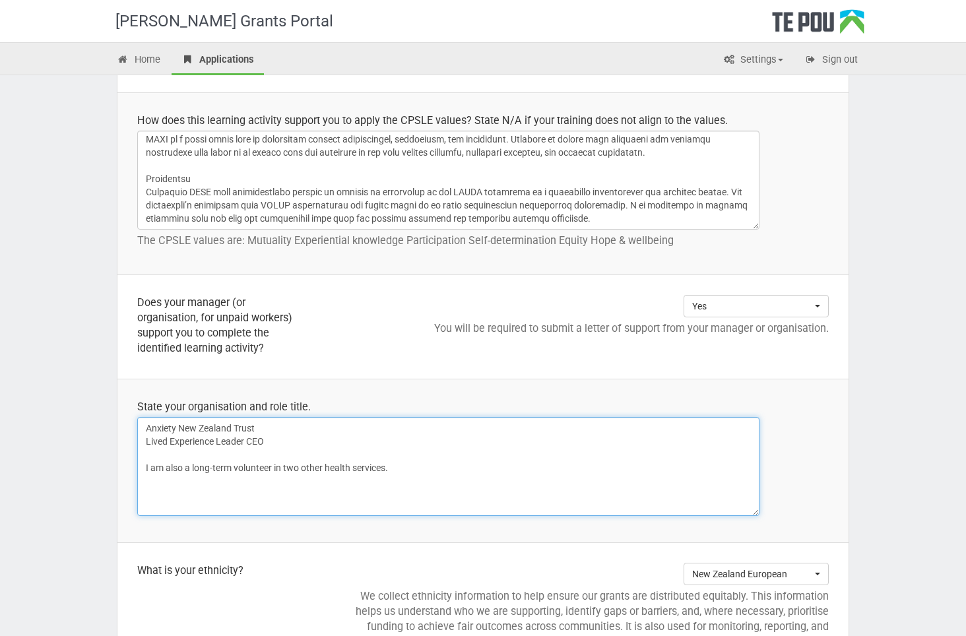
click at [503, 456] on textarea "Anxiety New Zealand Trust Lived Experience Leader and CEO" at bounding box center [448, 466] width 622 height 99
click at [415, 458] on textarea "Anxiety New Zealand Trust Lived Experience Leader and CEO" at bounding box center [448, 466] width 622 height 99
click at [147, 437] on textarea "Anxiety New Zealand Trust Lived Experience Leader and CEO" at bounding box center [448, 466] width 622 height 99
click at [144, 452] on textarea "Anxiety New Zealand Trust Lived Experience Leader and CEO" at bounding box center [448, 466] width 622 height 99
click at [292, 472] on textarea "Anxiety New Zealand Trust Lived Experience Leader and CEO" at bounding box center [448, 466] width 622 height 99
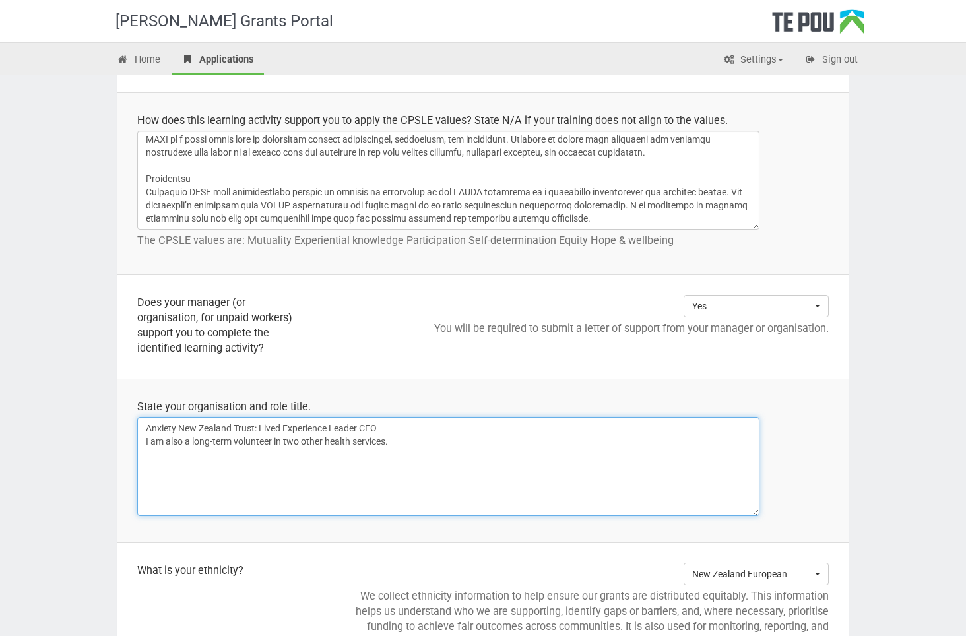
click at [414, 443] on textarea "Anxiety New Zealand Trust Lived Experience Leader and CEO" at bounding box center [448, 466] width 622 height 99
drag, startPoint x: 232, startPoint y: 441, endPoint x: 193, endPoint y: 441, distance: 38.9
click at [193, 441] on textarea "Anxiety New Zealand Trust Lived Experience Leader and CEO" at bounding box center [448, 466] width 622 height 99
click at [383, 445] on textarea "Anxiety New Zealand Trust Lived Experience Leader and CEO" at bounding box center [448, 466] width 622 height 99
drag, startPoint x: 528, startPoint y: 443, endPoint x: 349, endPoint y: 448, distance: 179.5
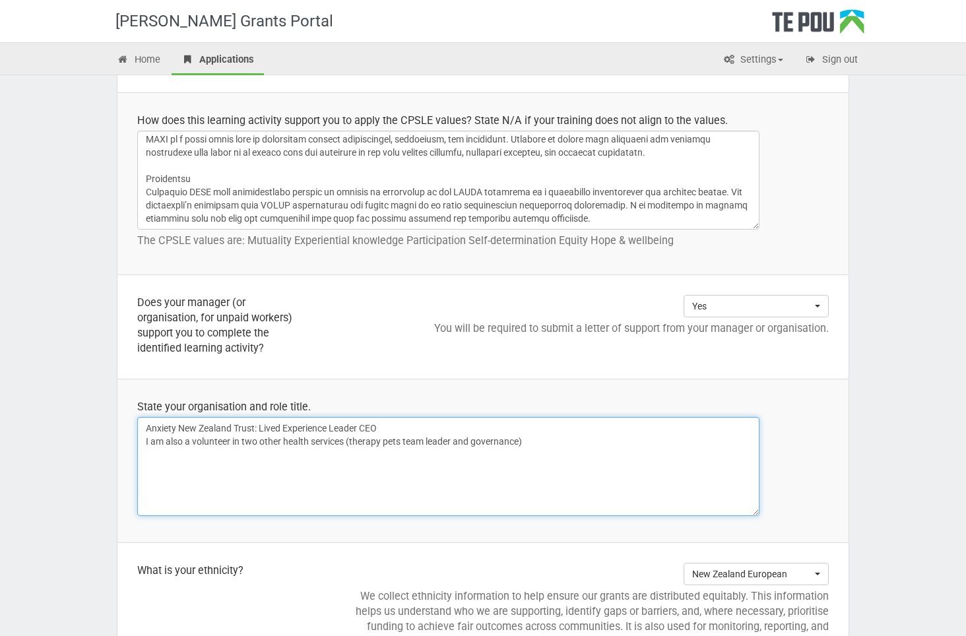
click at [349, 448] on textarea "Anxiety New Zealand Trust Lived Experience Leader and CEO" at bounding box center [448, 466] width 622 height 99
click at [358, 477] on textarea "Anxiety New Zealand Trust Lived Experience Leader and CEO" at bounding box center [448, 466] width 622 height 99
drag, startPoint x: 358, startPoint y: 478, endPoint x: 330, endPoint y: 444, distance: 44.0
click at [358, 478] on textarea "Anxiety New Zealand Trust Lived Experience Leader and CEO" at bounding box center [448, 466] width 622 height 99
click at [344, 441] on textarea "Anxiety New Zealand Trust Lived Experience Leader and CEO" at bounding box center [448, 466] width 622 height 99
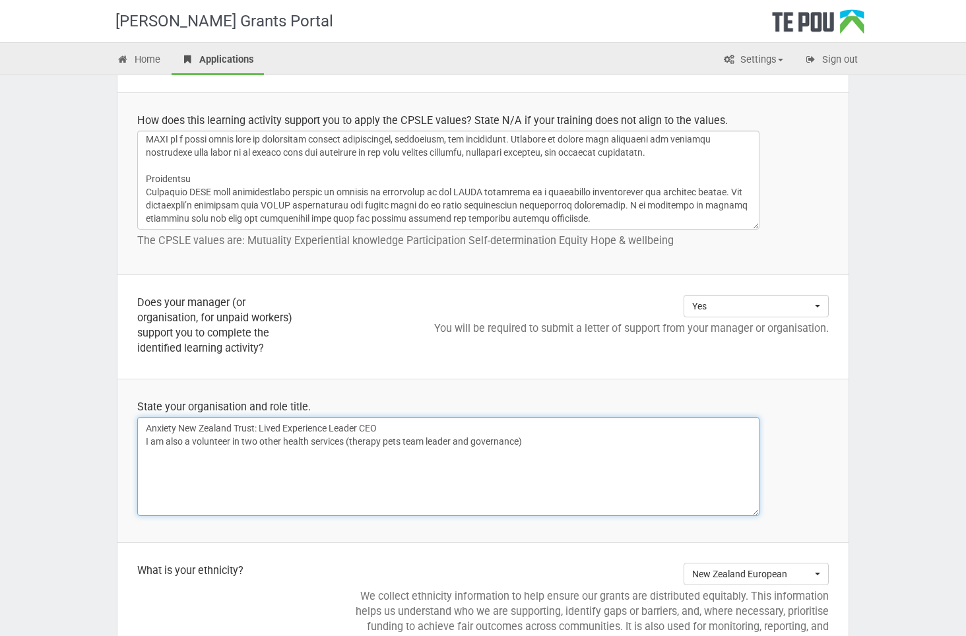
click at [345, 439] on textarea "Anxiety New Zealand Trust Lived Experience Leader and CEO" at bounding box center [448, 466] width 622 height 99
click at [341, 438] on textarea "Anxiety New Zealand Trust Lived Experience Leader and CEO" at bounding box center [448, 466] width 622 height 99
click at [318, 445] on textarea "Anxiety New Zealand Trust Lived Experience Leader and CEO" at bounding box center [448, 466] width 622 height 99
drag, startPoint x: 347, startPoint y: 441, endPoint x: 283, endPoint y: 442, distance: 64.0
click at [283, 442] on textarea "Anxiety New Zealand Trust Lived Experience Leader and CEO" at bounding box center [448, 466] width 622 height 99
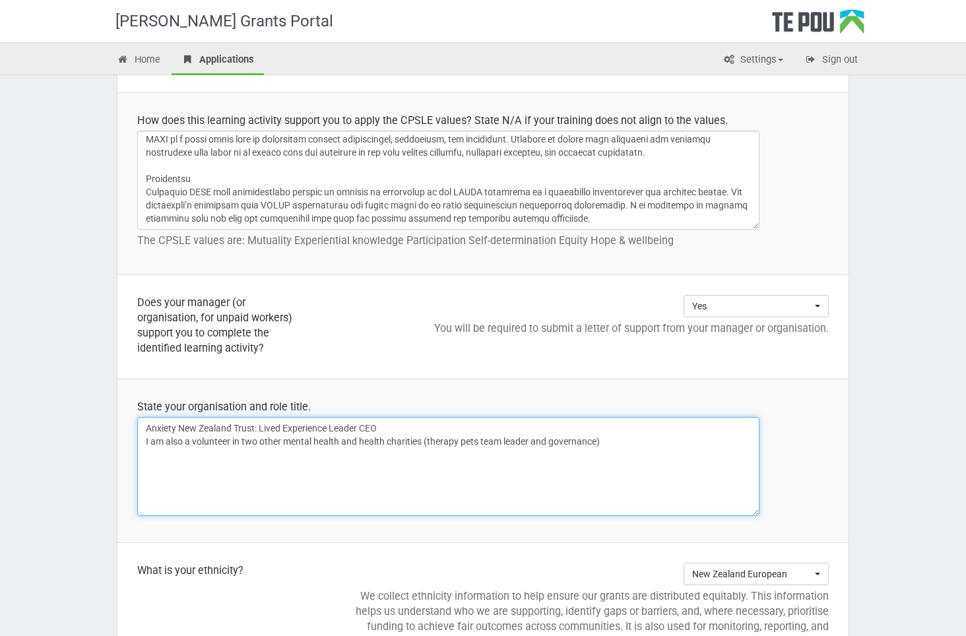
click at [572, 460] on textarea "Anxiety New Zealand Trust Lived Experience Leader and CEO" at bounding box center [448, 466] width 622 height 99
drag, startPoint x: 614, startPoint y: 443, endPoint x: 424, endPoint y: 440, distance: 190.0
click at [424, 440] on textarea "Anxiety New Zealand Trust Lived Experience Leader and CEO" at bounding box center [448, 466] width 622 height 99
click at [359, 490] on textarea "Anxiety New Zealand Trust Lived Experience Leader and CEO" at bounding box center [448, 466] width 622 height 99
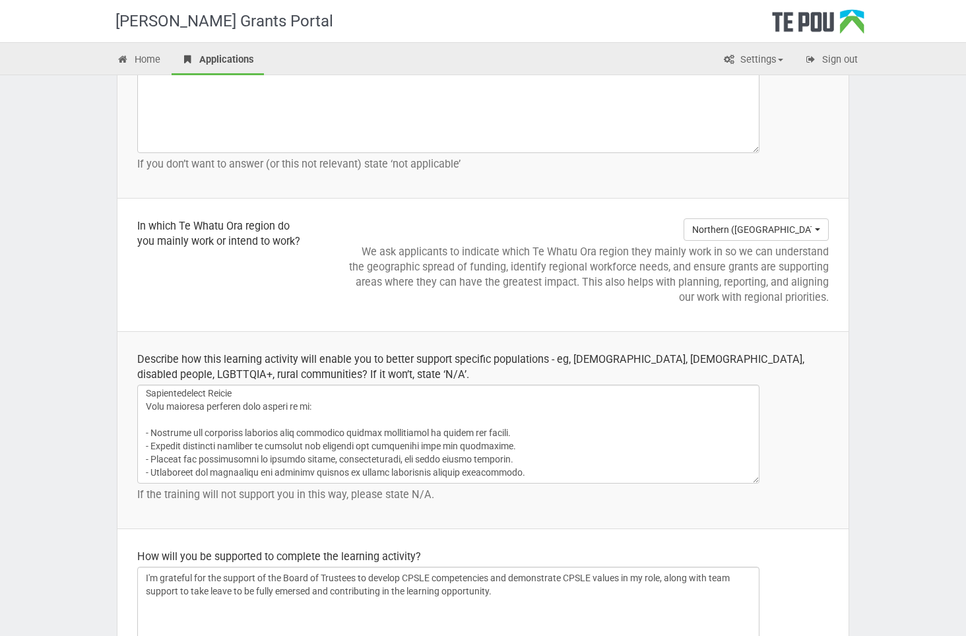
scroll to position [1820, 0]
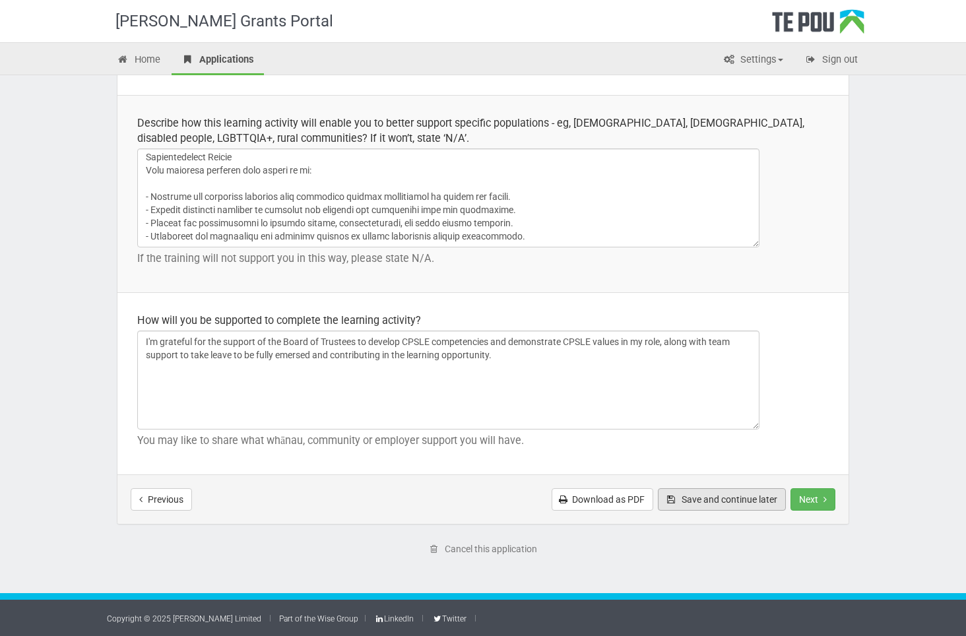
type textarea "Anxiety New Zealand Trust: Lived Experience Leader CEO I am also a volunteer in…"
click at [684, 503] on button "Save and continue later" at bounding box center [722, 499] width 128 height 22
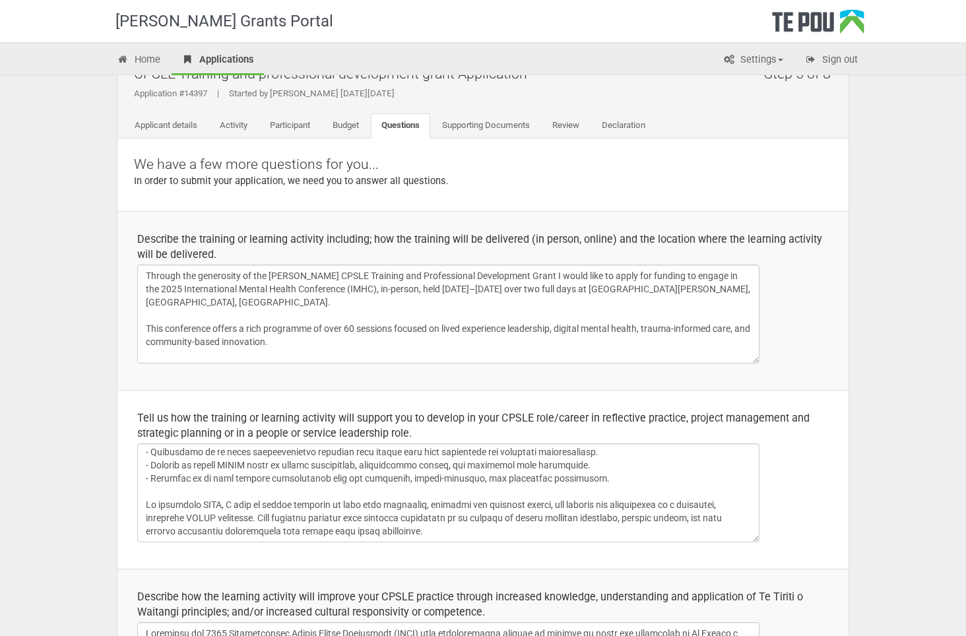
scroll to position [0, 0]
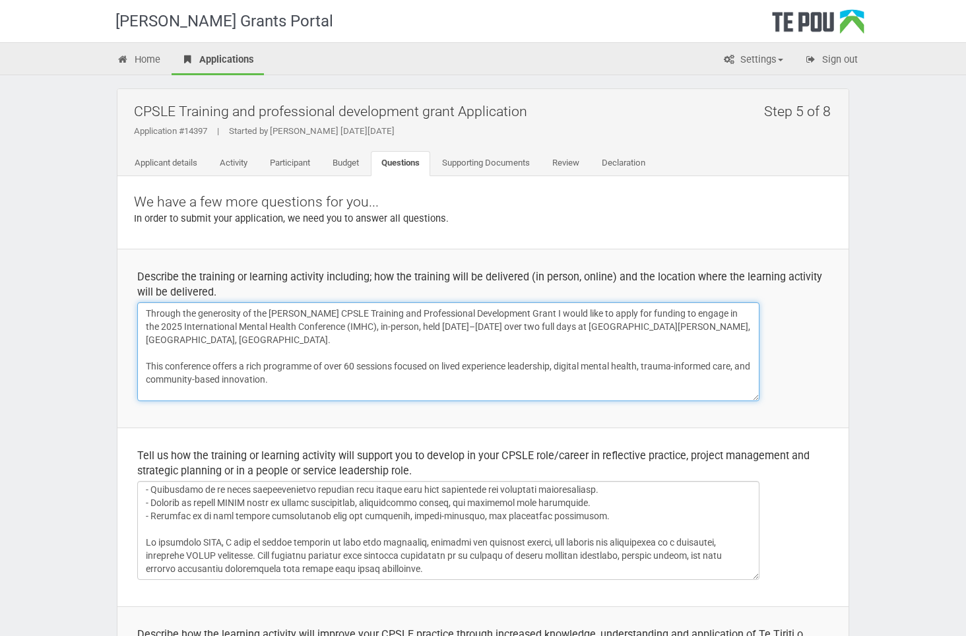
click at [523, 351] on textarea "I am applying for the Te Pou CPSLE Training and Professional Development Grant …" at bounding box center [448, 351] width 622 height 99
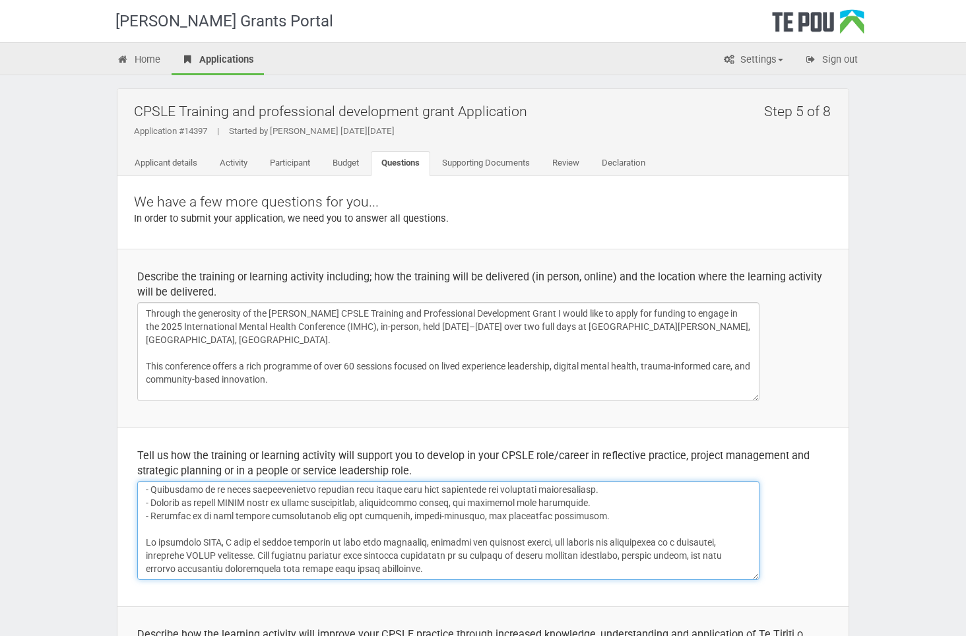
click at [478, 554] on textarea at bounding box center [448, 530] width 622 height 99
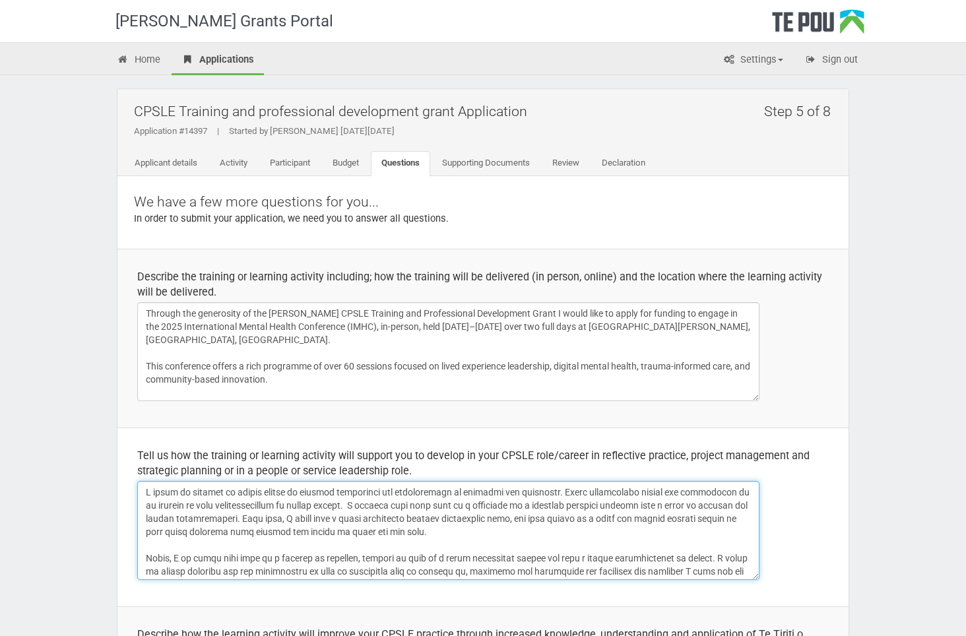
click at [654, 522] on textarea at bounding box center [448, 530] width 622 height 99
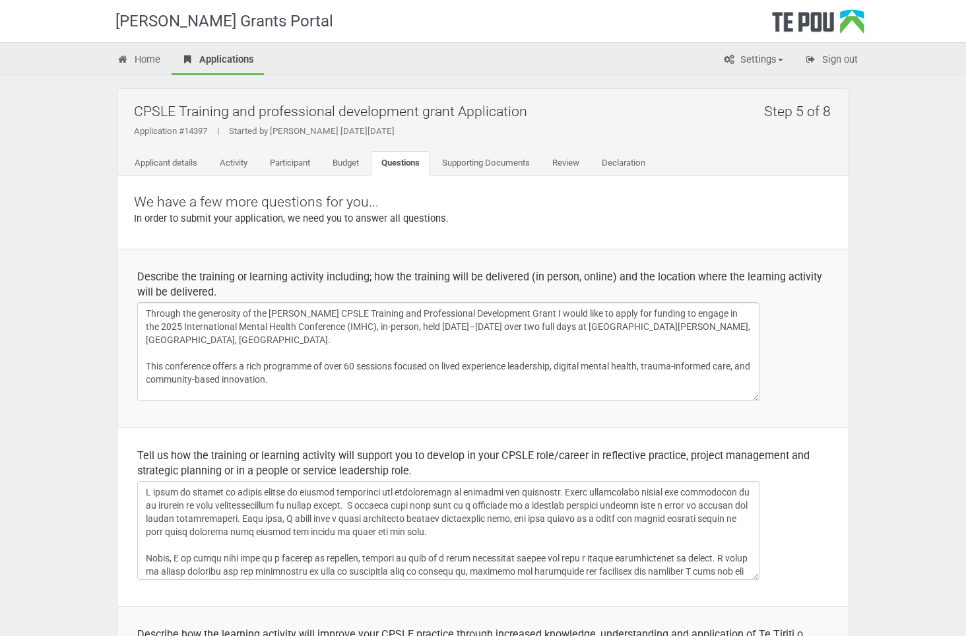
click at [811, 379] on td "Describe the training or learning activity including; how the training will be …" at bounding box center [482, 338] width 731 height 179
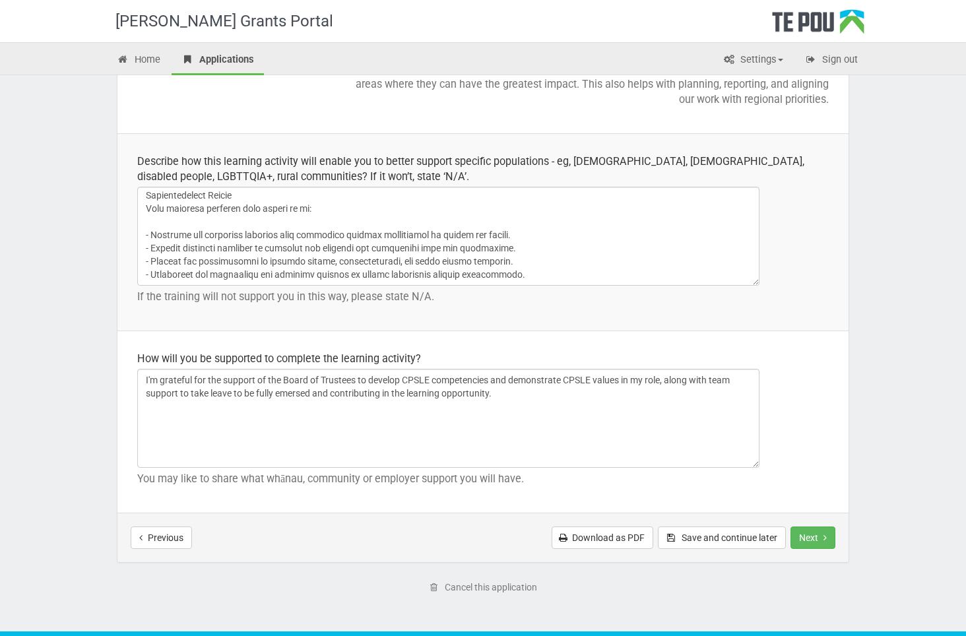
scroll to position [1820, 0]
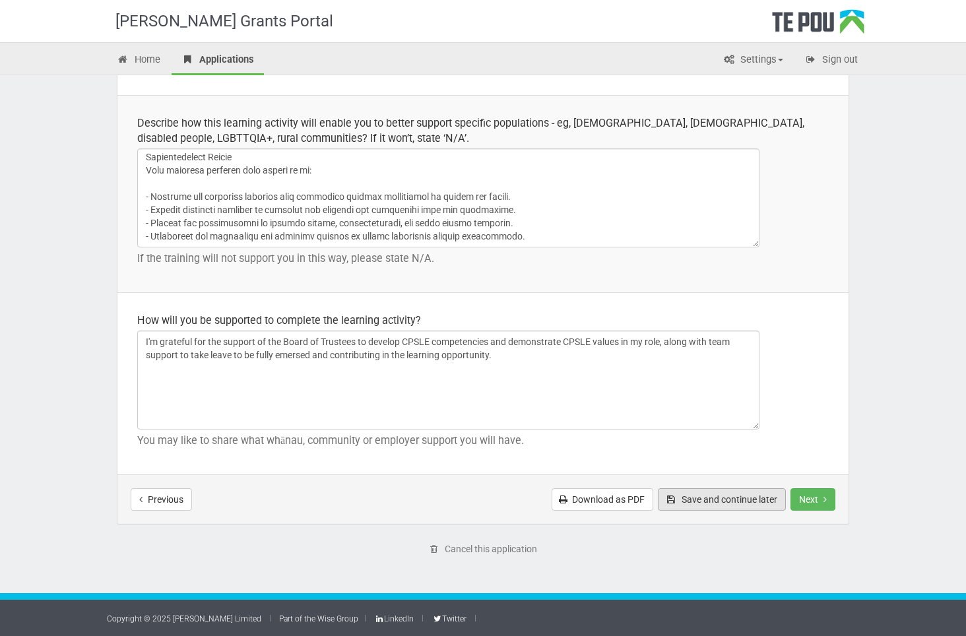
click at [728, 498] on button "Save and continue later" at bounding box center [722, 499] width 128 height 22
click at [810, 497] on button "Next" at bounding box center [812, 499] width 45 height 22
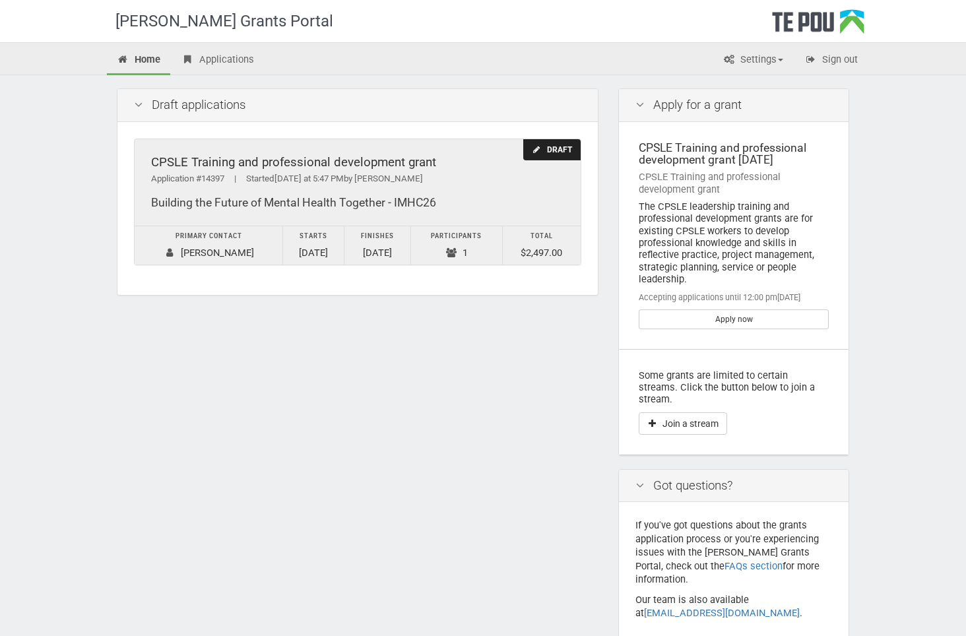
click at [544, 143] on div "Draft" at bounding box center [551, 150] width 57 height 22
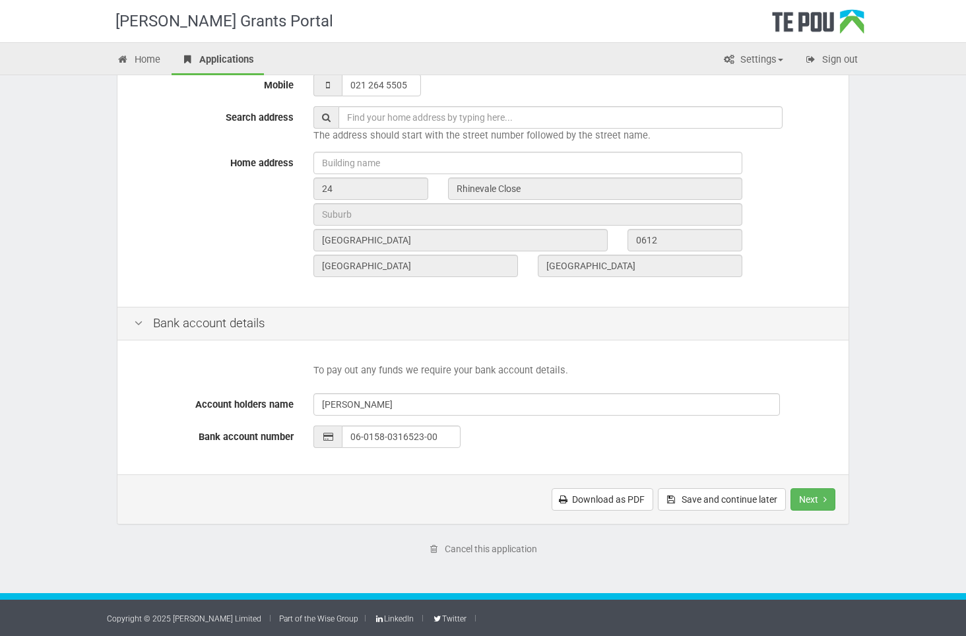
scroll to position [75, 0]
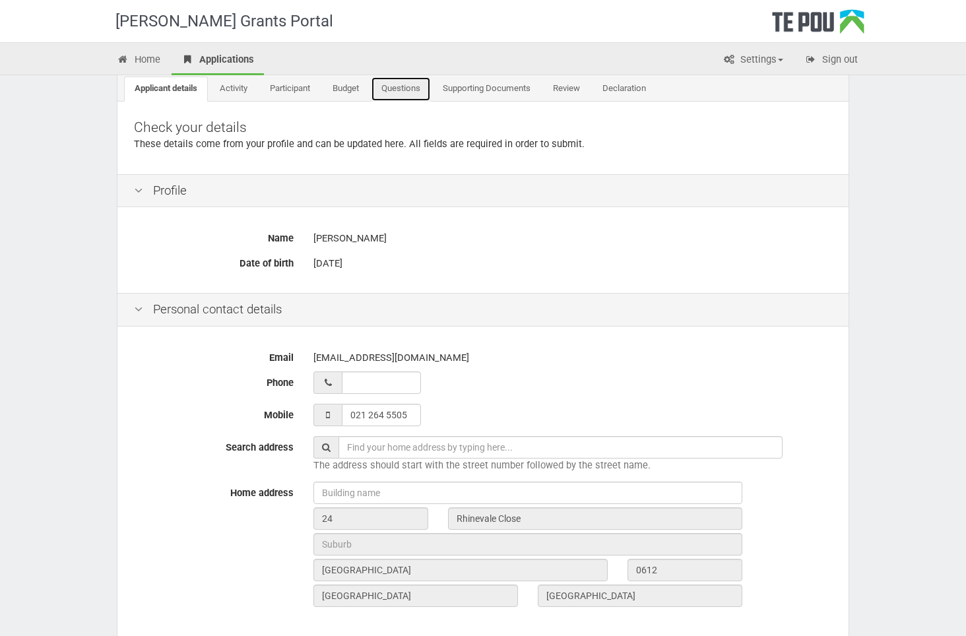
drag, startPoint x: 405, startPoint y: 81, endPoint x: 503, endPoint y: 159, distance: 125.4
click at [406, 82] on link "Questions" at bounding box center [401, 89] width 60 height 25
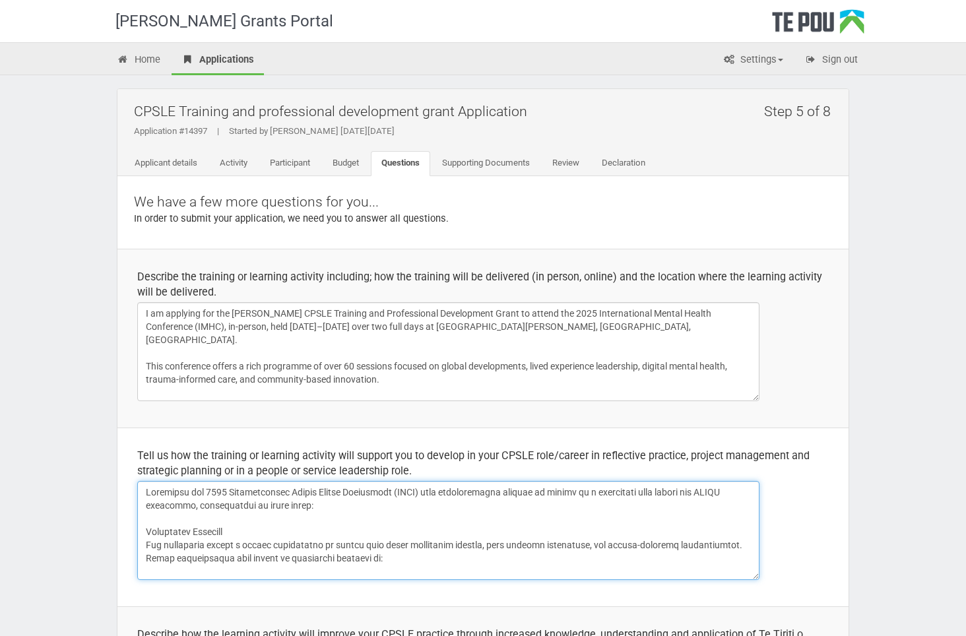
click at [317, 546] on textarea at bounding box center [448, 530] width 622 height 99
click at [402, 579] on textarea at bounding box center [448, 530] width 622 height 99
click at [407, 536] on textarea at bounding box center [448, 530] width 622 height 99
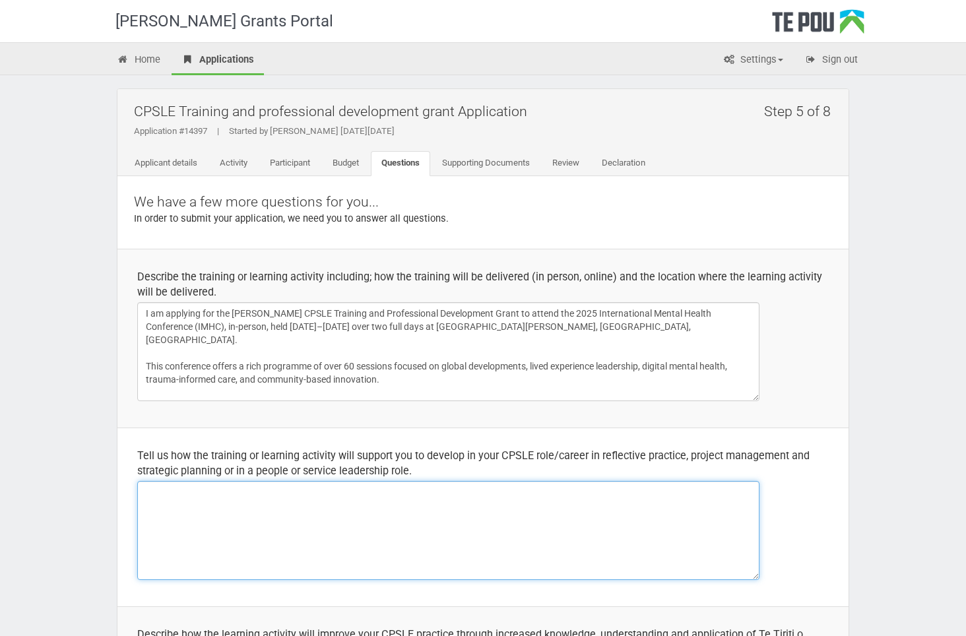
paste textarea "I began my journey in mental health as whaiora navigating the complexities of d…"
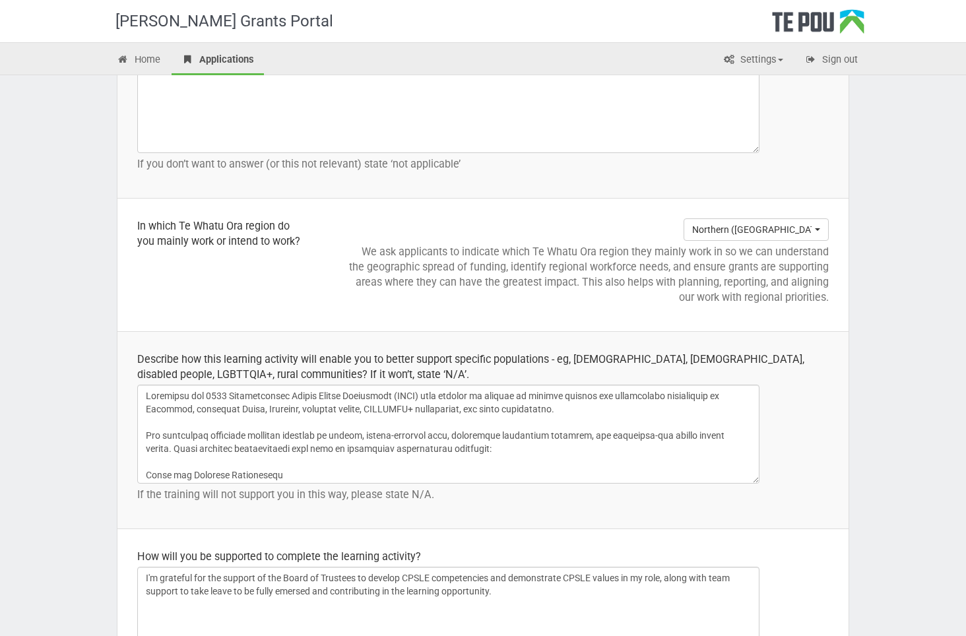
scroll to position [1820, 0]
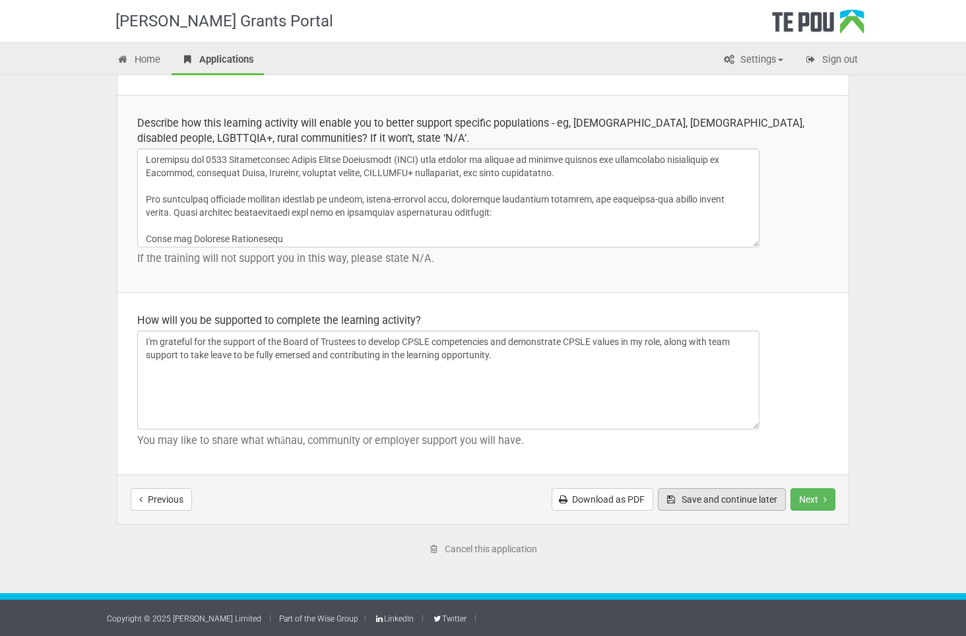
type textarea "I began my journey in mental health as whaiora navigating the complexities of d…"
click at [732, 495] on button "Save and continue later" at bounding box center [722, 499] width 128 height 22
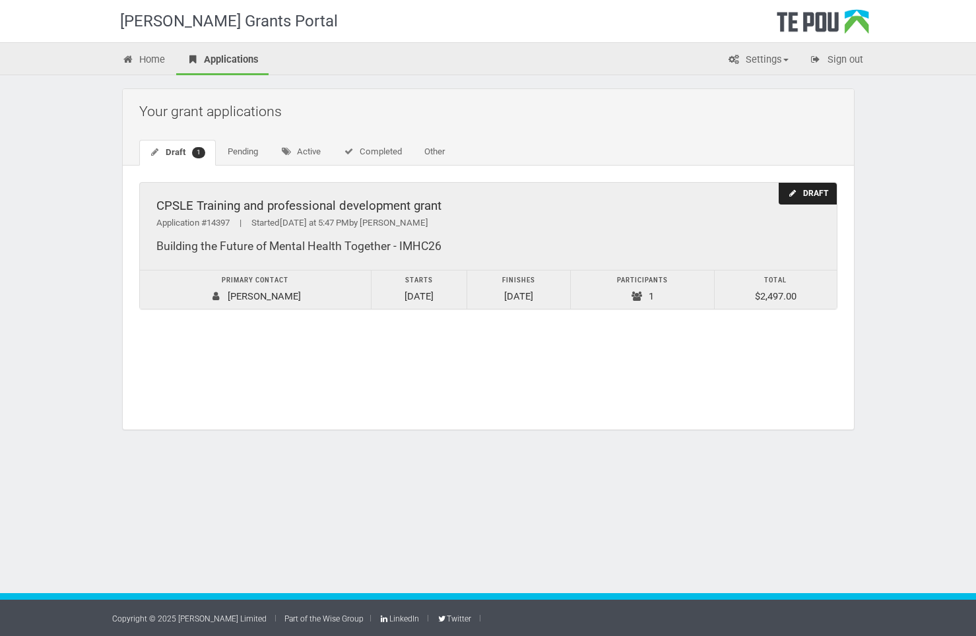
click at [797, 199] on div "Draft" at bounding box center [807, 194] width 57 height 22
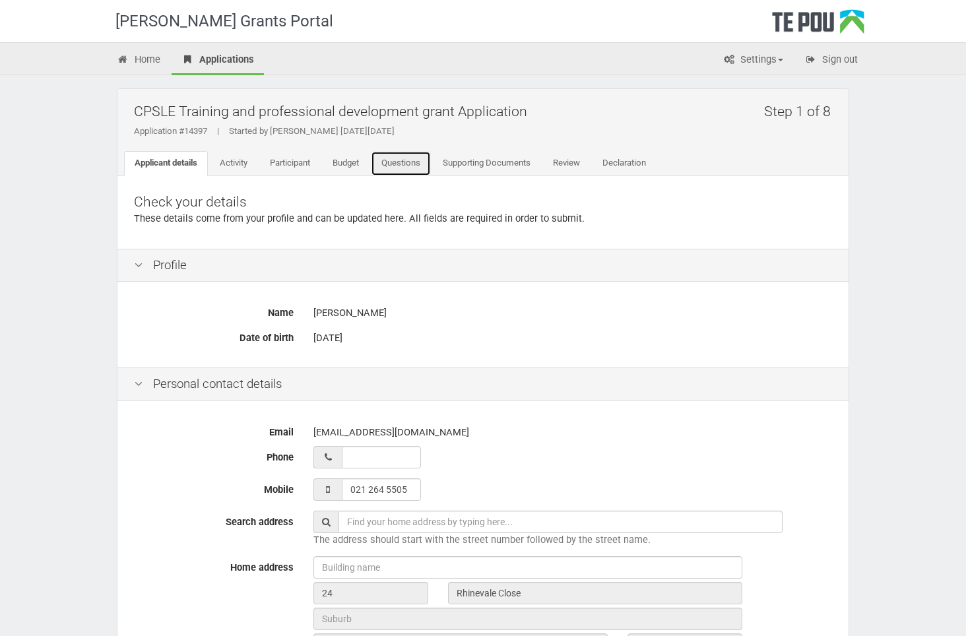
click at [396, 164] on link "Questions" at bounding box center [401, 163] width 60 height 25
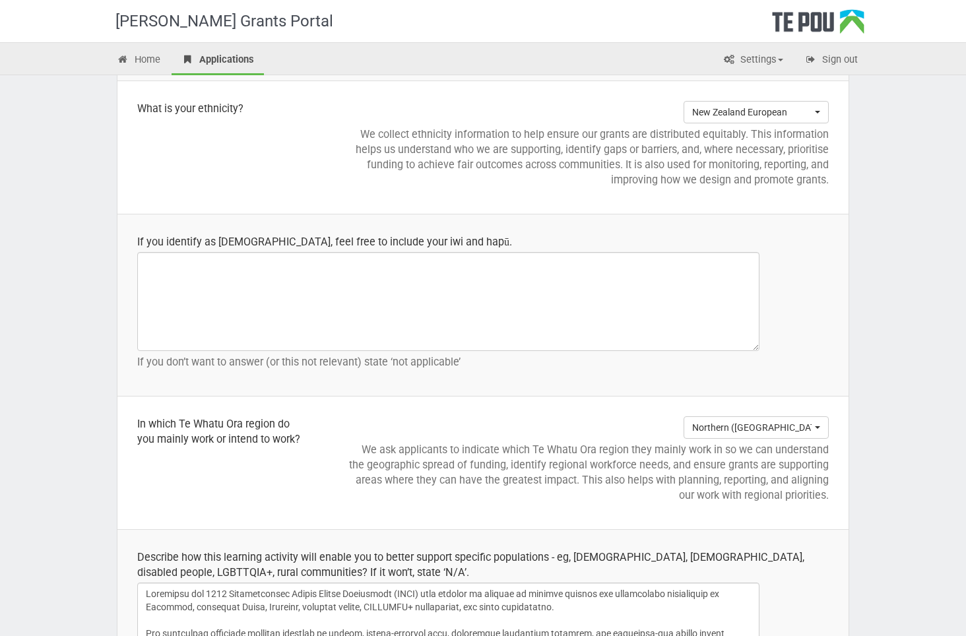
scroll to position [1820, 0]
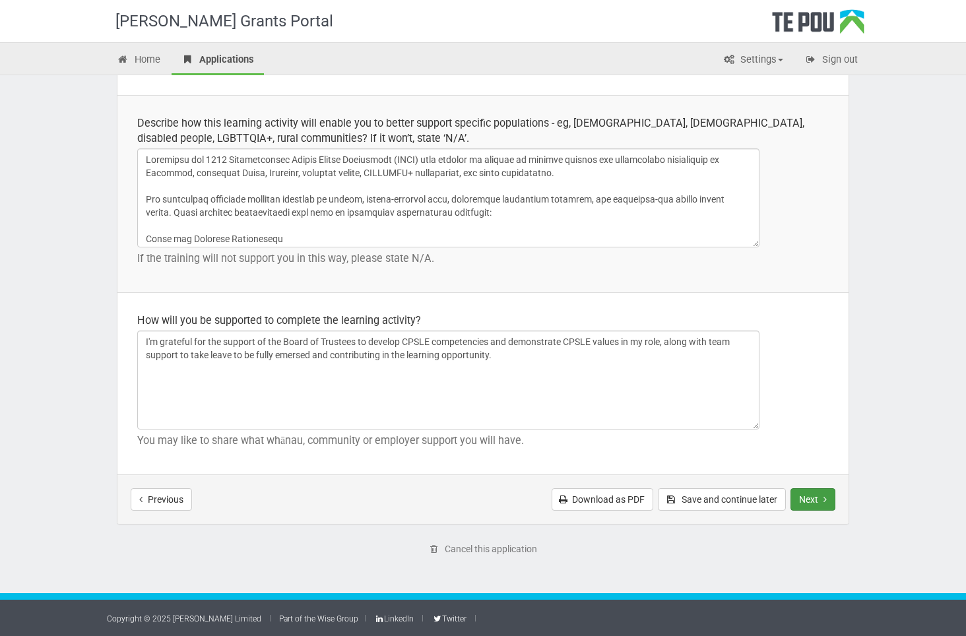
click at [827, 504] on button "Next" at bounding box center [812, 499] width 45 height 22
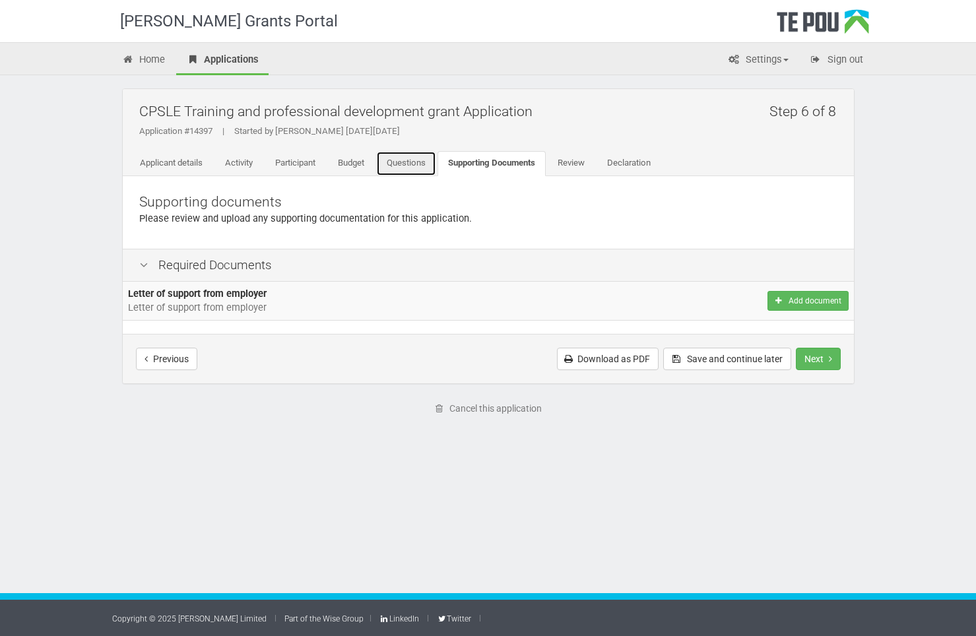
click at [418, 162] on link "Questions" at bounding box center [406, 163] width 60 height 25
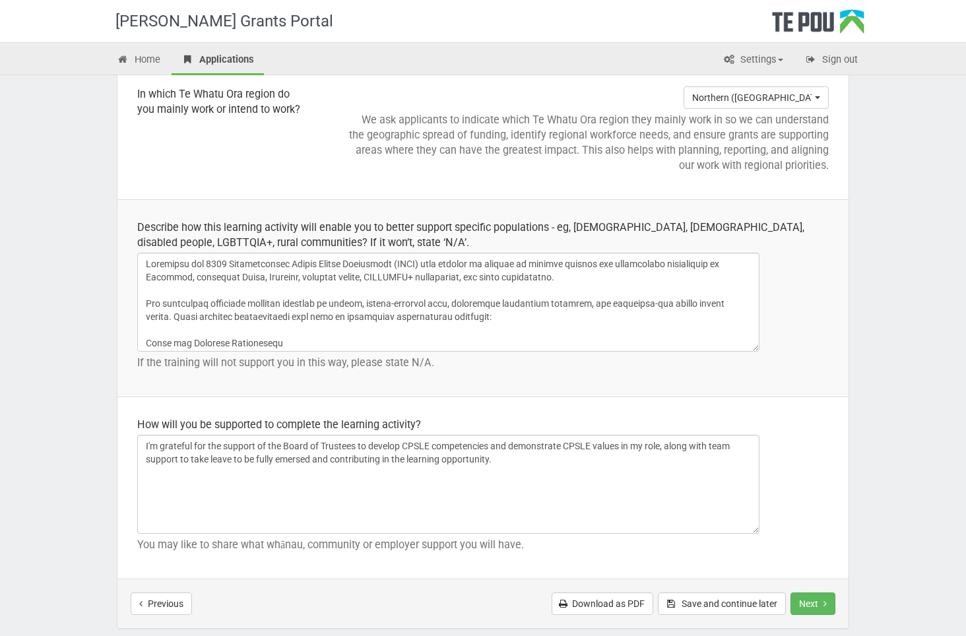
scroll to position [1820, 0]
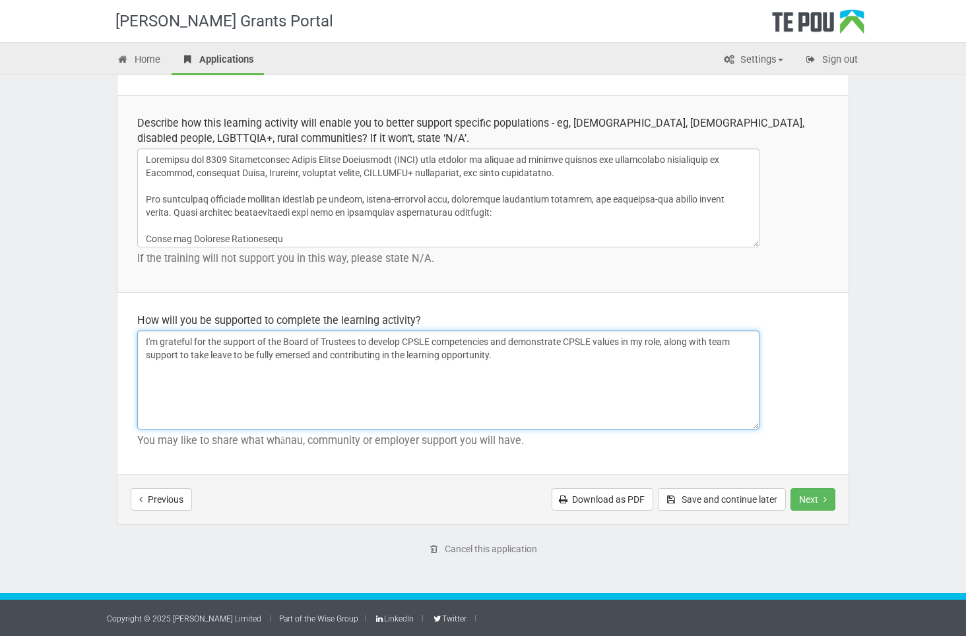
click at [519, 356] on textarea "I'm grateful for the support of the Board of Trustees to develop CPSLE competen…" at bounding box center [448, 380] width 622 height 99
click at [152, 378] on textarea "I'm grateful for the support of the Board of Trustees to develop CPSLE competen…" at bounding box center [448, 380] width 622 height 99
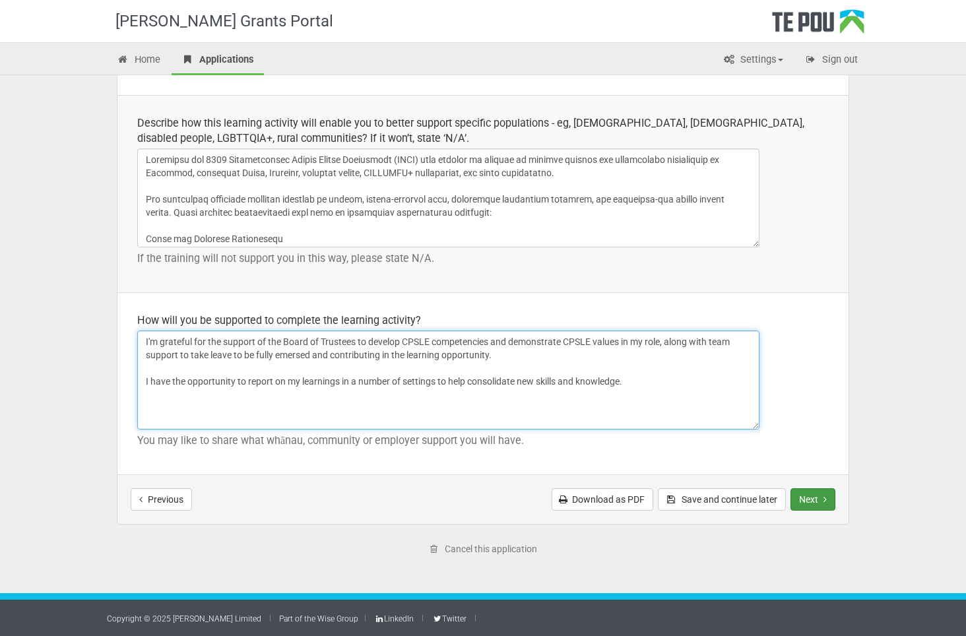
type textarea "I'm grateful for the support of the Board of Trustees to develop CPSLE competen…"
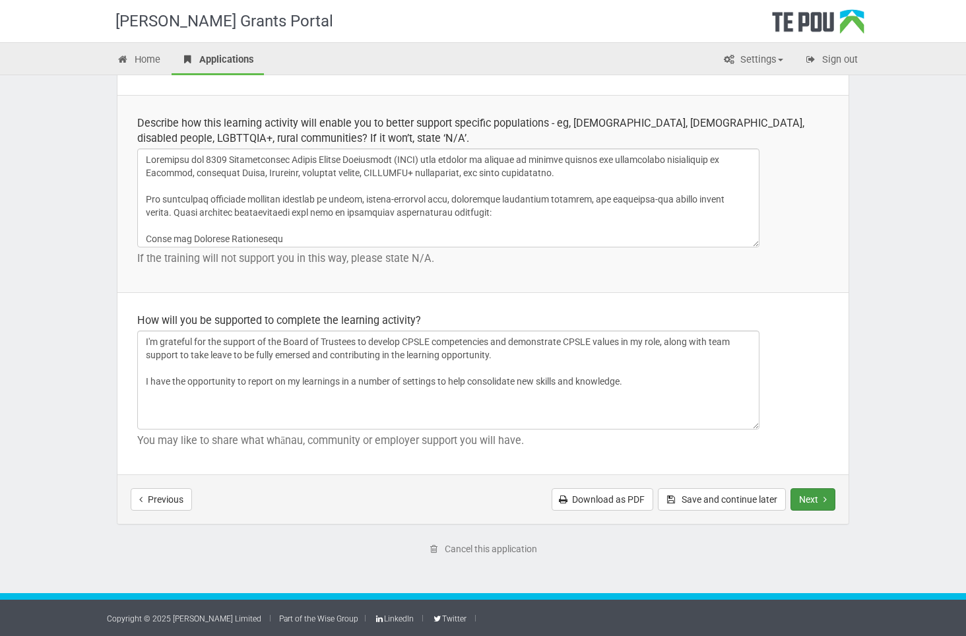
click at [811, 495] on button "Next" at bounding box center [812, 499] width 45 height 22
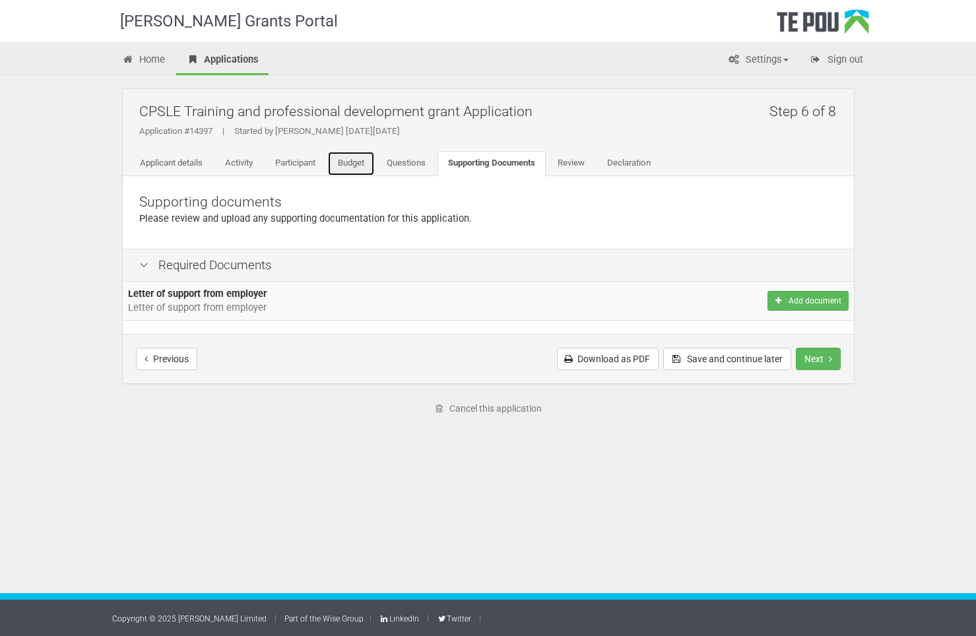
click at [349, 158] on link "Budget" at bounding box center [351, 163] width 48 height 25
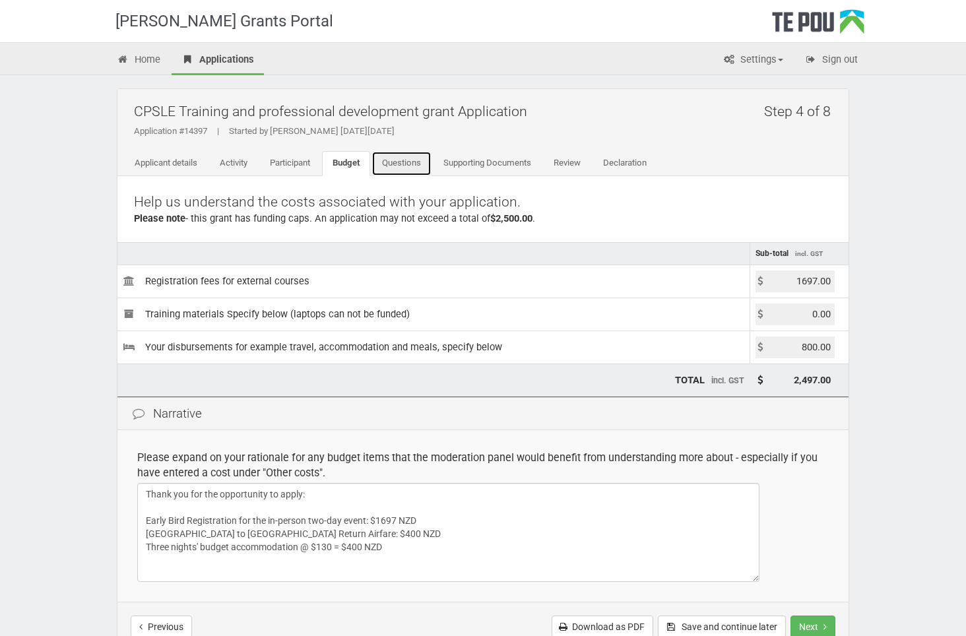
drag, startPoint x: 387, startPoint y: 168, endPoint x: 435, endPoint y: 177, distance: 49.0
click at [388, 168] on link "Questions" at bounding box center [401, 163] width 60 height 25
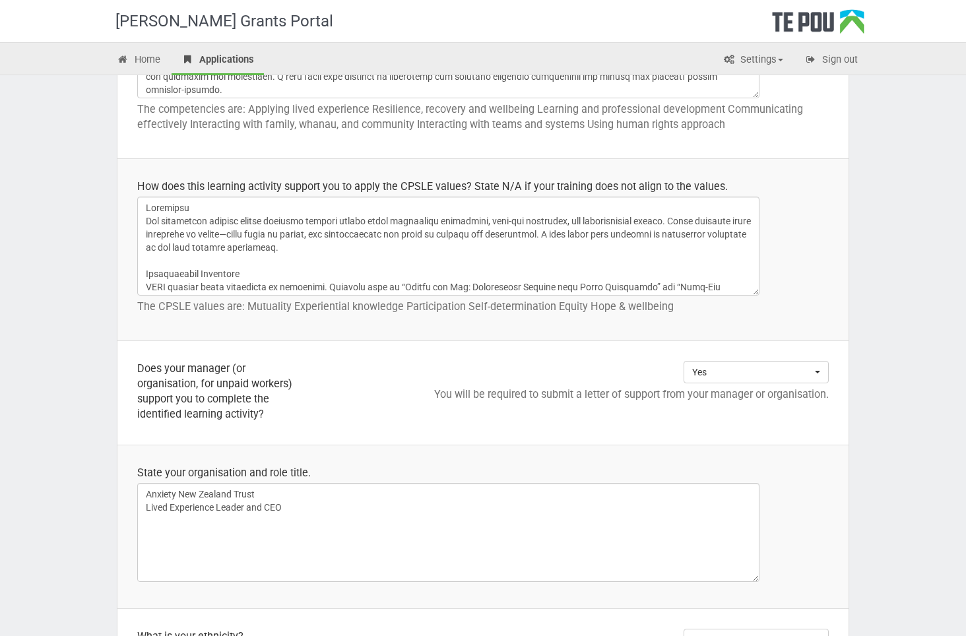
scroll to position [1056, 0]
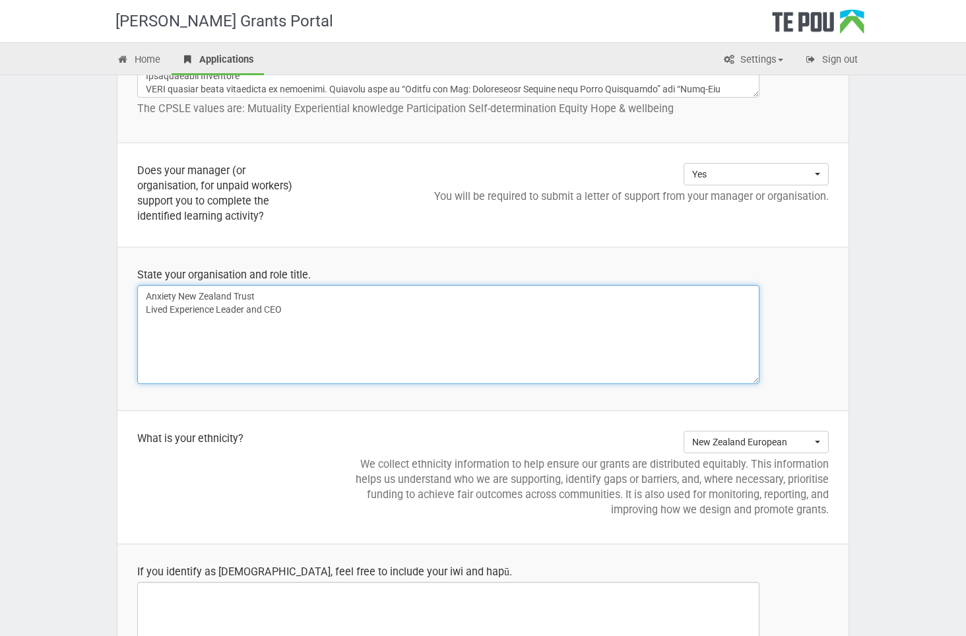
drag, startPoint x: 292, startPoint y: 308, endPoint x: 293, endPoint y: 315, distance: 7.3
click at [292, 309] on textarea "Anxiety New Zealand Trust Lived Experience Leader and CEO" at bounding box center [448, 334] width 622 height 99
click at [434, 340] on textarea "Anxiety New Zealand Trust Lived Experience Leader and CEO" at bounding box center [448, 334] width 622 height 99
click at [238, 335] on textarea "Anxiety New Zealand Trust Lived Experience Leader and CEO" at bounding box center [448, 334] width 622 height 99
click at [431, 348] on textarea "Anxiety New Zealand Trust Lived Experience Leader and CEO" at bounding box center [448, 334] width 622 height 99
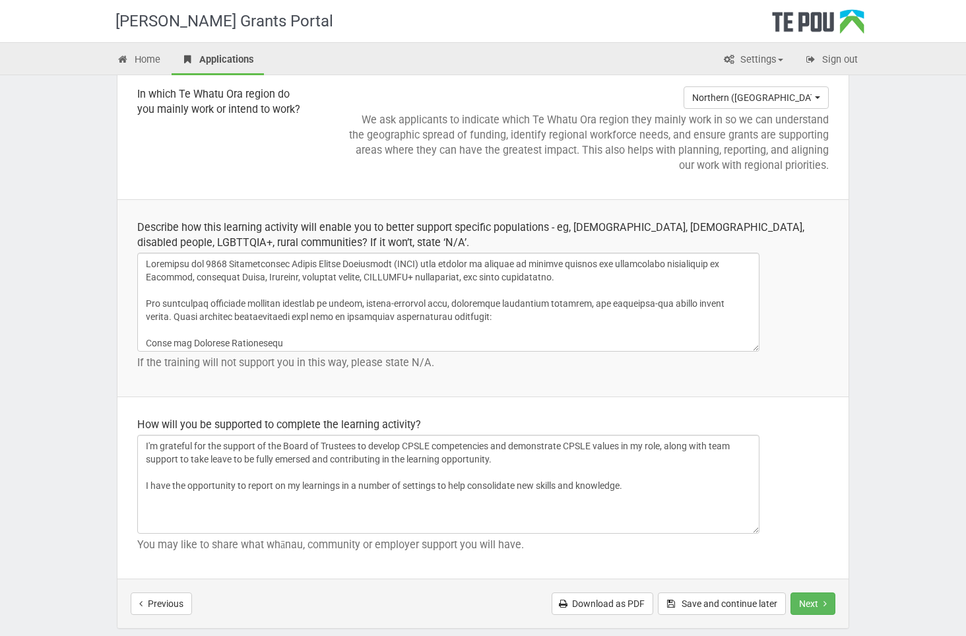
scroll to position [1820, 0]
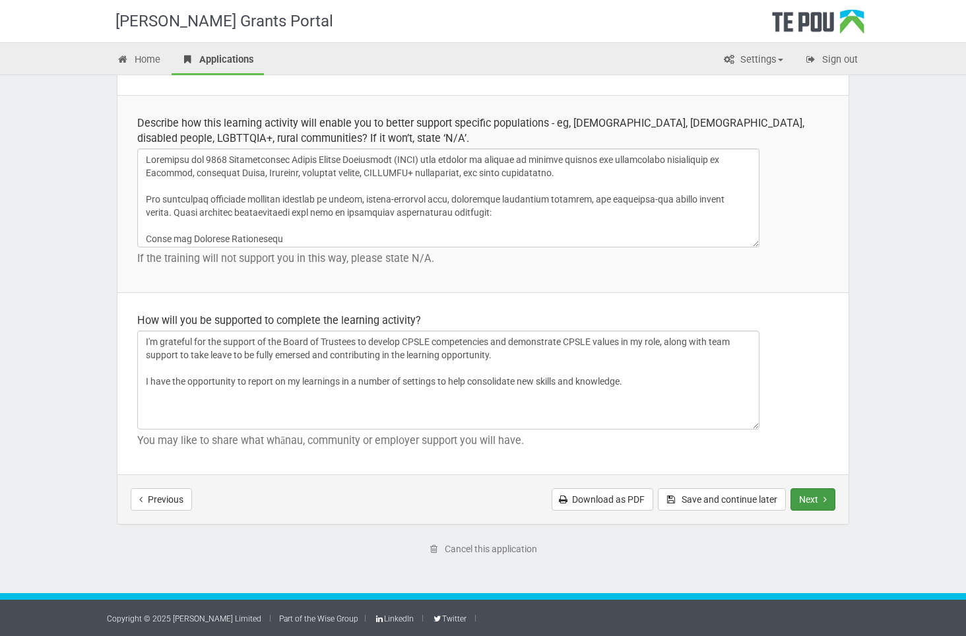
type textarea "Anxiety New Zealand Trust Lived Experience Leader and CEO I also volunteer in t…"
click at [811, 488] on button "Next" at bounding box center [812, 499] width 45 height 22
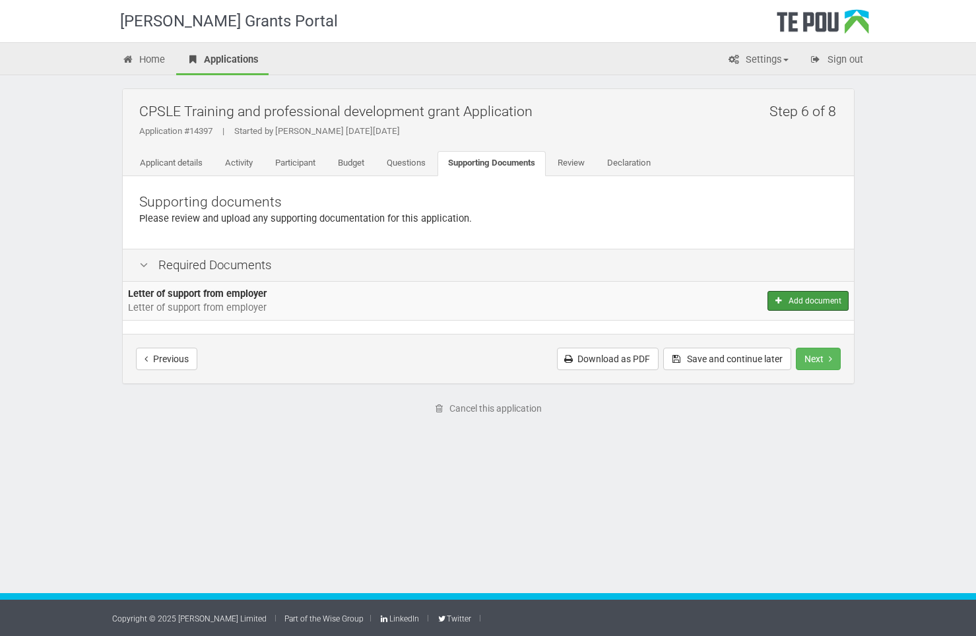
click at [821, 297] on button "Add document" at bounding box center [807, 301] width 80 height 20
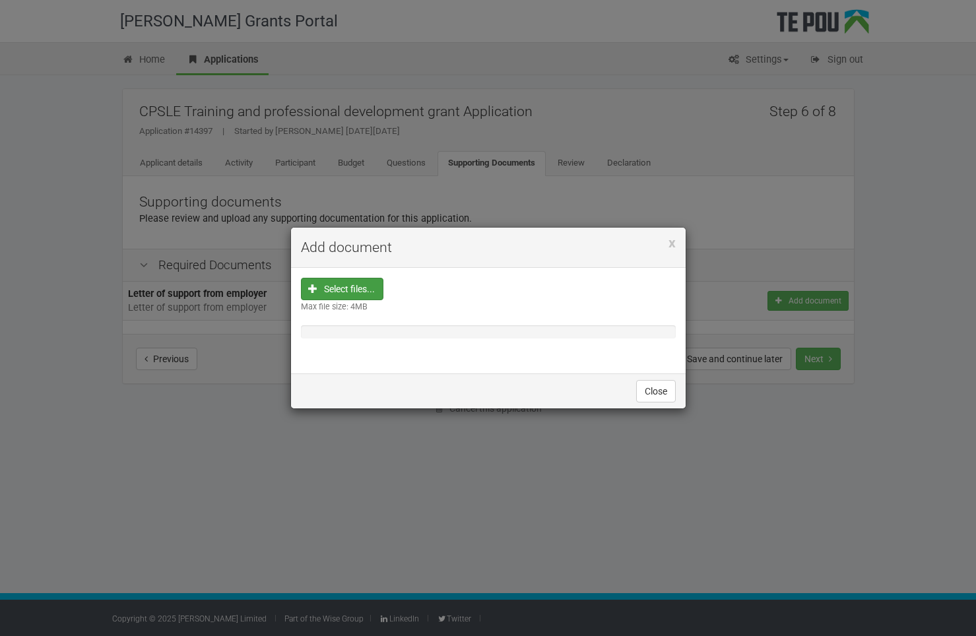
click at [354, 281] on input "file" at bounding box center [345, 372] width 73 height 189
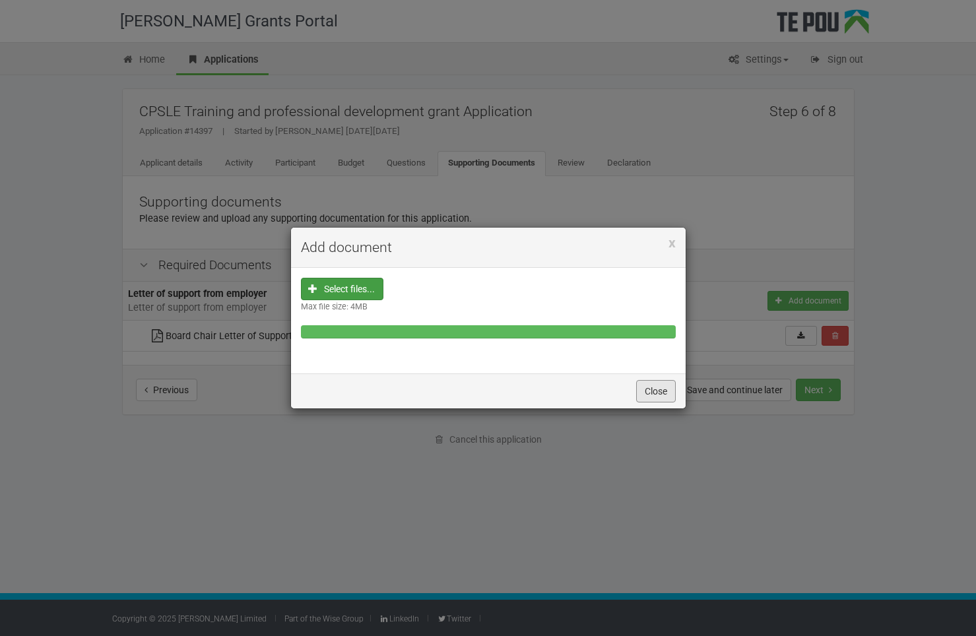
click at [656, 393] on button "Close" at bounding box center [656, 391] width 40 height 22
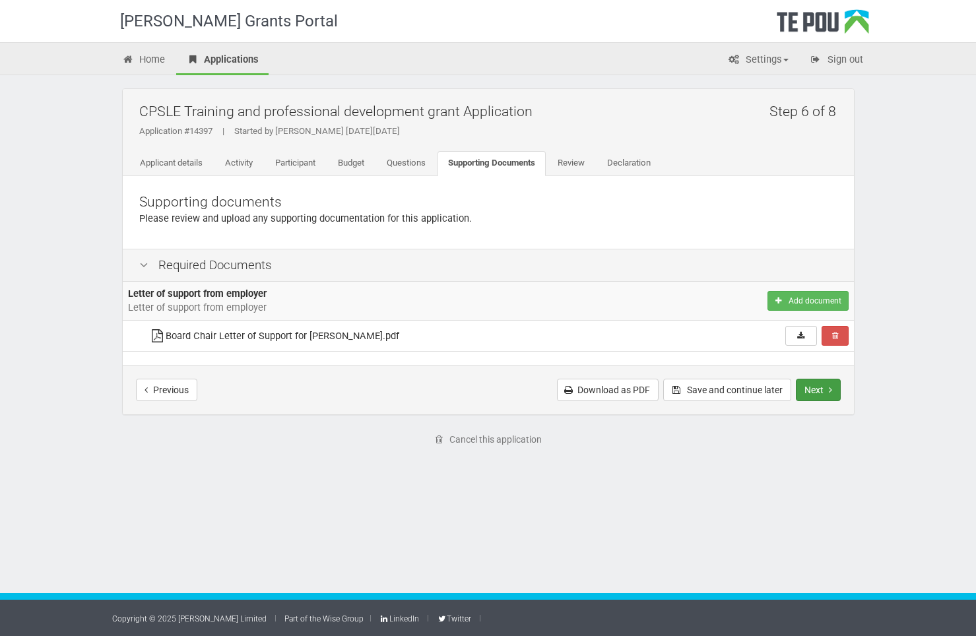
click at [813, 389] on button "Next" at bounding box center [818, 390] width 45 height 22
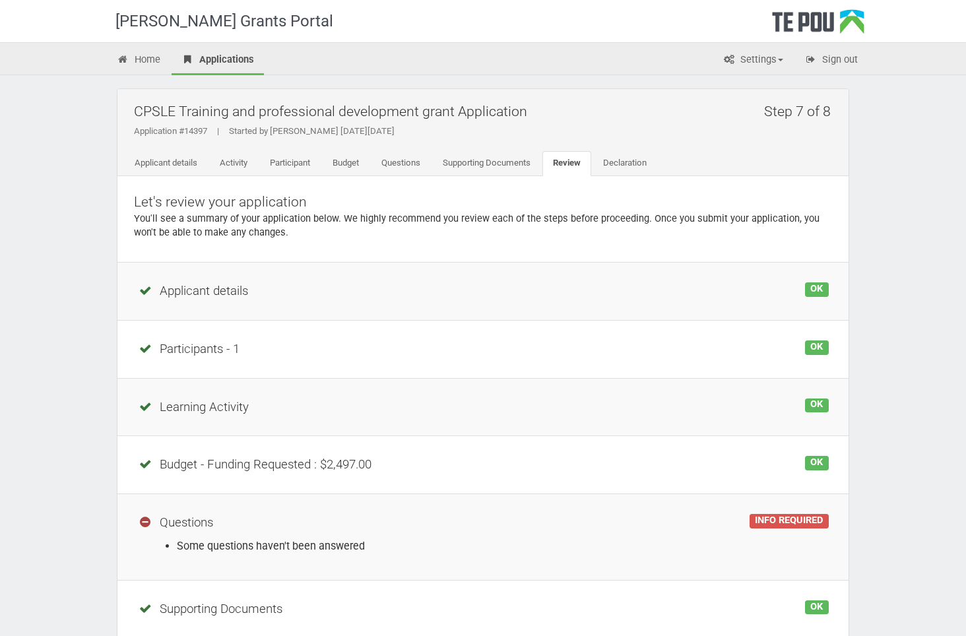
scroll to position [132, 0]
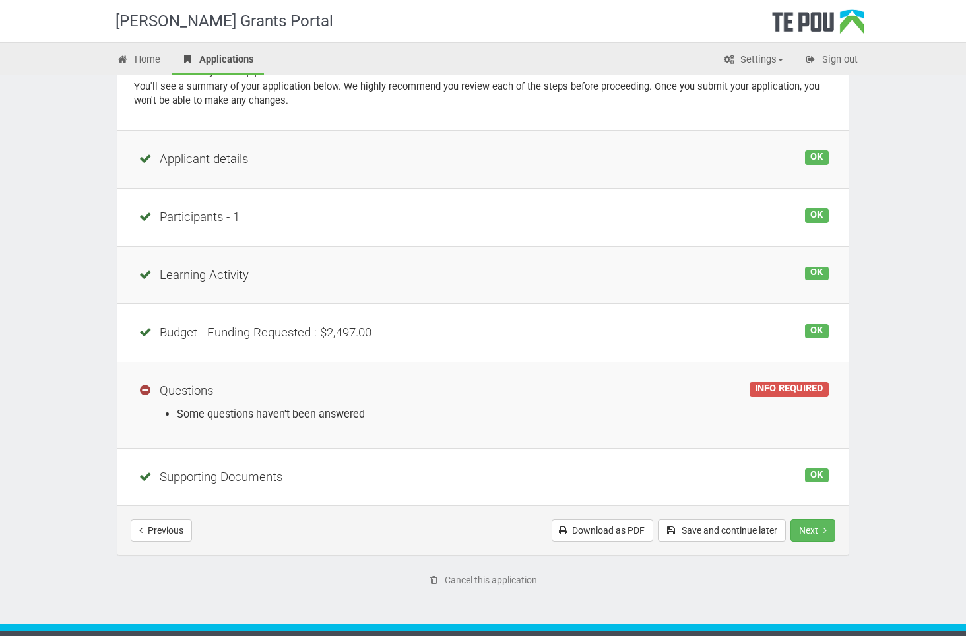
click at [265, 415] on li "Some questions haven't been answered" at bounding box center [503, 413] width 652 height 15
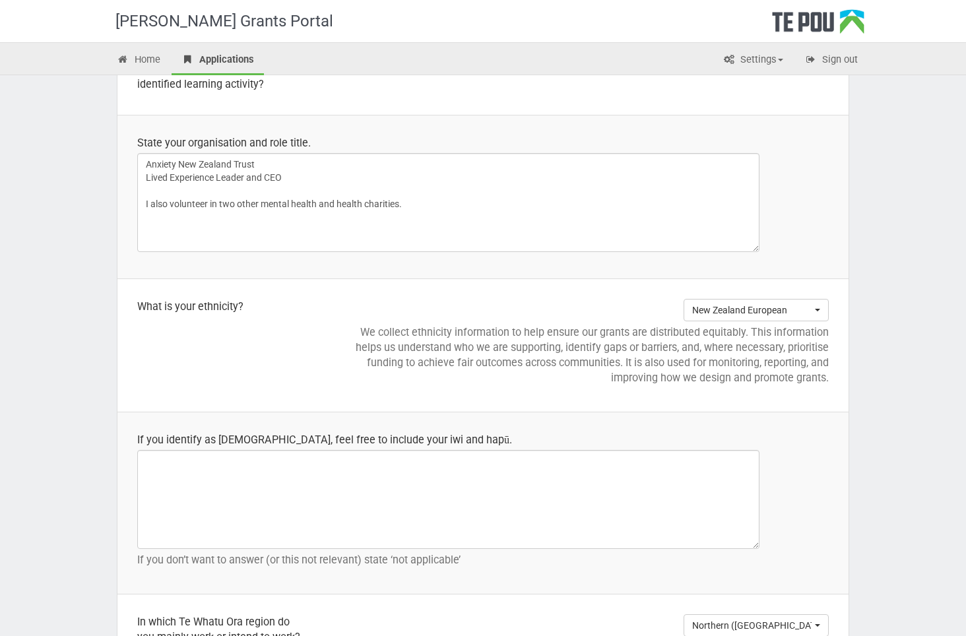
scroll to position [1254, 0]
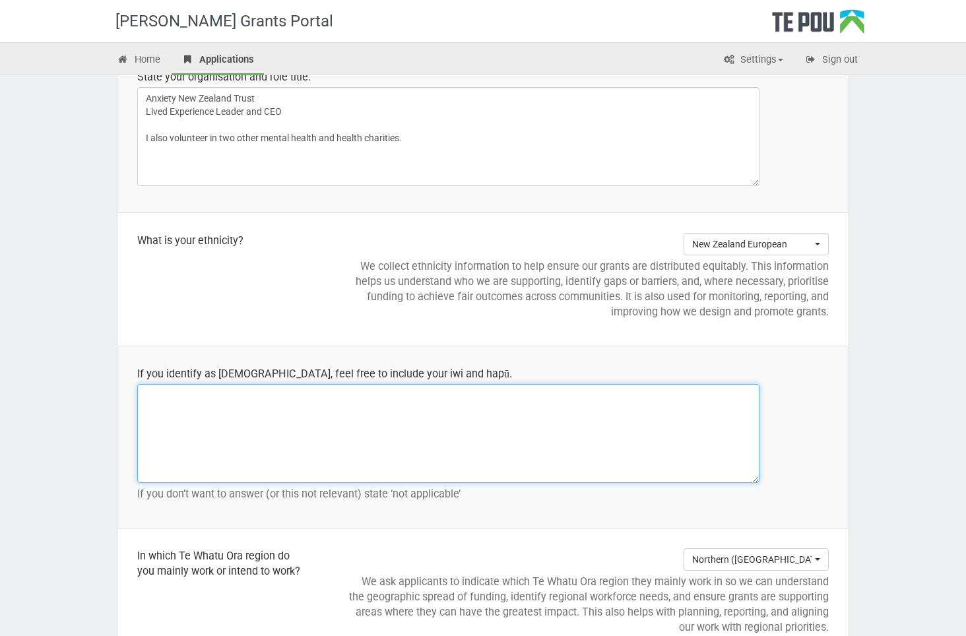
click at [391, 404] on textarea at bounding box center [448, 433] width 622 height 99
type textarea "Not Applicable"
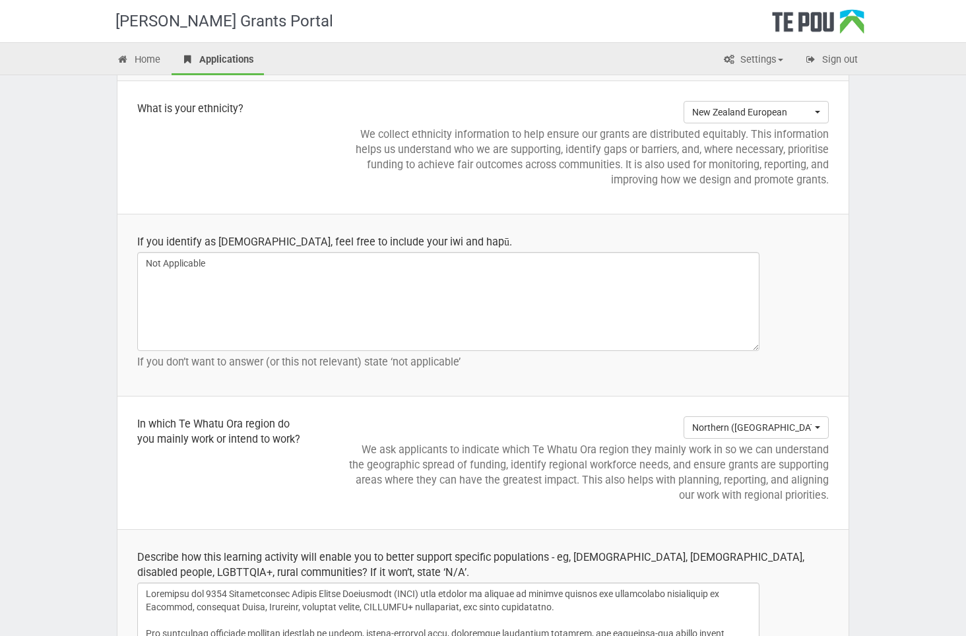
scroll to position [1517, 0]
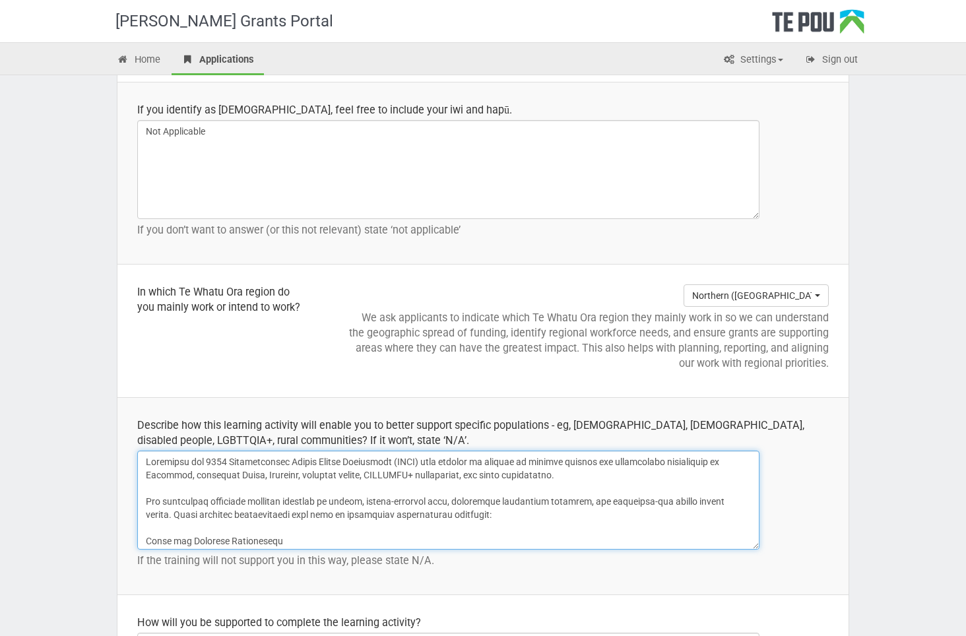
drag, startPoint x: 192, startPoint y: 457, endPoint x: 146, endPoint y: 461, distance: 46.4
click at [146, 461] on textarea at bounding box center [448, 500] width 622 height 99
click at [617, 459] on textarea at bounding box center [448, 500] width 622 height 99
drag, startPoint x: 567, startPoint y: 462, endPoint x: 536, endPoint y: 466, distance: 30.6
click at [536, 466] on textarea at bounding box center [448, 500] width 622 height 99
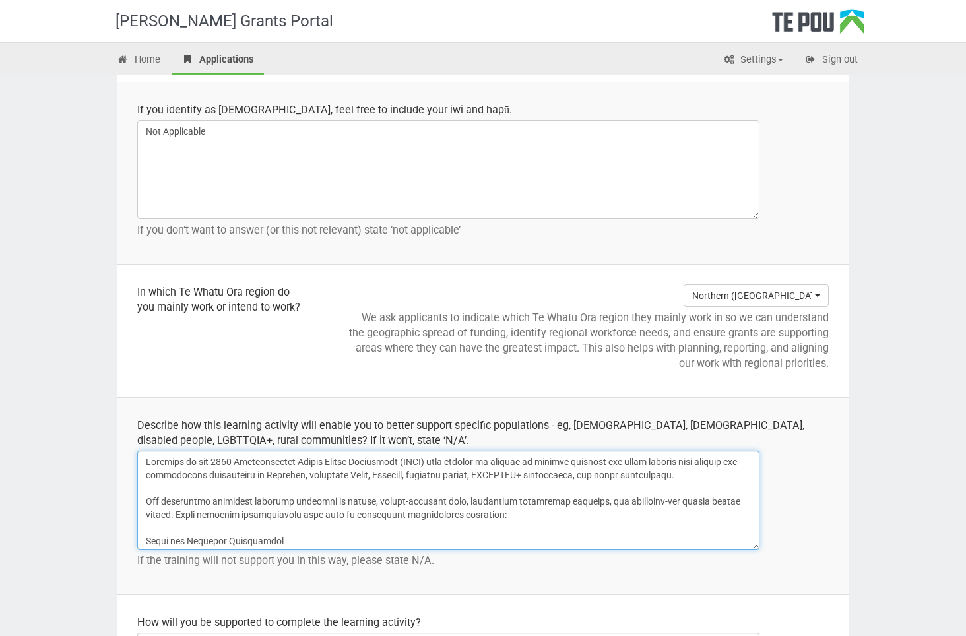
drag, startPoint x: 215, startPoint y: 474, endPoint x: 162, endPoint y: 480, distance: 53.0
click at [162, 480] on textarea at bounding box center [448, 500] width 622 height 99
click at [604, 479] on textarea at bounding box center [448, 500] width 622 height 99
drag, startPoint x: 734, startPoint y: 460, endPoint x: 703, endPoint y: 460, distance: 31.0
click at [703, 460] on textarea at bounding box center [448, 500] width 622 height 99
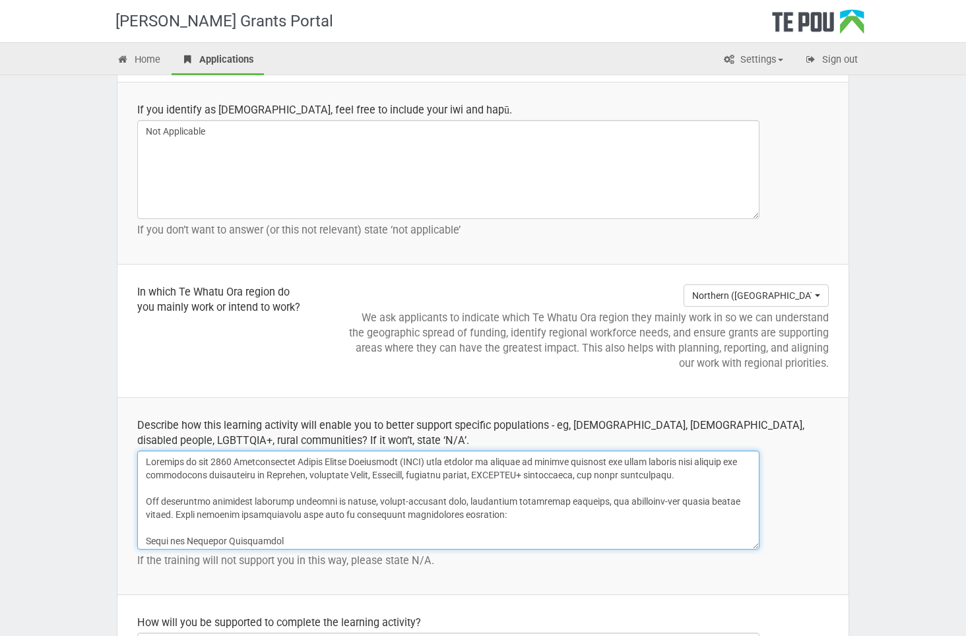
click at [200, 489] on textarea at bounding box center [448, 500] width 622 height 99
drag, startPoint x: 215, startPoint y: 476, endPoint x: 164, endPoint y: 479, distance: 50.9
click at [164, 479] on textarea at bounding box center [448, 500] width 622 height 99
click at [175, 504] on textarea at bounding box center [448, 500] width 622 height 99
click at [165, 476] on textarea at bounding box center [448, 500] width 622 height 99
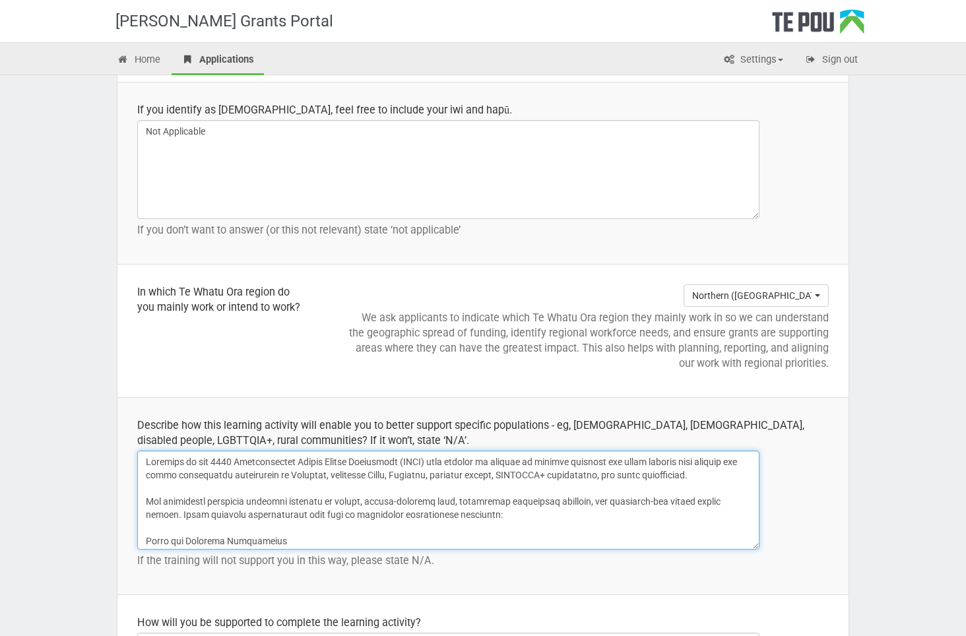
click at [249, 508] on textarea at bounding box center [448, 500] width 622 height 99
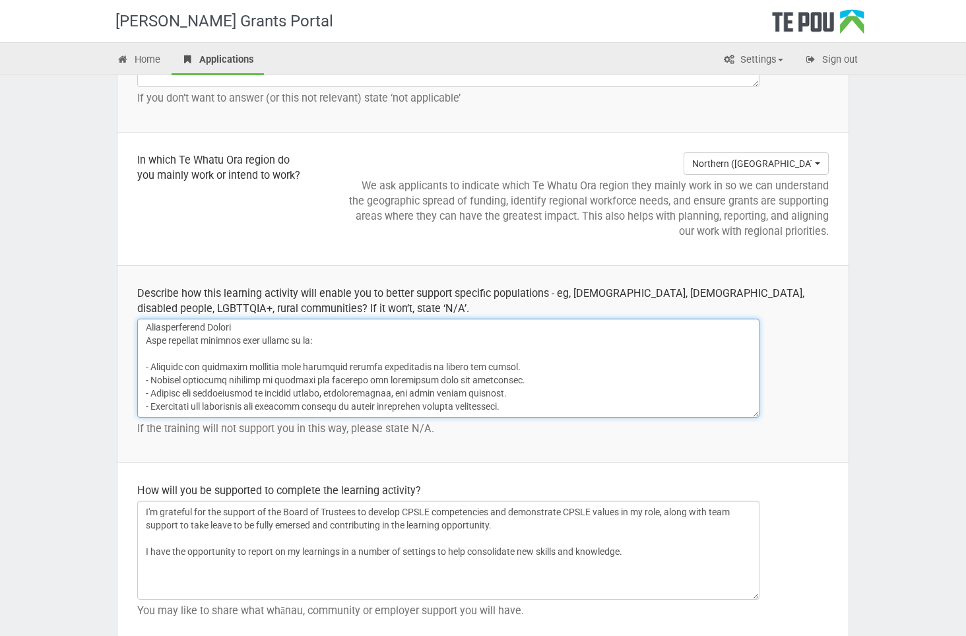
scroll to position [1820, 0]
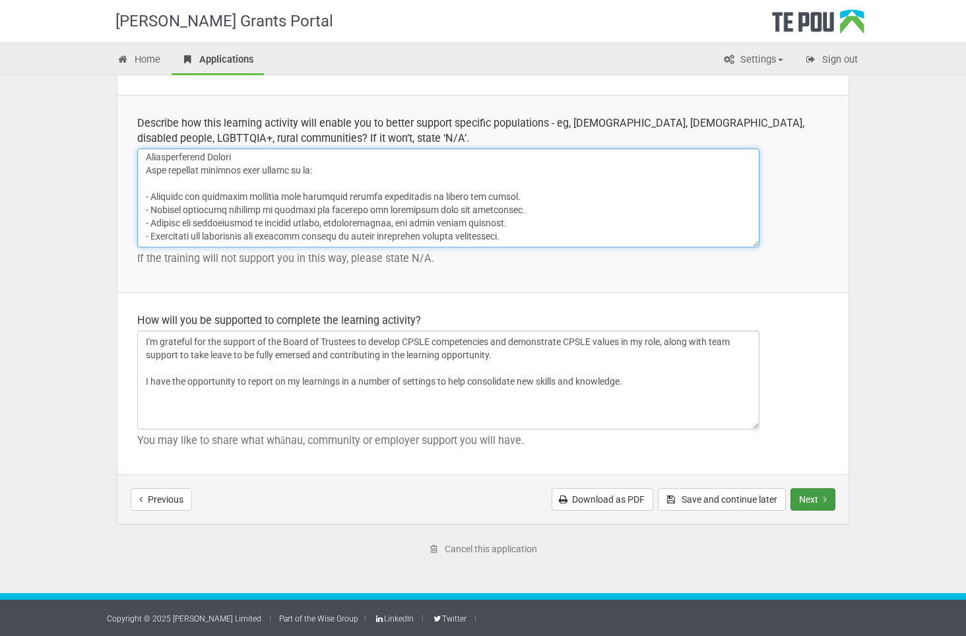
type textarea "Engaging in the 2025 International Mental Health Conference (IMHC) will enhance…"
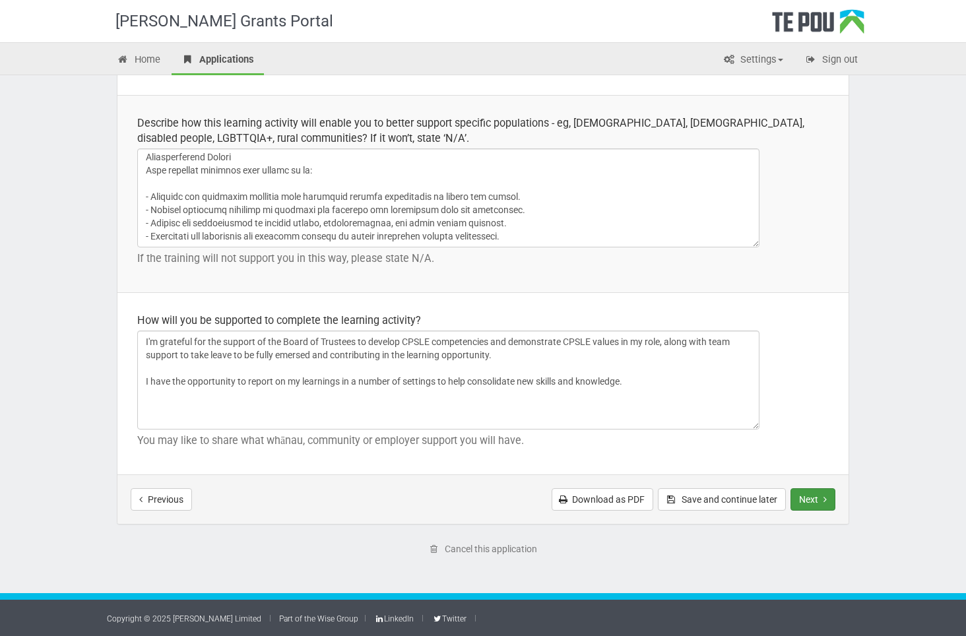
click at [822, 497] on button "Next" at bounding box center [812, 499] width 45 height 22
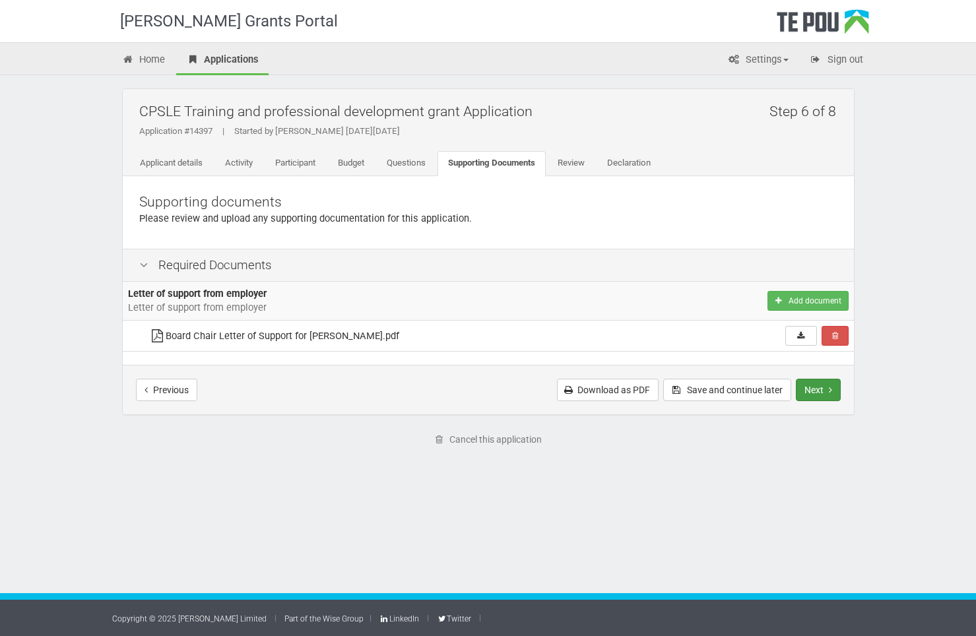
click at [826, 388] on button "Next" at bounding box center [818, 390] width 45 height 22
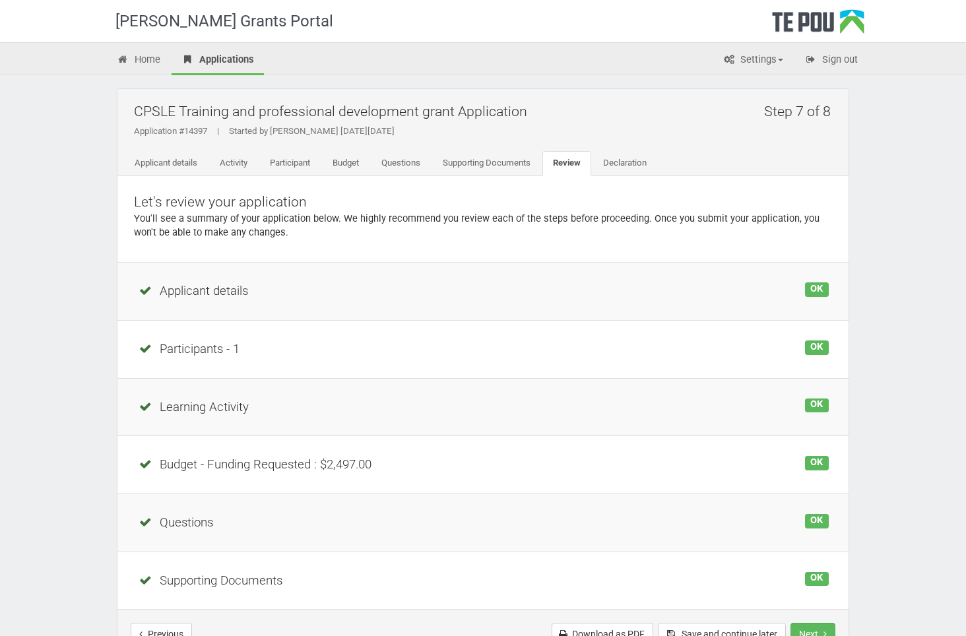
scroll to position [135, 0]
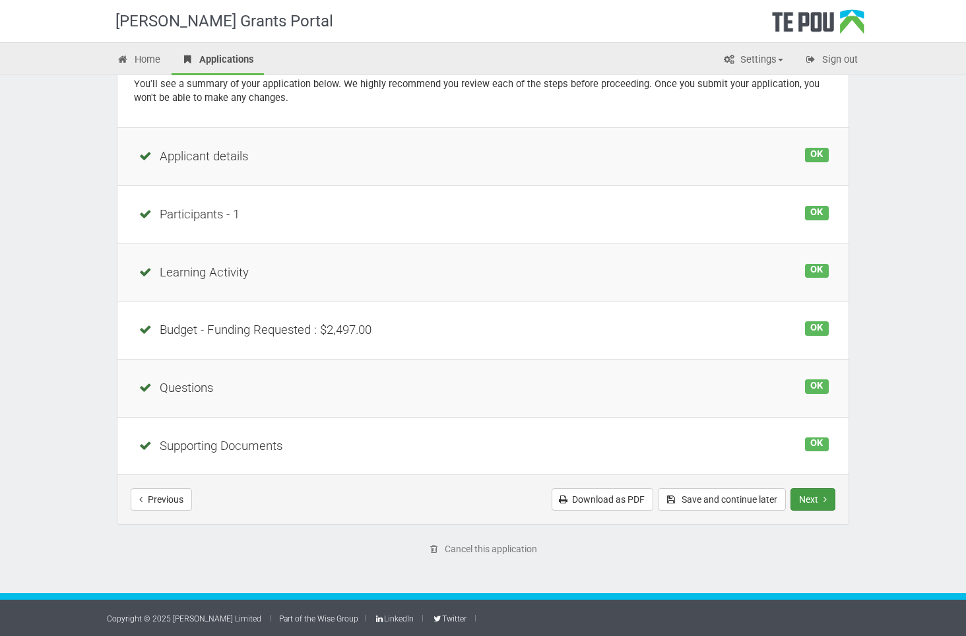
click at [818, 499] on button "Next" at bounding box center [812, 499] width 45 height 22
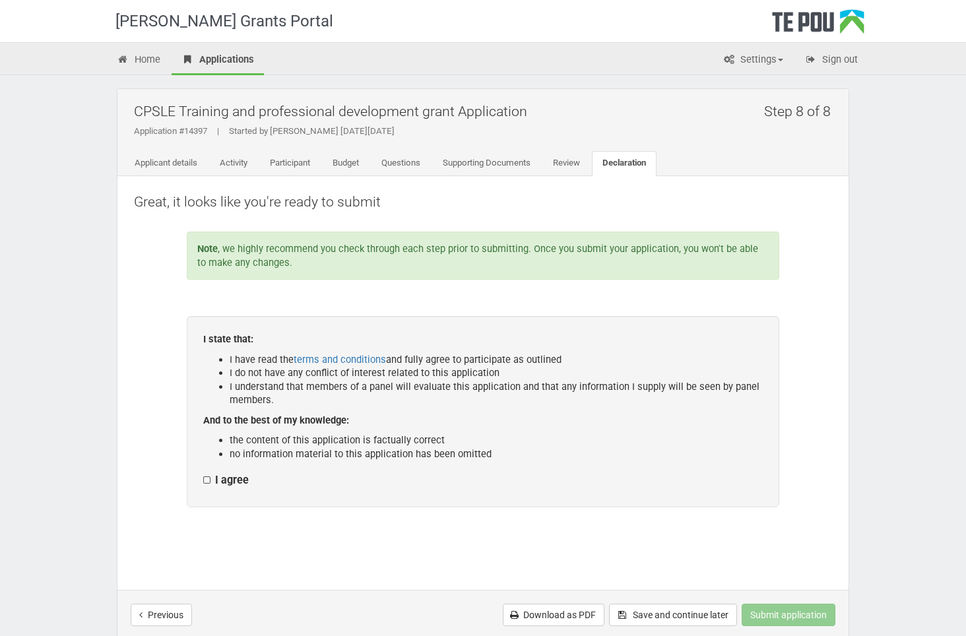
click at [207, 477] on label "I agree" at bounding box center [226, 481] width 46 height 14
click at [203, 474] on input "I agree" at bounding box center [203, 473] width 1 height 1
checkbox input "true"
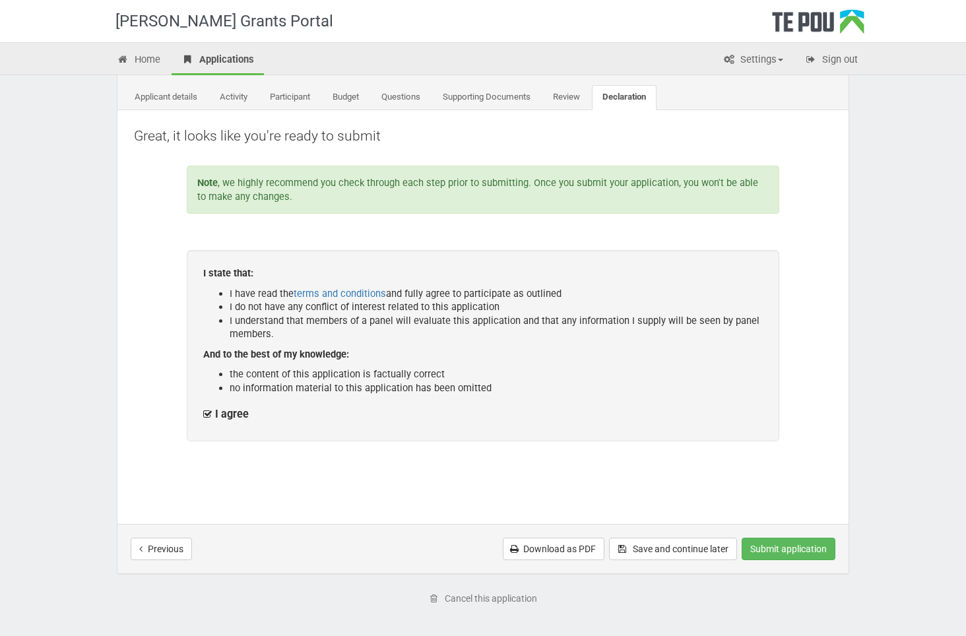
scroll to position [115, 0]
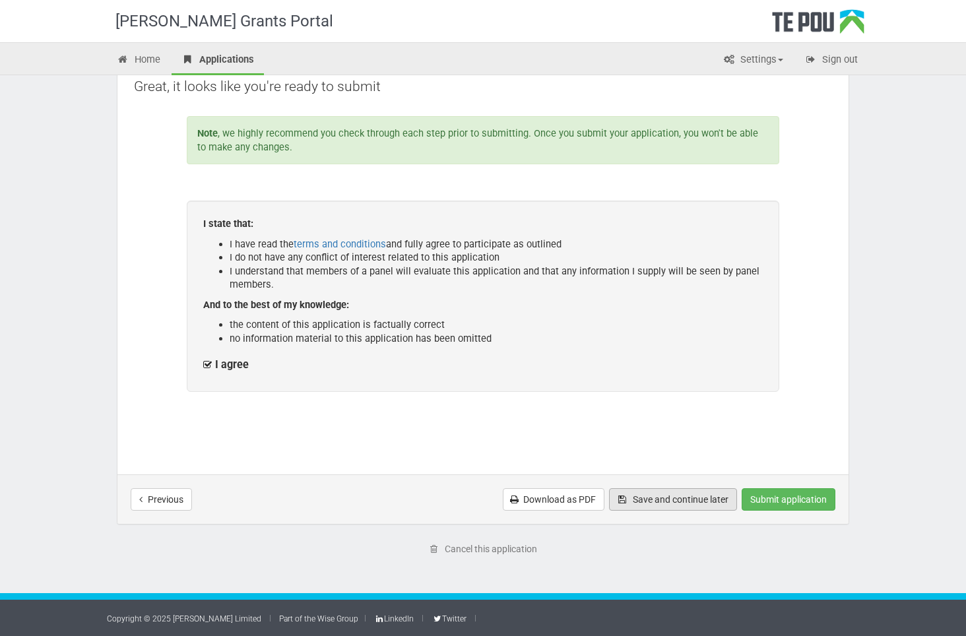
click at [677, 497] on button "Save and continue later" at bounding box center [673, 499] width 128 height 22
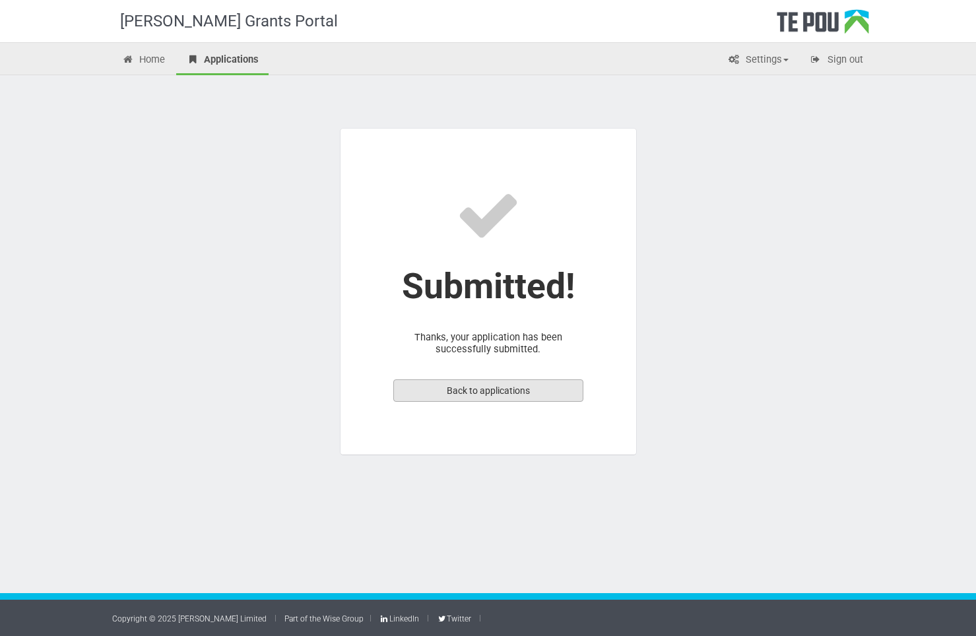
click at [478, 387] on link "Back to applications" at bounding box center [488, 390] width 190 height 22
